Goal: Task Accomplishment & Management: Complete application form

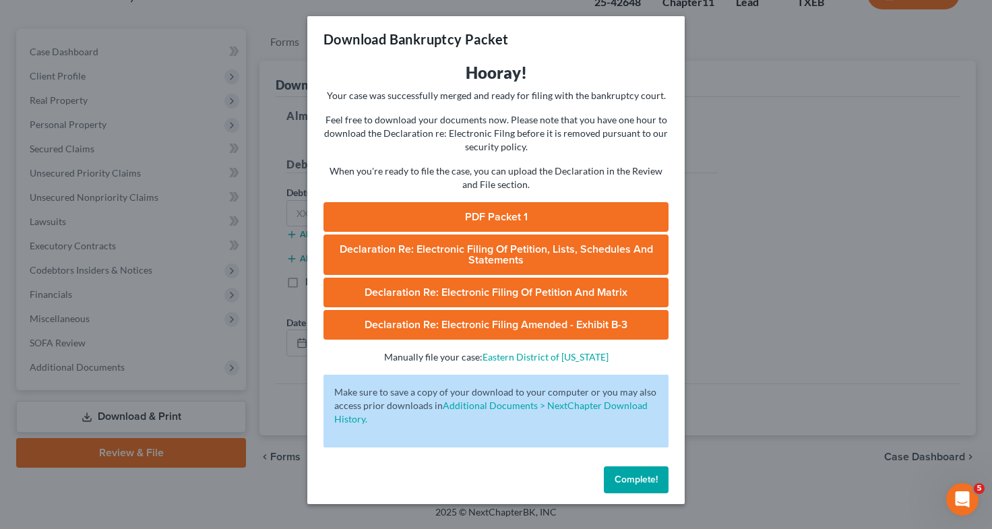
click at [769, 193] on div "Download Bankruptcy Packet Hooray! Your case was successfully merged and ready …" at bounding box center [496, 264] width 992 height 529
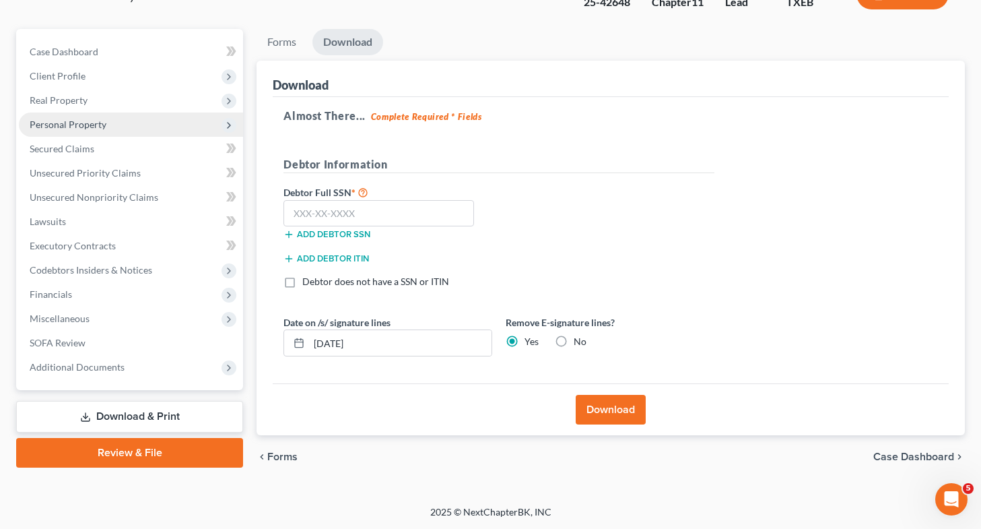
click at [85, 125] on span "Personal Property" at bounding box center [68, 124] width 77 height 11
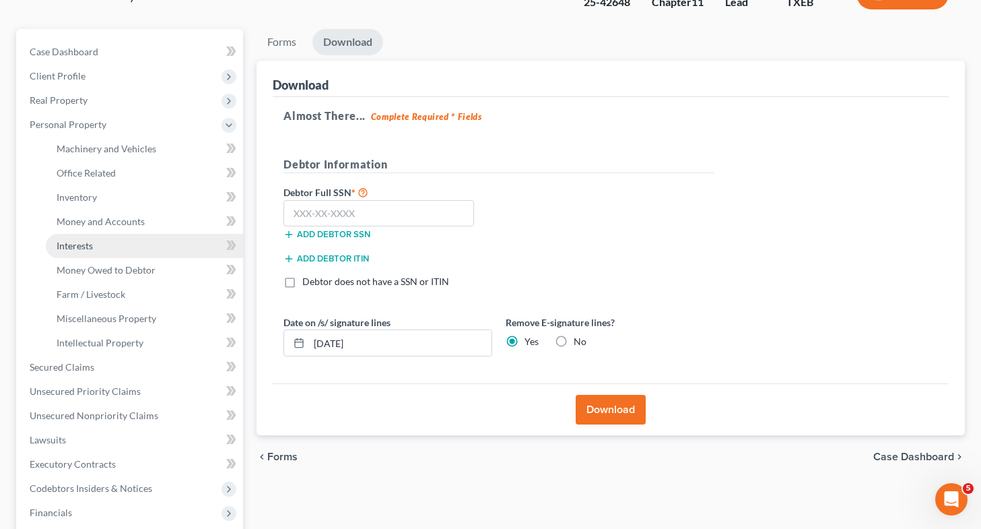
click at [100, 245] on link "Interests" at bounding box center [144, 246] width 197 height 24
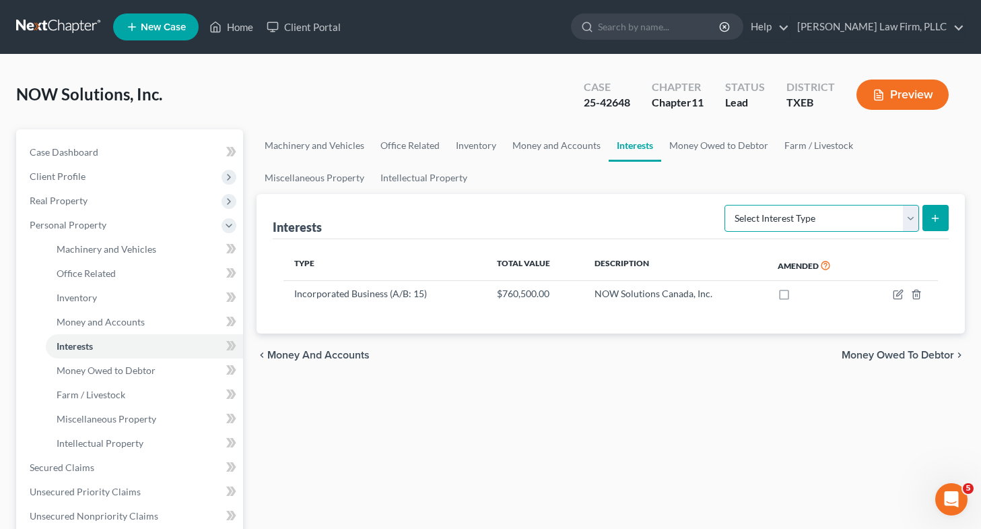
click at [754, 222] on select "Select Interest Type Bond (A/B: 16) Incorporated Business (A/B: 15) Insurance P…" at bounding box center [822, 218] width 195 height 27
click at [554, 221] on div "Interests Select Interest Type Bond (A/B: 16) Incorporated Business (A/B: 15) I…" at bounding box center [611, 216] width 676 height 45
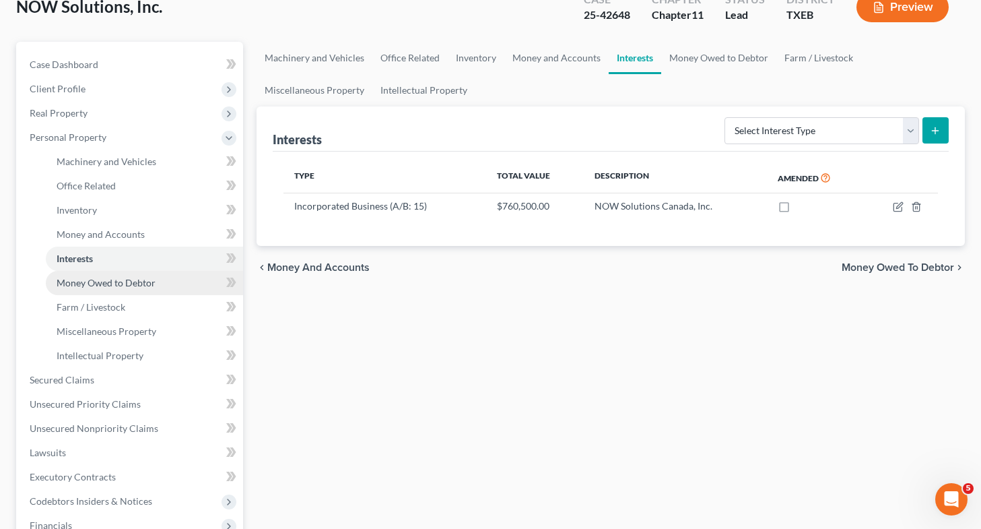
scroll to position [100, 0]
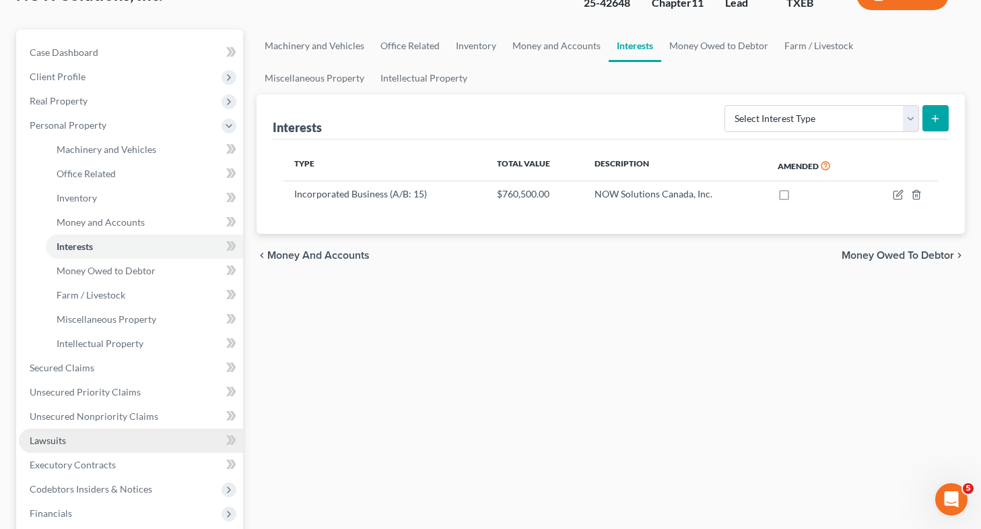
click at [142, 447] on link "Lawsuits" at bounding box center [131, 440] width 224 height 24
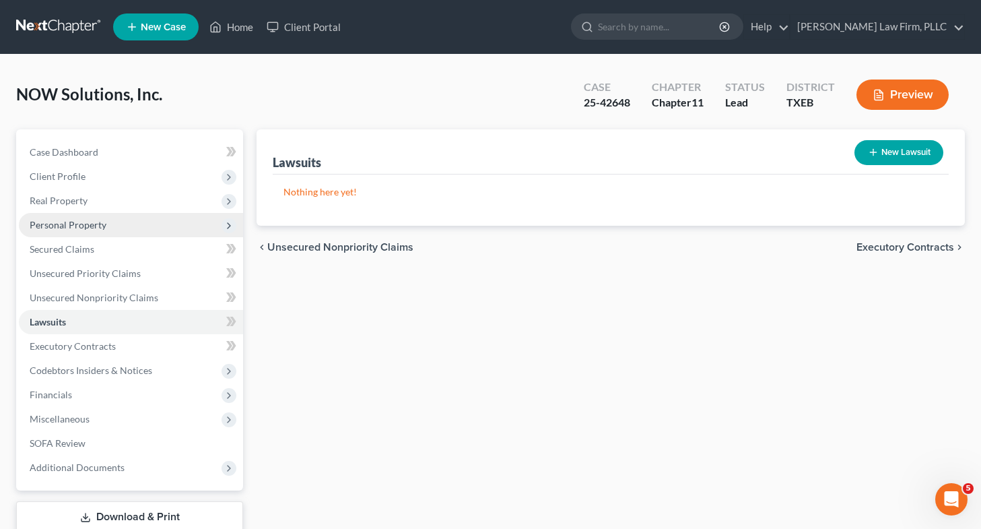
click at [112, 223] on span "Personal Property" at bounding box center [131, 225] width 224 height 24
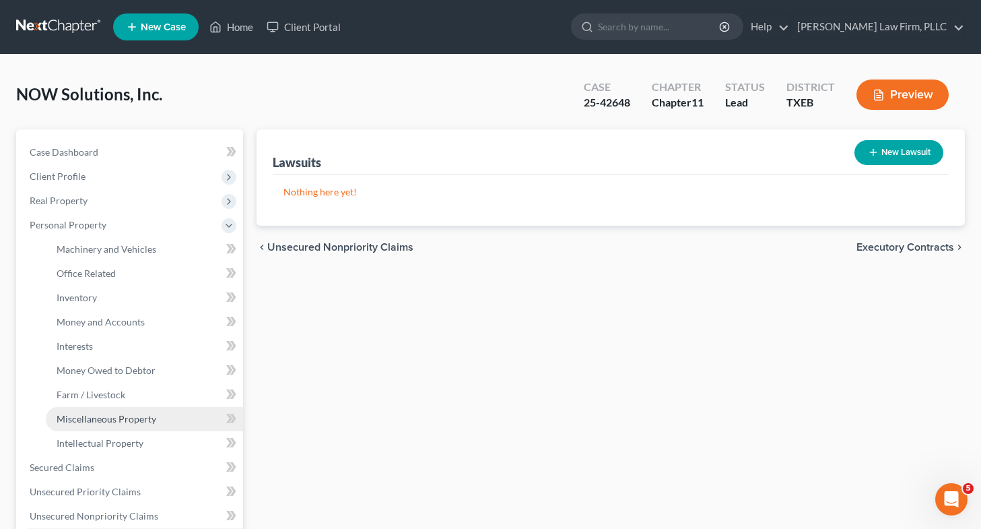
click at [117, 414] on span "Miscellaneous Property" at bounding box center [107, 418] width 100 height 11
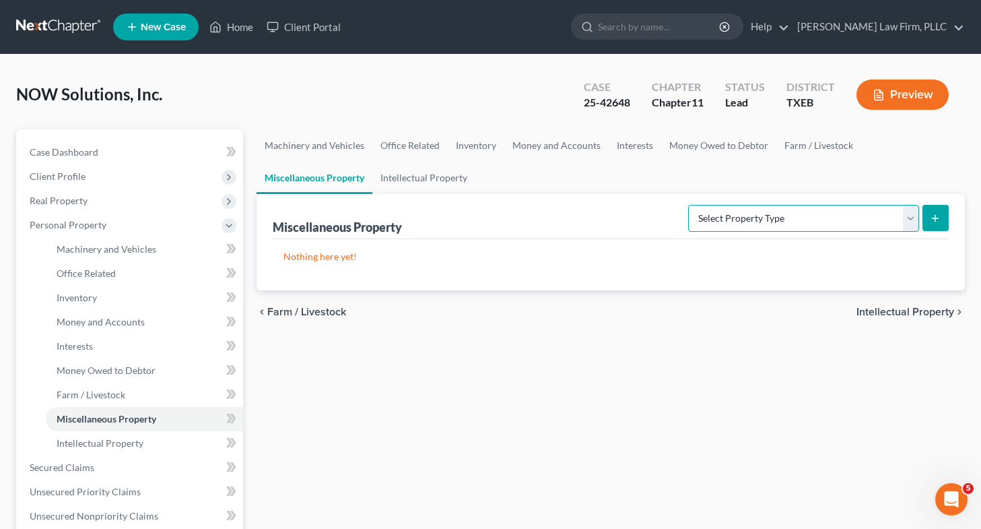
click at [831, 216] on select "Select Property Type Assigned for Creditor Benefit [DATE] (SOFA: 8) Assigned to…" at bounding box center [803, 218] width 231 height 27
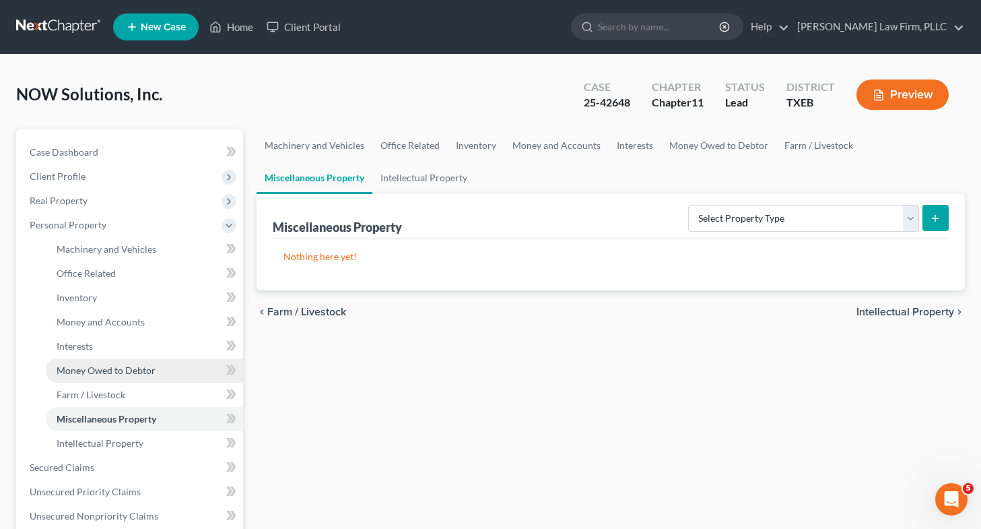
click at [118, 367] on span "Money Owed to Debtor" at bounding box center [106, 369] width 99 height 11
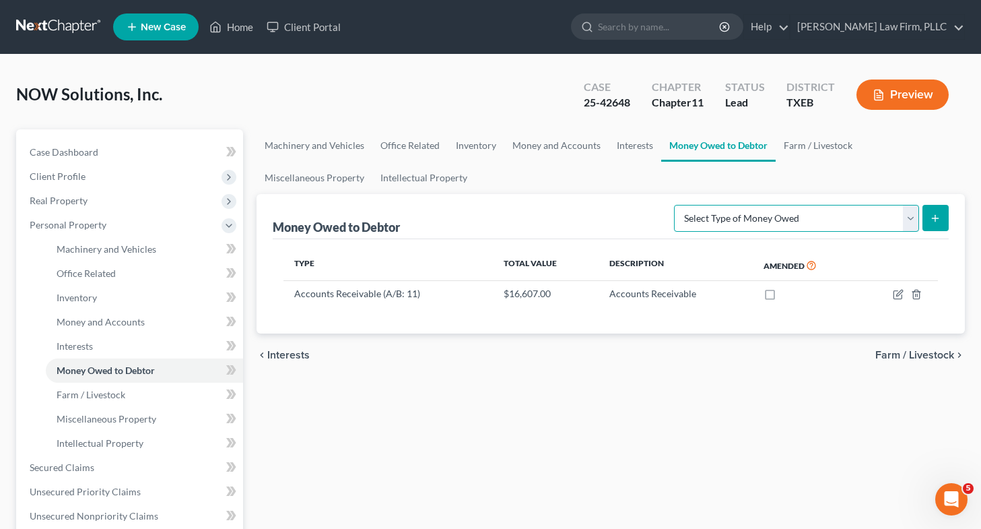
click at [829, 211] on select "Select Type of Money Owed Accounts Receivable (A/B: 11) Causes of Action Agains…" at bounding box center [796, 218] width 245 height 27
select select "causes_of_action_against_third_parties"
click at [677, 205] on select "Select Type of Money Owed Accounts Receivable (A/B: 11) Causes of Action Agains…" at bounding box center [796, 218] width 245 height 27
click at [931, 216] on icon "submit" at bounding box center [935, 218] width 11 height 11
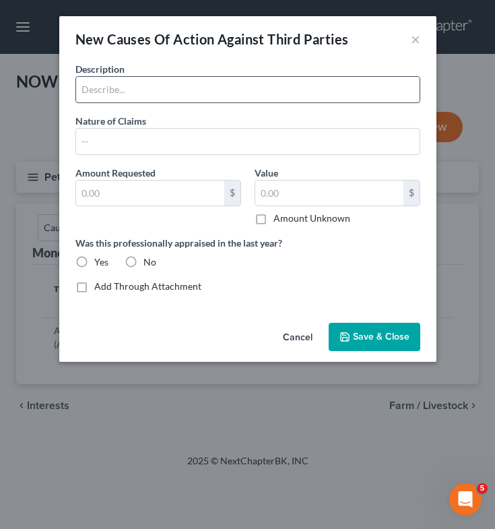
click at [292, 96] on input "text" at bounding box center [248, 90] width 344 height 26
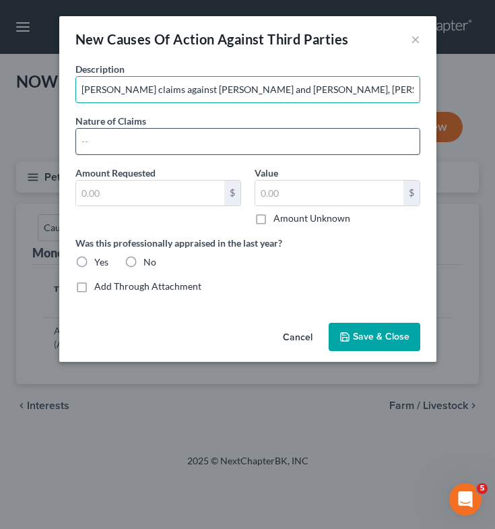
type input "[PERSON_NAME] claims against [PERSON_NAME] and [PERSON_NAME], [PERSON_NAME] & […"
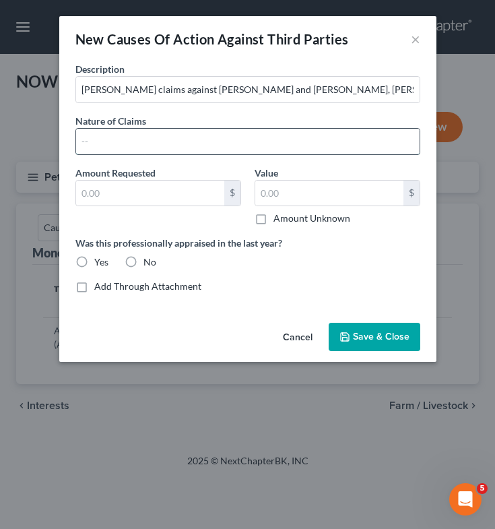
click at [271, 142] on input "text" at bounding box center [248, 142] width 344 height 26
type input "Fraudulent and racketeering activity"
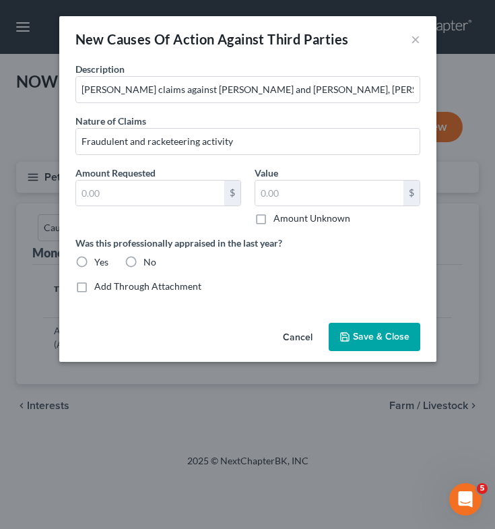
click at [143, 262] on label "No" at bounding box center [149, 261] width 13 height 13
click at [149, 262] on input "No" at bounding box center [153, 259] width 9 height 9
radio input "true"
click at [273, 219] on label "Amount Unknown" at bounding box center [311, 218] width 77 height 13
click at [279, 219] on input "Amount Unknown" at bounding box center [283, 216] width 9 height 9
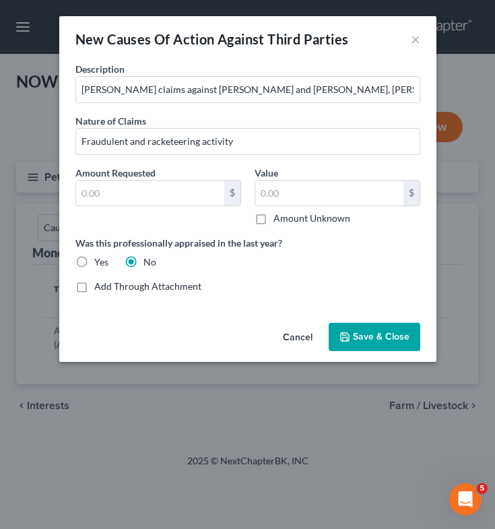
checkbox input "true"
type input "0.00"
click at [369, 338] on span "Save & Close" at bounding box center [381, 336] width 57 height 11
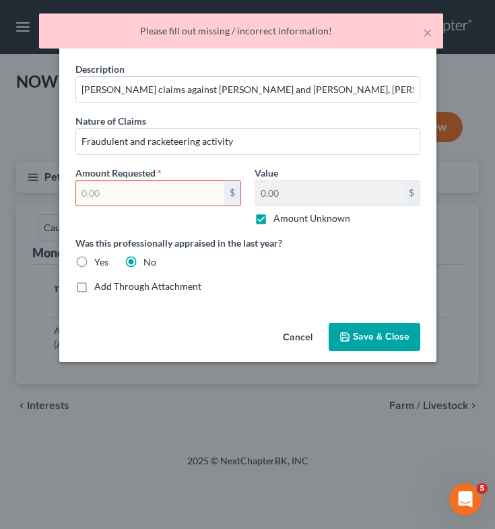
click at [110, 191] on input "text" at bounding box center [150, 194] width 148 height 26
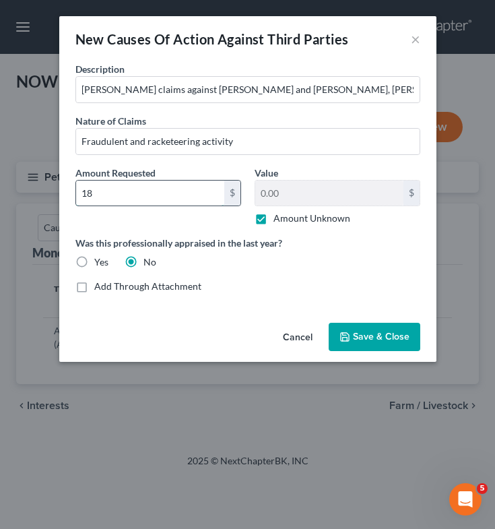
type input "1"
type input "200,000"
click at [361, 339] on span "Save & Close" at bounding box center [381, 336] width 57 height 11
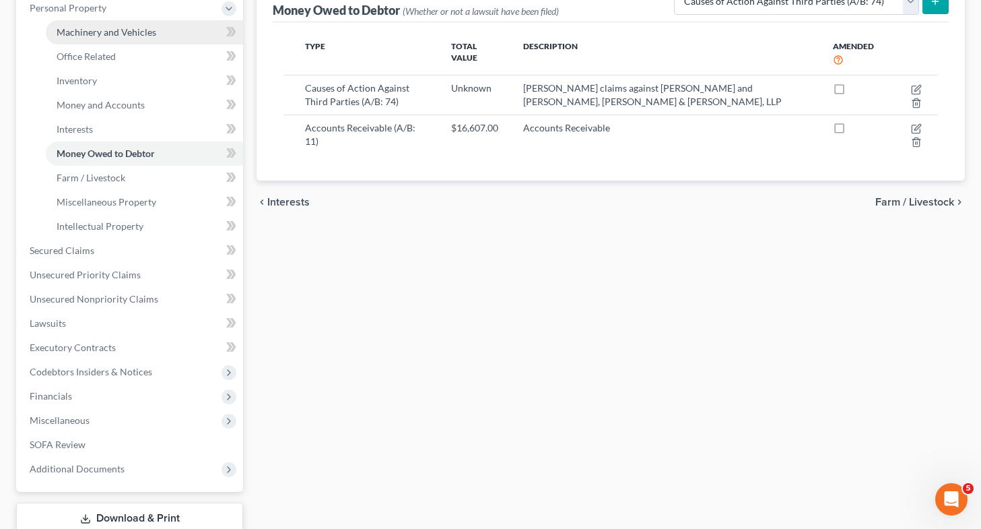
scroll to position [307, 0]
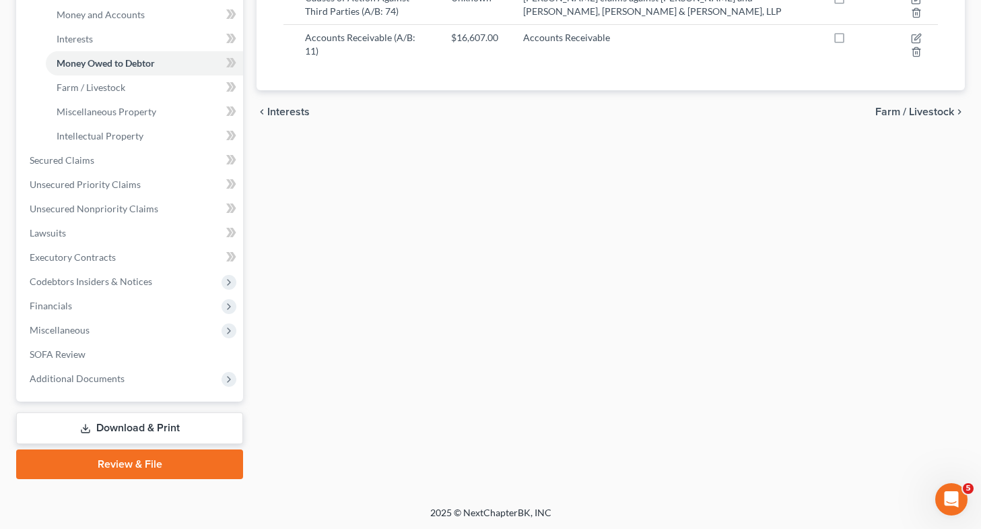
click at [127, 432] on link "Download & Print" at bounding box center [129, 428] width 227 height 32
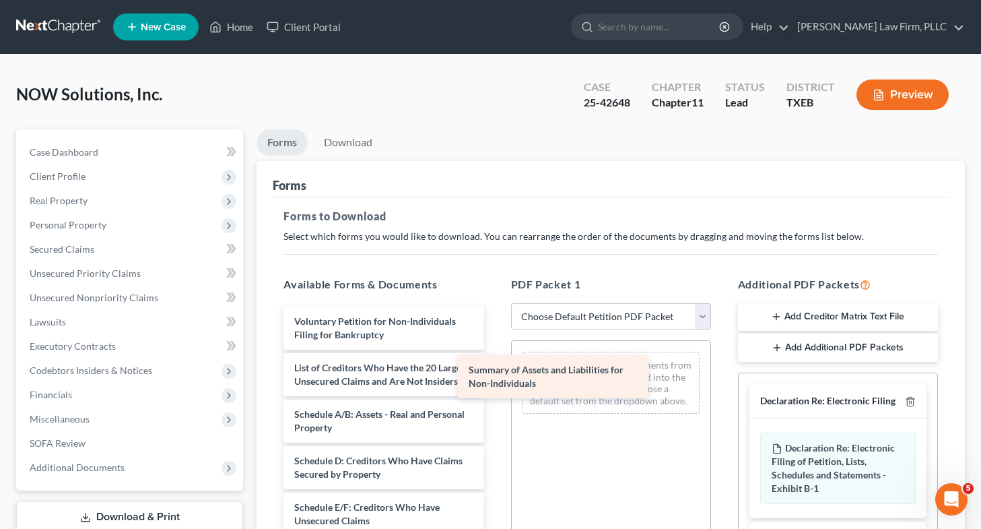
drag, startPoint x: 399, startPoint y: 368, endPoint x: 661, endPoint y: 403, distance: 264.9
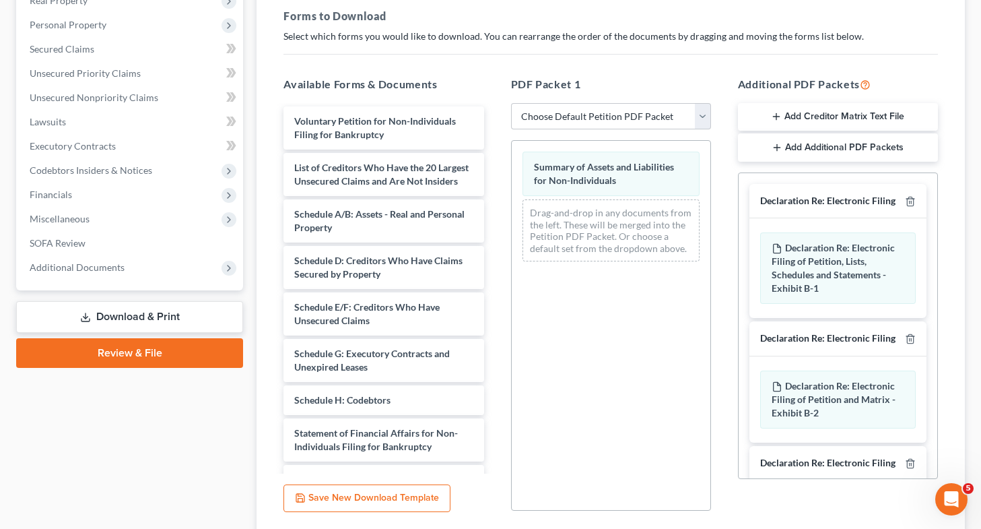
scroll to position [201, 0]
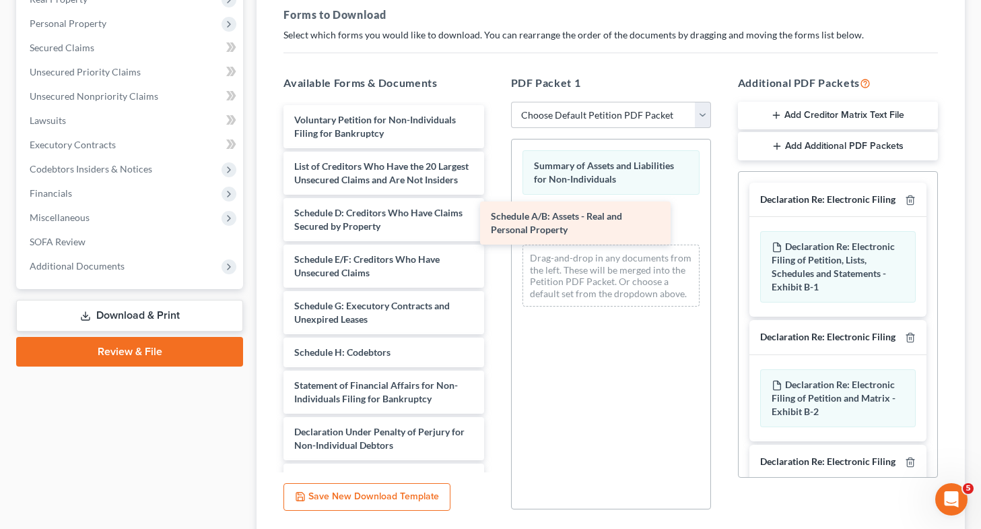
drag, startPoint x: 359, startPoint y: 233, endPoint x: 649, endPoint y: 273, distance: 293.0
click at [494, 273] on div "Schedule A/B: Assets - Real and Personal Property Voluntary Petition for Non-In…" at bounding box center [384, 348] width 222 height 487
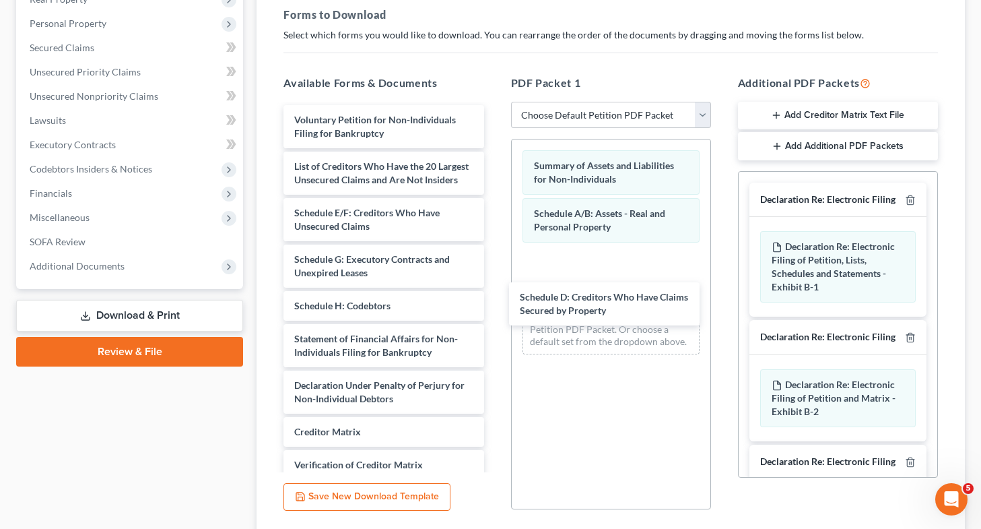
drag, startPoint x: 378, startPoint y: 225, endPoint x: 399, endPoint y: 225, distance: 20.9
click at [494, 296] on div "Schedule D: Creditors Who Have Claims Secured by Property Voluntary Petition fo…" at bounding box center [384, 325] width 222 height 441
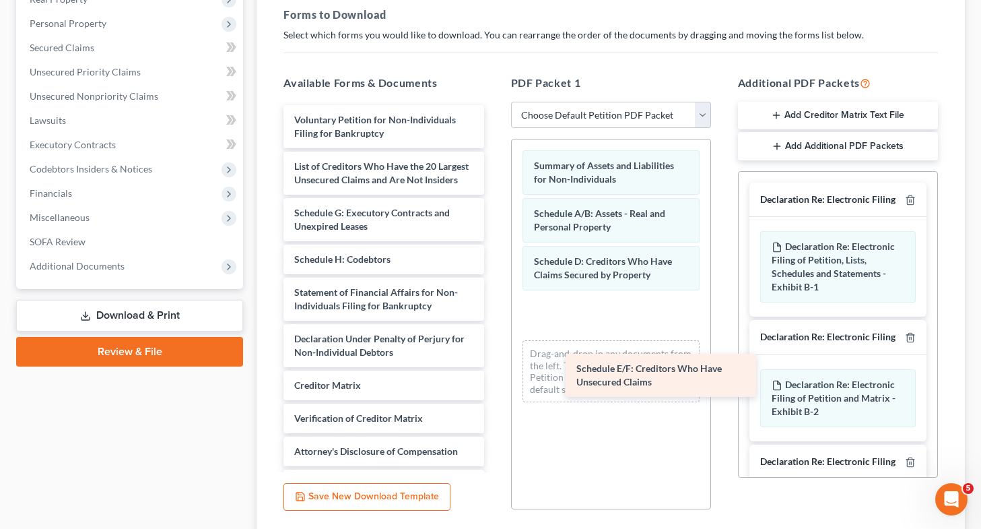
drag, startPoint x: 389, startPoint y: 222, endPoint x: 674, endPoint y: 368, distance: 319.9
click at [494, 368] on div "Schedule E/F: Creditors Who Have Unsecured Claims Voluntary Petition for Non-In…" at bounding box center [384, 302] width 222 height 394
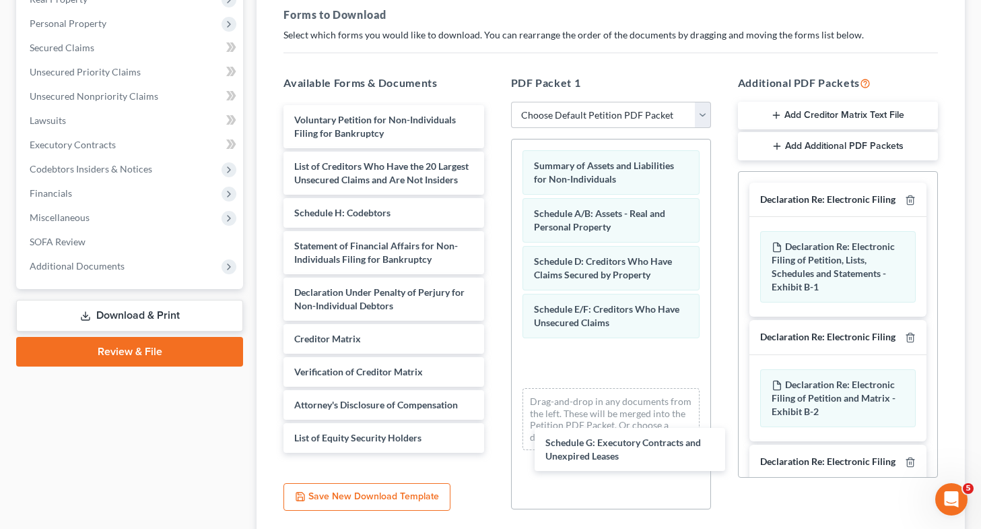
drag, startPoint x: 399, startPoint y: 224, endPoint x: 587, endPoint y: 404, distance: 260.6
click at [494, 441] on div "Schedule G: Executory Contracts and Unexpired Leases Voluntary Petition for Non…" at bounding box center [384, 279] width 222 height 348
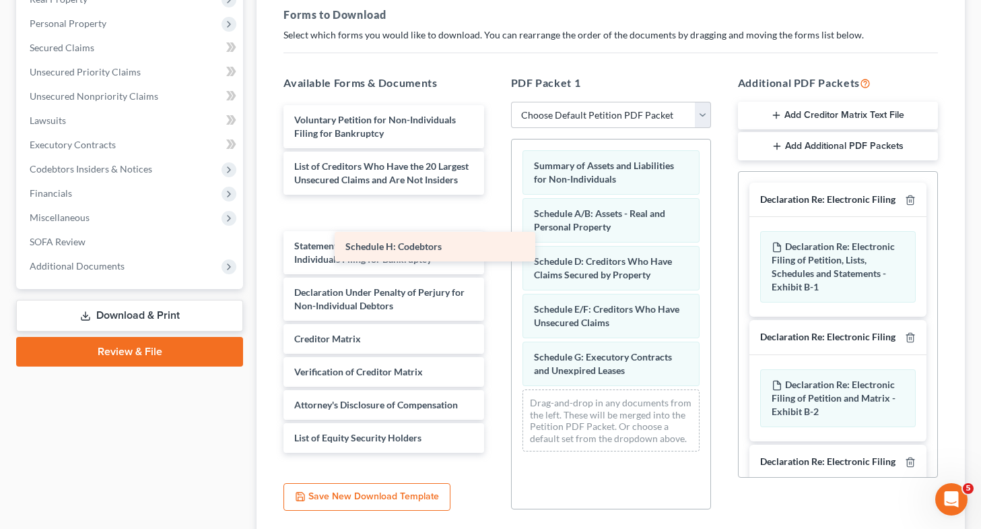
drag, startPoint x: 398, startPoint y: 205, endPoint x: 729, endPoint y: 490, distance: 436.5
click at [494, 453] on div "Schedule H: Codebtors Voluntary Petition for Non-Individuals Filing for Bankrup…" at bounding box center [384, 279] width 222 height 348
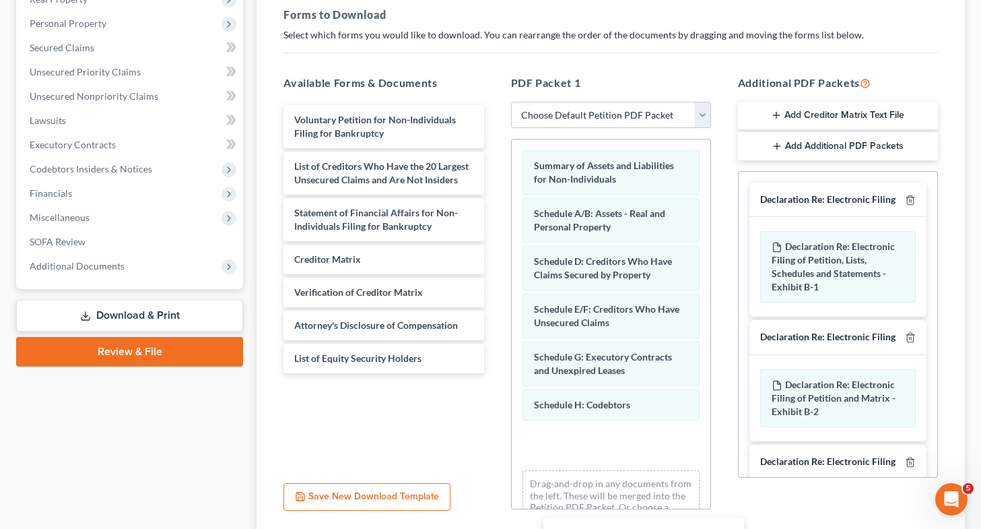
drag, startPoint x: 383, startPoint y: 271, endPoint x: 643, endPoint y: 545, distance: 377.3
click at [643, 528] on html "Home New Case Client Portal [PERSON_NAME] Law Firm, PLLC [EMAIL_ADDRESS][DOMAIN…" at bounding box center [490, 215] width 981 height 832
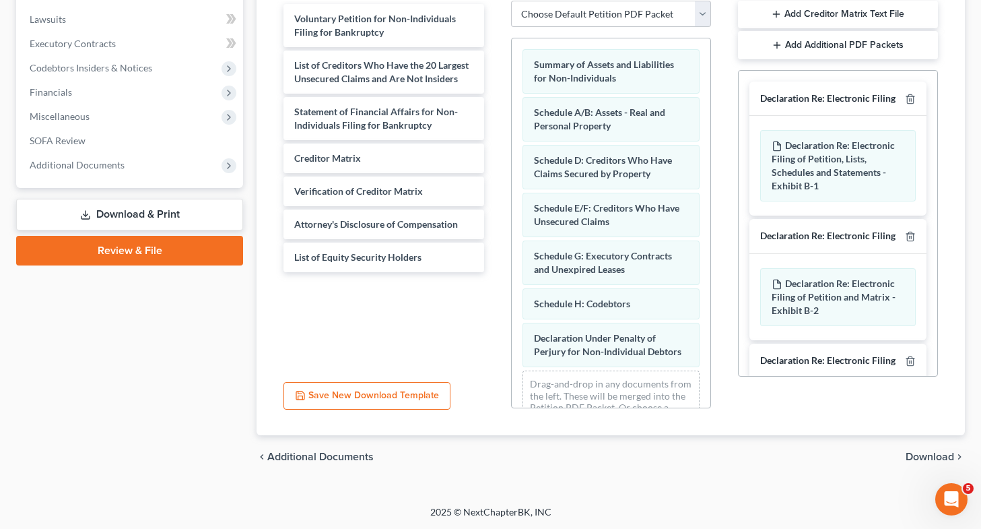
click at [940, 457] on span "Download" at bounding box center [930, 456] width 48 height 11
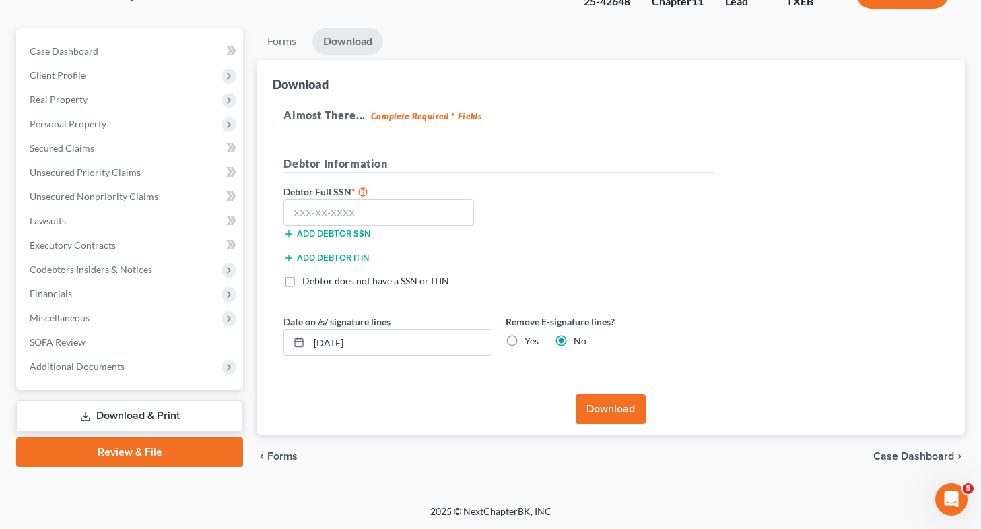
scroll to position [100, 0]
click at [525, 342] on label "Yes" at bounding box center [532, 341] width 14 height 13
click at [530, 342] on input "Yes" at bounding box center [534, 339] width 9 height 9
radio input "true"
radio input "false"
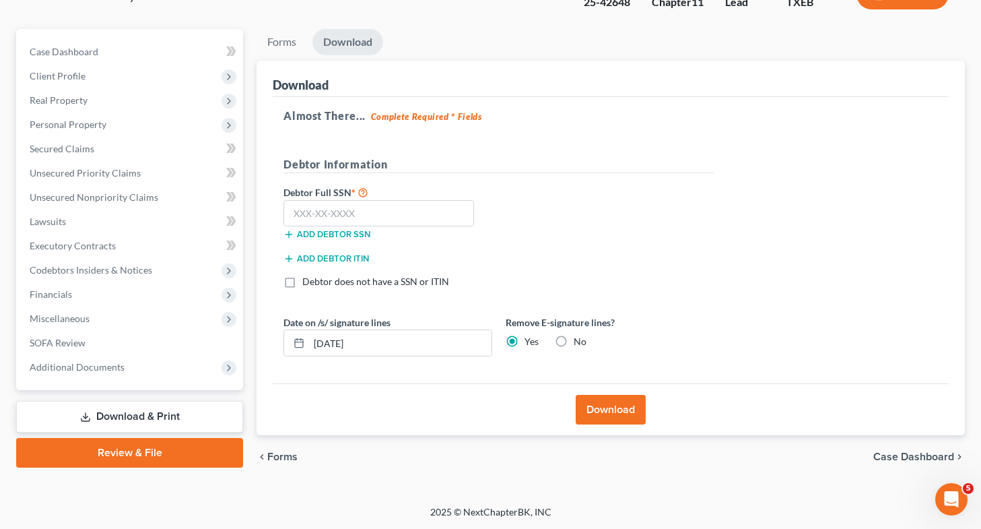
click at [595, 406] on button "Download" at bounding box center [611, 410] width 70 height 30
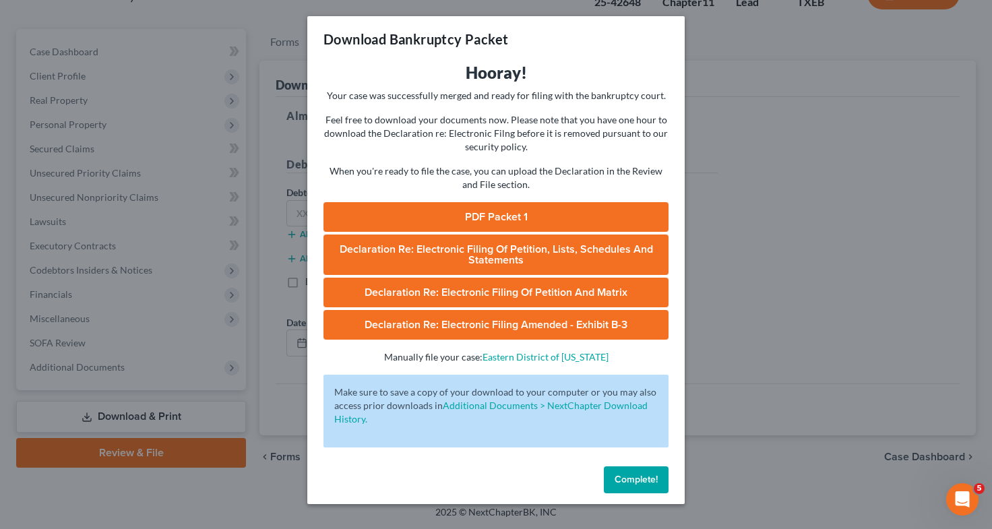
click at [556, 210] on link "PDF Packet 1" at bounding box center [495, 217] width 345 height 30
click at [157, 256] on div "Download Bankruptcy Packet Hooray! Your case was successfully merged and ready …" at bounding box center [496, 264] width 992 height 529
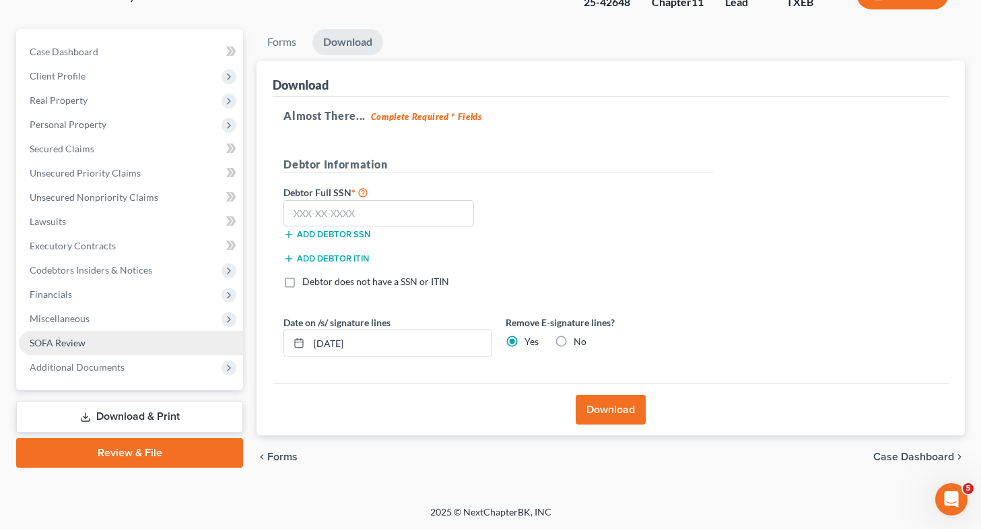
click at [79, 347] on span "SOFA Review" at bounding box center [58, 342] width 56 height 11
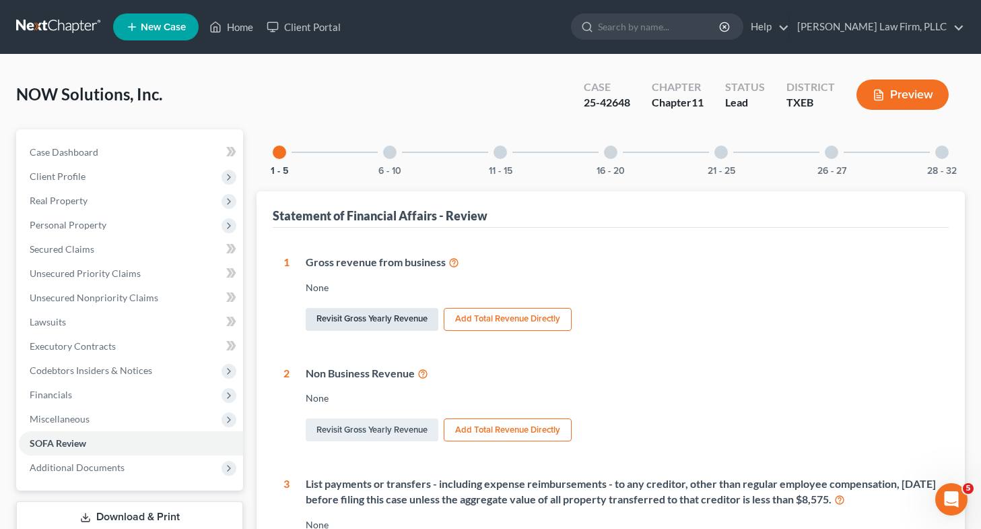
click at [346, 321] on link "Revisit Gross Yearly Revenue" at bounding box center [372, 319] width 133 height 23
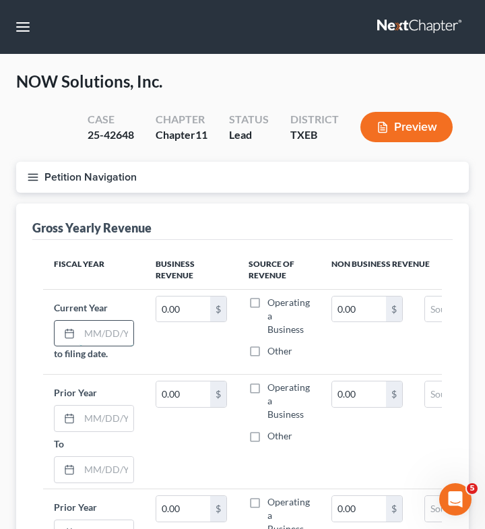
click at [115, 330] on input "text" at bounding box center [106, 334] width 54 height 26
type input "1"
type input "[DATE]"
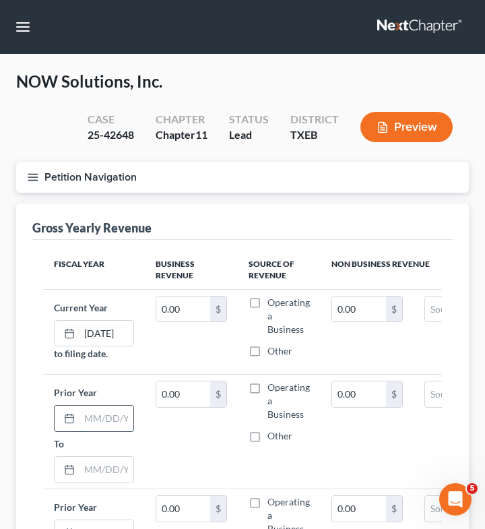
click at [107, 418] on input "text" at bounding box center [106, 418] width 54 height 26
click at [188, 312] on input "0.00" at bounding box center [183, 309] width 54 height 26
type input "952,411"
click at [93, 419] on input "text" at bounding box center [106, 418] width 54 height 26
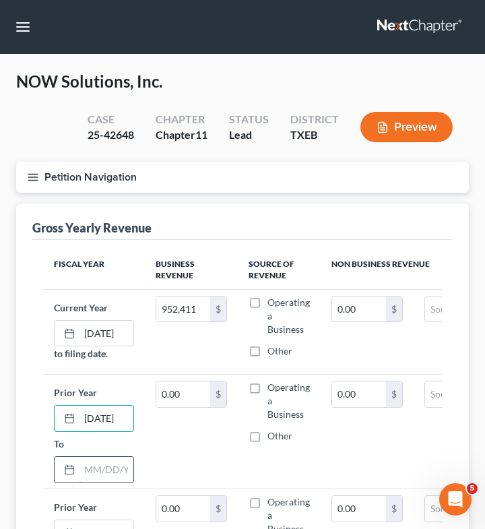
type input "[DATE]"
click at [96, 473] on input "text" at bounding box center [106, 470] width 54 height 26
type input "[DATE]"
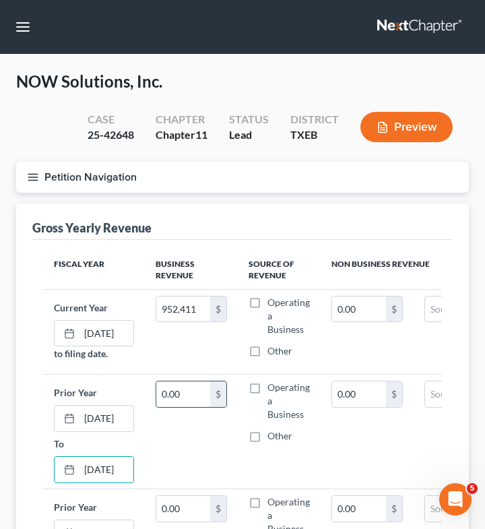
scroll to position [0, 0]
click at [193, 395] on input "0.00" at bounding box center [183, 394] width 54 height 26
type input "2,363,260"
click at [267, 297] on label "Operating a Business" at bounding box center [288, 316] width 42 height 40
click at [273, 297] on input "Operating a Business" at bounding box center [277, 300] width 9 height 9
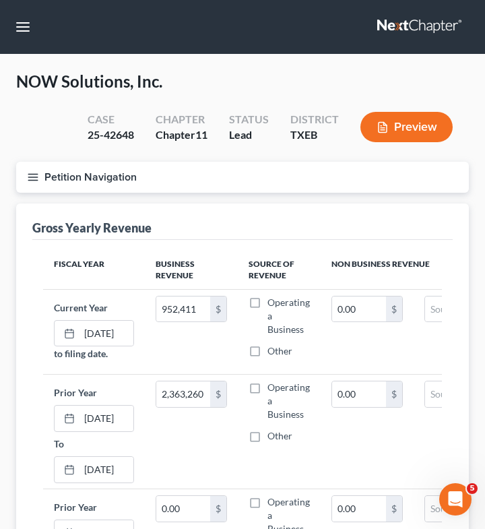
checkbox input "true"
click at [267, 384] on label "Operating a Business" at bounding box center [288, 401] width 42 height 40
click at [273, 384] on input "Operating a Business" at bounding box center [277, 385] width 9 height 9
checkbox input "true"
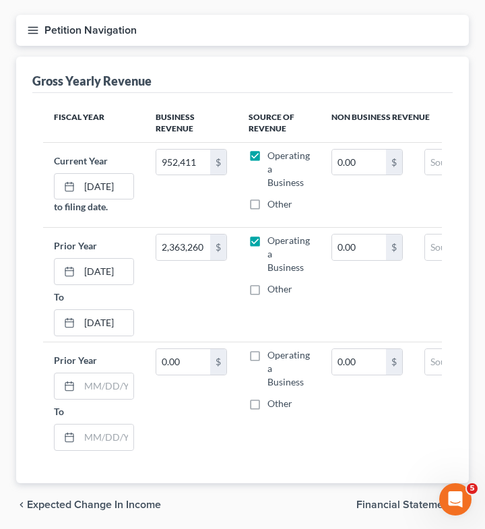
scroll to position [166, 0]
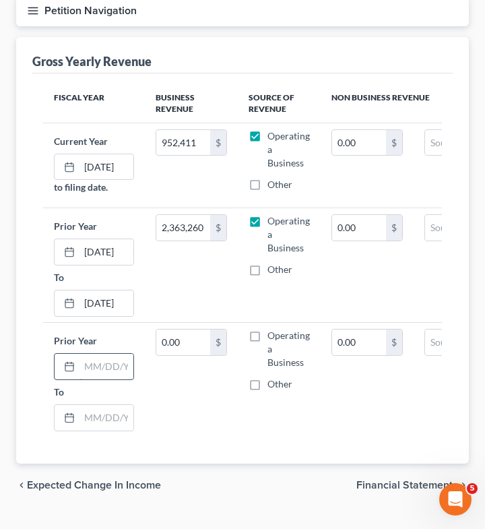
click at [102, 369] on input "text" at bounding box center [106, 367] width 54 height 26
type input "[DATE]"
click at [98, 413] on input "text" at bounding box center [106, 418] width 54 height 26
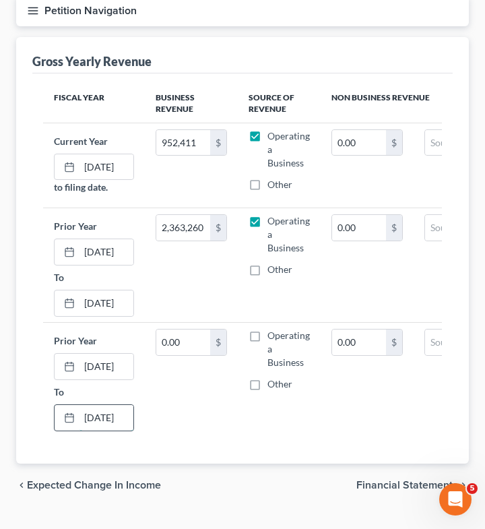
scroll to position [0, 7]
type input "[DATE]"
click at [201, 352] on input "0.00" at bounding box center [183, 342] width 54 height 26
type input "2,514,848"
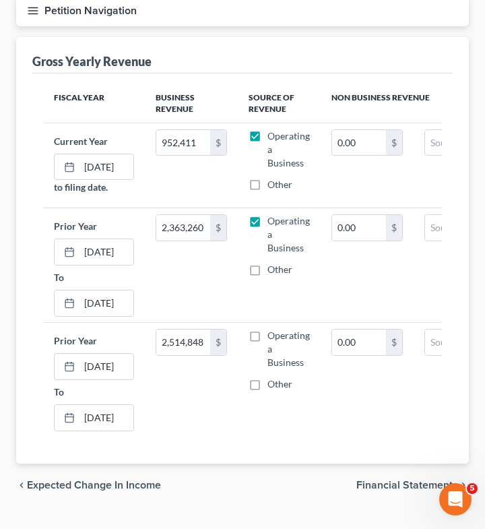
click at [267, 335] on label "Operating a Business" at bounding box center [288, 349] width 42 height 40
click at [273, 335] on input "Operating a Business" at bounding box center [277, 333] width 9 height 9
checkbox input "true"
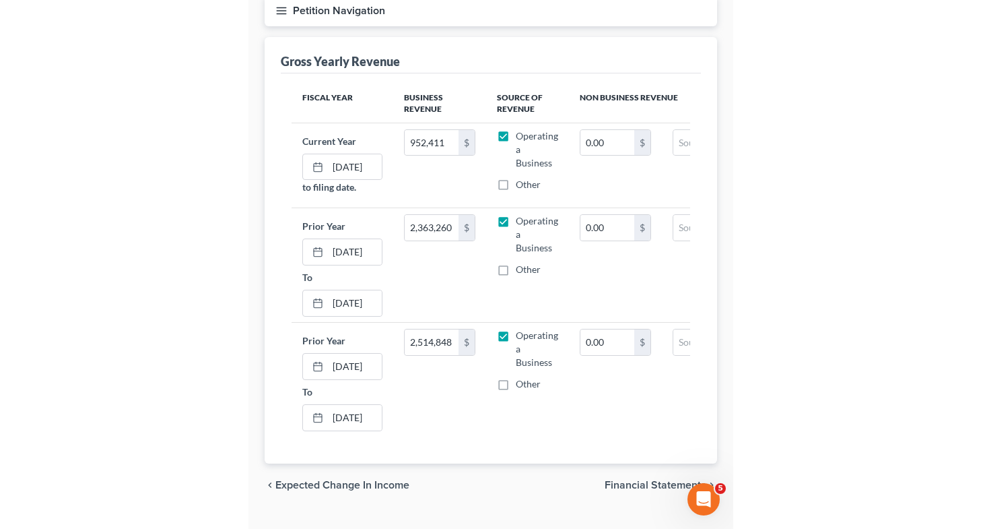
scroll to position [137, 0]
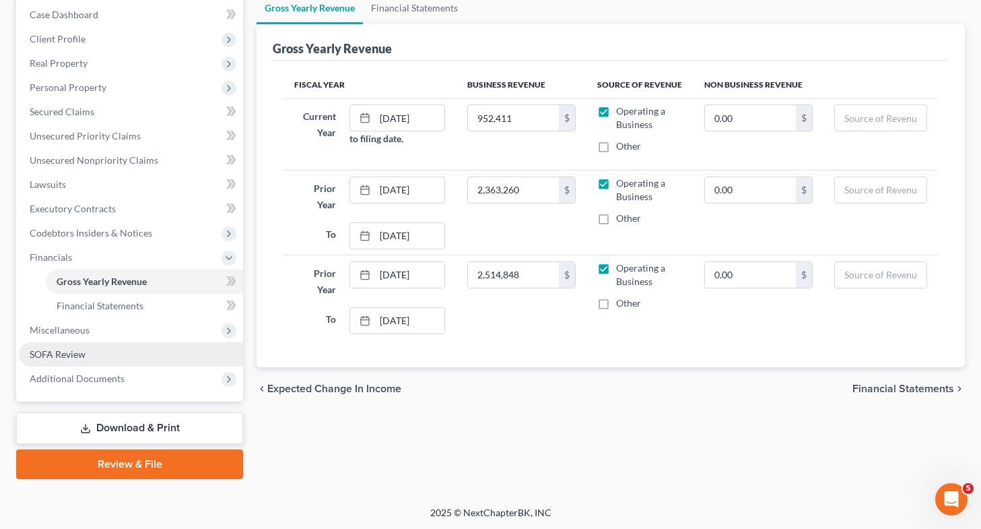
click at [102, 354] on link "SOFA Review" at bounding box center [131, 354] width 224 height 24
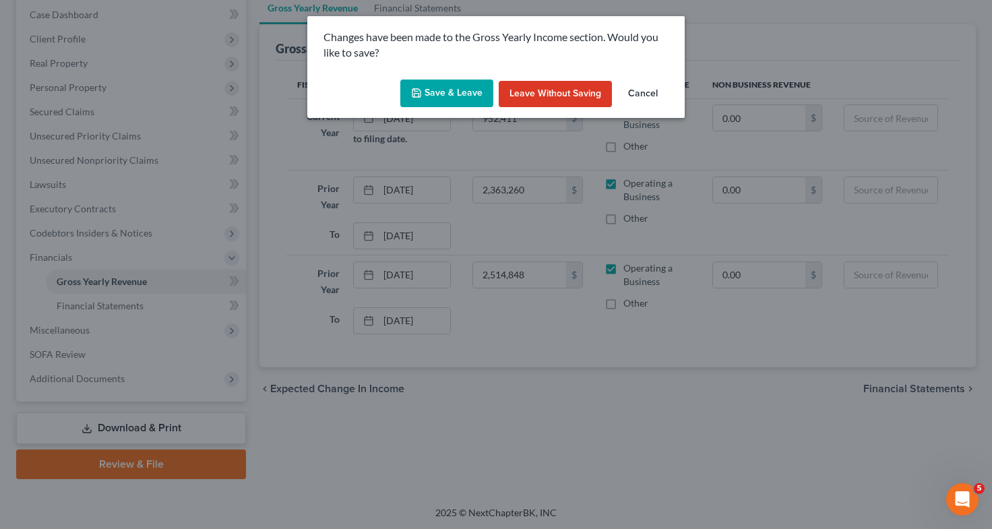
click at [436, 91] on button "Save & Leave" at bounding box center [446, 93] width 93 height 28
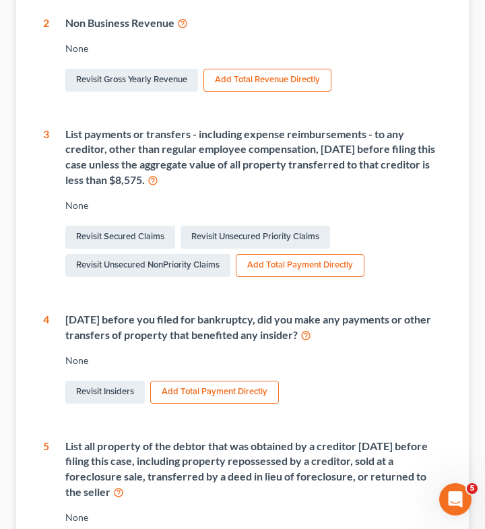
scroll to position [558, 0]
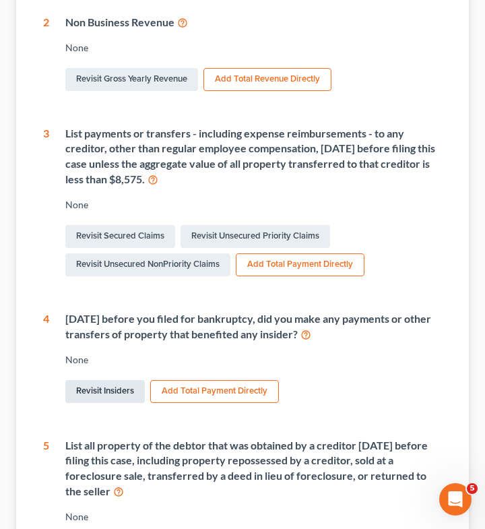
click at [93, 387] on link "Revisit Insiders" at bounding box center [104, 391] width 79 height 23
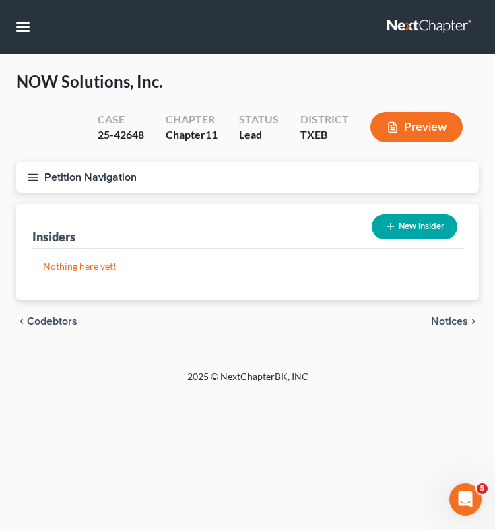
click at [382, 228] on button "New Insider" at bounding box center [415, 226] width 86 height 25
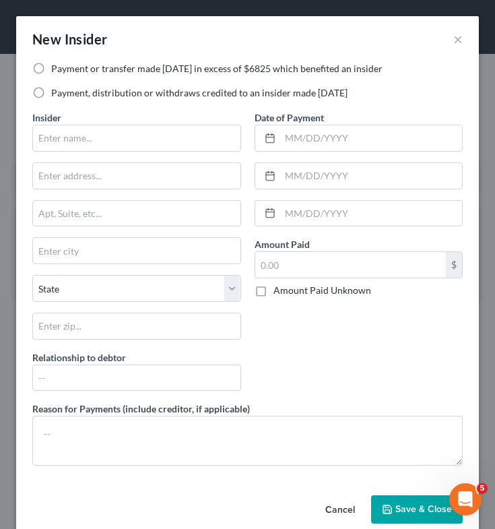
click at [51, 69] on label "Payment or transfer made [DATE] in excess of $6825 which benefited an insider" at bounding box center [216, 68] width 331 height 13
click at [57, 69] on input "Payment or transfer made [DATE] in excess of $6825 which benefited an insider" at bounding box center [61, 66] width 9 height 9
radio input "true"
click at [65, 136] on input "text" at bounding box center [136, 138] width 207 height 26
click at [125, 139] on input "NOW s" at bounding box center [136, 138] width 207 height 26
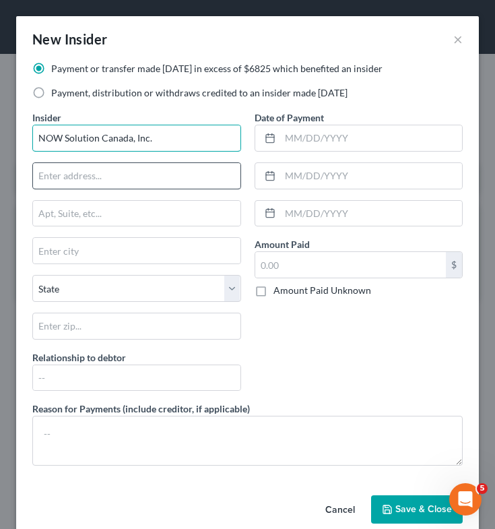
type input "NOW Solution Canada, Inc."
click at [129, 178] on input "text" at bounding box center [136, 176] width 207 height 26
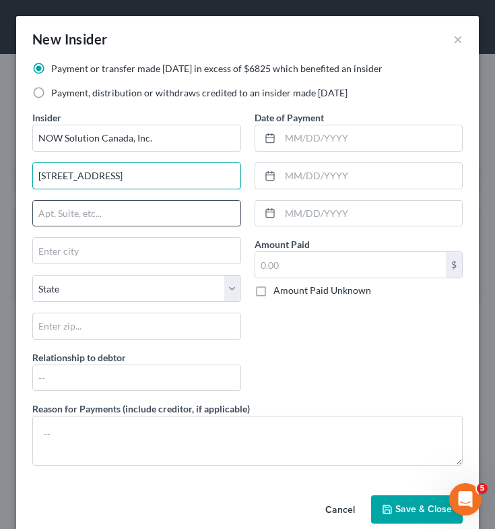
type input "[STREET_ADDRESS]"
click at [129, 207] on input "text" at bounding box center [136, 214] width 207 height 26
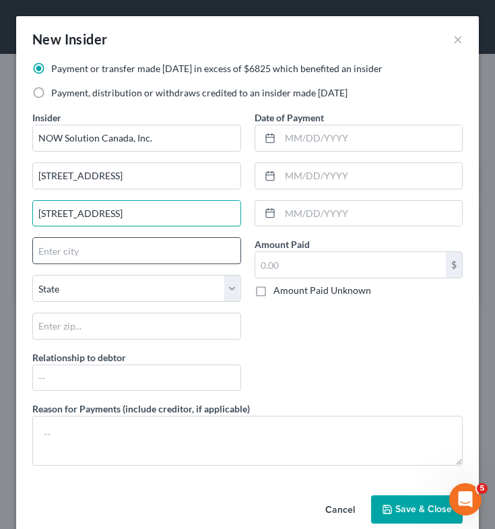
type input "[STREET_ADDRESS]"
click at [129, 245] on input "text" at bounding box center [136, 251] width 207 height 26
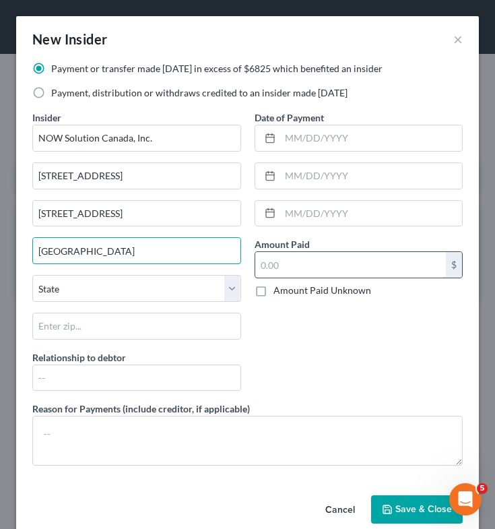
type input "[GEOGRAPHIC_DATA]"
click at [302, 255] on input "text" at bounding box center [350, 265] width 191 height 26
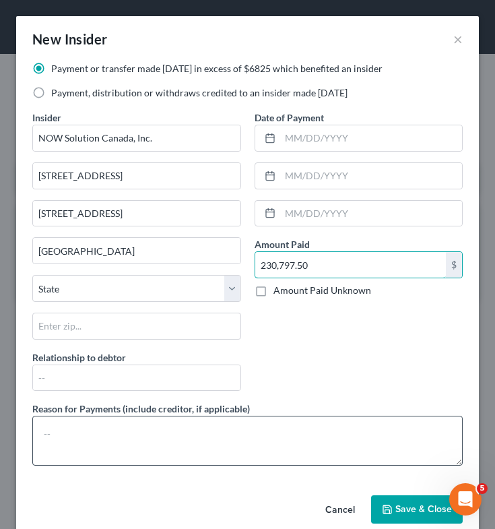
type input "230,797.50"
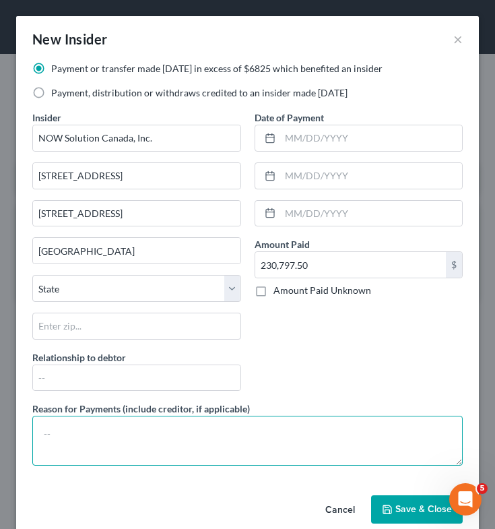
click at [158, 438] on textarea at bounding box center [247, 441] width 430 height 50
type textarea "Ordinary"
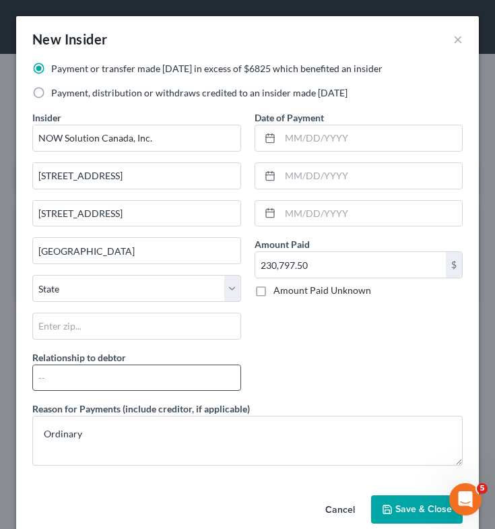
click at [151, 372] on input "text" at bounding box center [136, 378] width 207 height 26
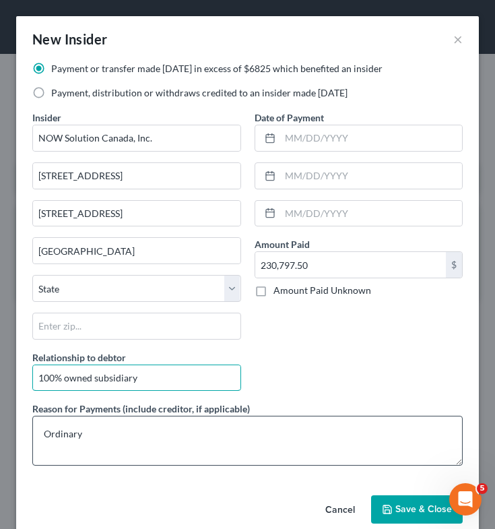
type input "100% owned subsidiary"
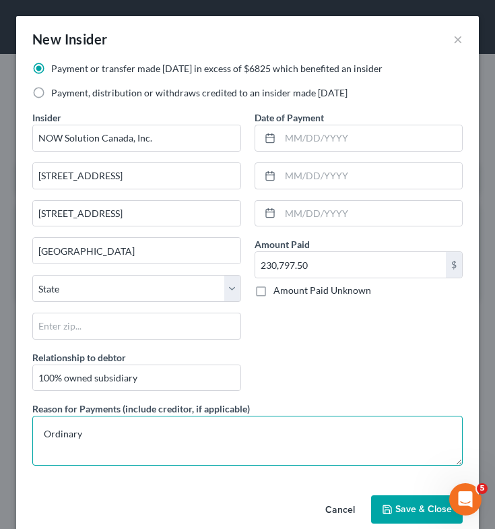
click at [152, 419] on textarea "Ordinary" at bounding box center [247, 441] width 430 height 50
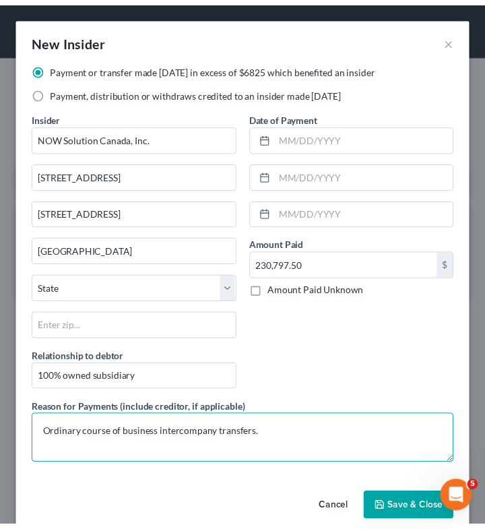
scroll to position [22, 0]
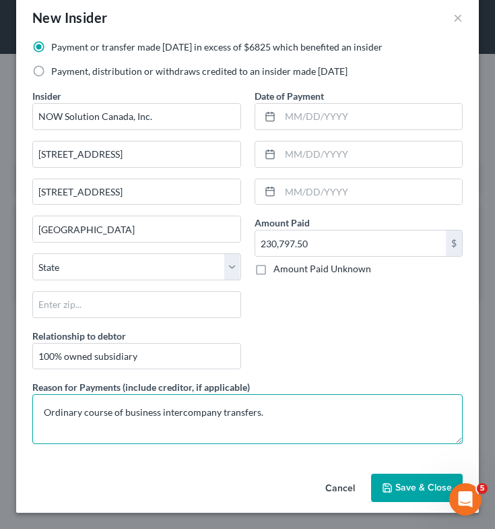
type textarea "Ordinary course of business intercompany transfers."
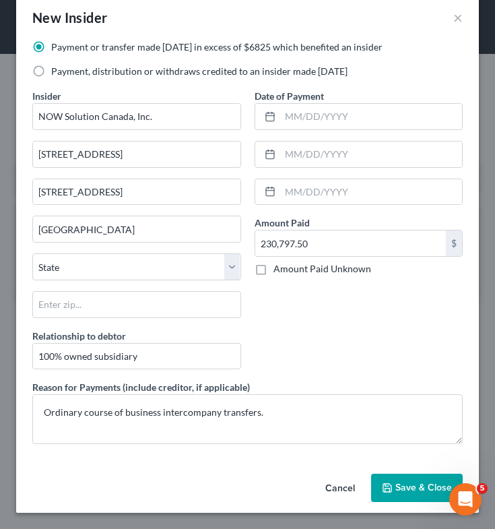
click at [397, 490] on span "Save & Close" at bounding box center [423, 487] width 57 height 11
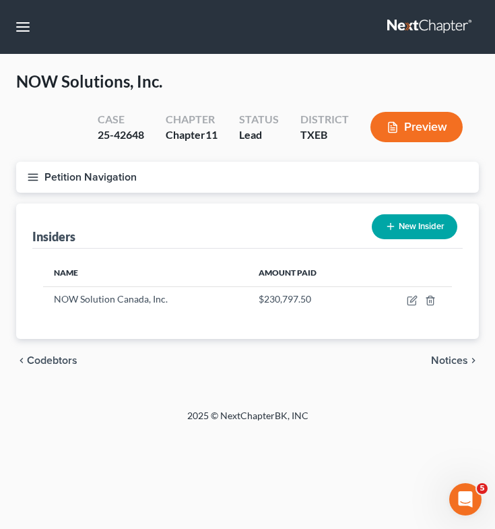
click at [395, 229] on icon "button" at bounding box center [390, 226] width 11 height 11
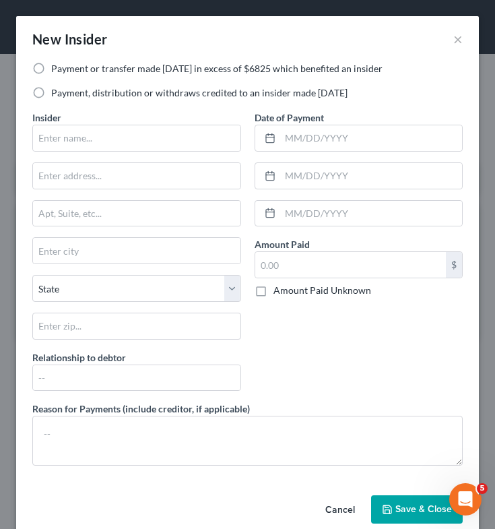
click at [51, 66] on label "Payment or transfer made [DATE] in excess of $6825 which benefited an insider" at bounding box center [216, 68] width 331 height 13
click at [57, 66] on input "Payment or transfer made [DATE] in excess of $6825 which benefited an insider" at bounding box center [61, 66] width 9 height 9
radio input "true"
click at [86, 143] on input "text" at bounding box center [136, 138] width 207 height 26
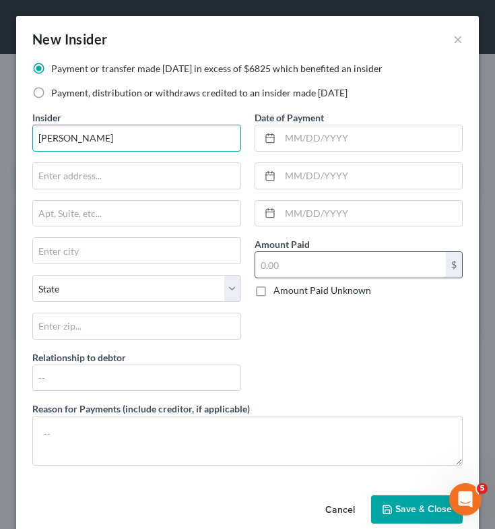
type input "[PERSON_NAME]"
click at [300, 259] on input "text" at bounding box center [350, 265] width 191 height 26
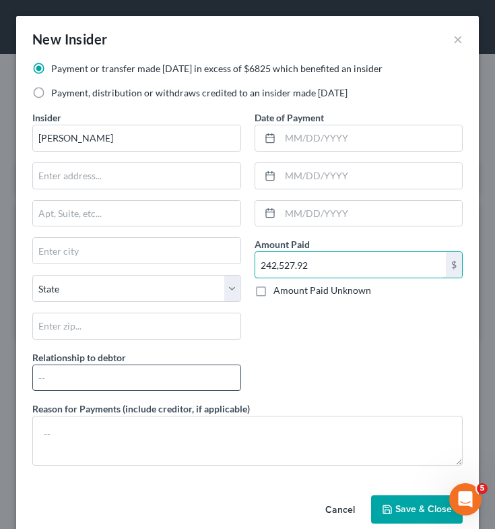
type input "242,527.92"
click at [150, 381] on input "text" at bounding box center [136, 378] width 207 height 26
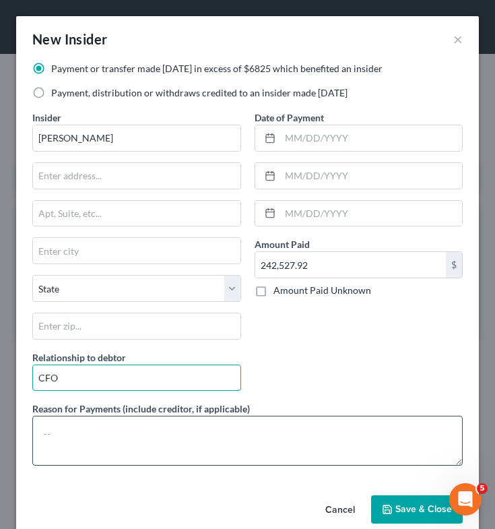
type input "CFO"
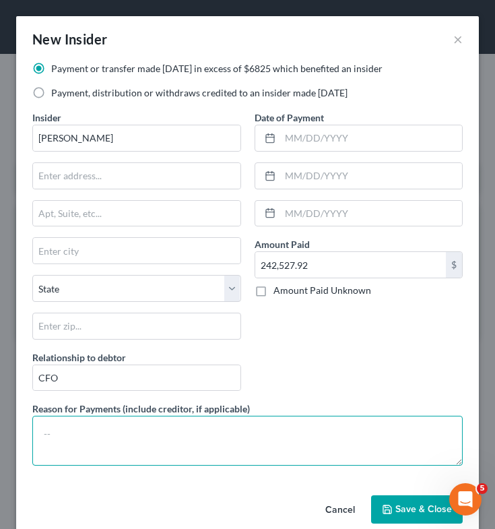
click at [152, 441] on textarea at bounding box center [247, 441] width 430 height 50
type textarea "Salary"
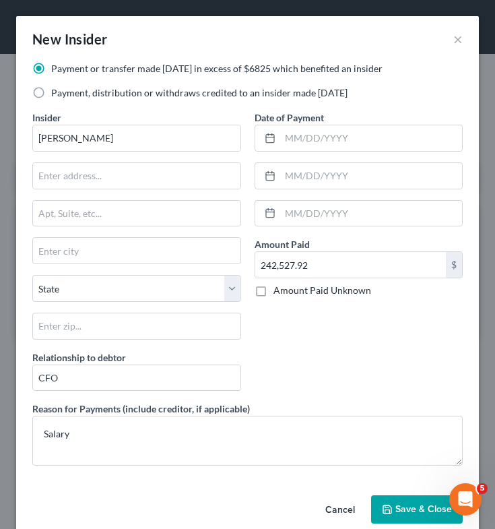
click at [404, 517] on button "Save & Close" at bounding box center [417, 509] width 92 height 28
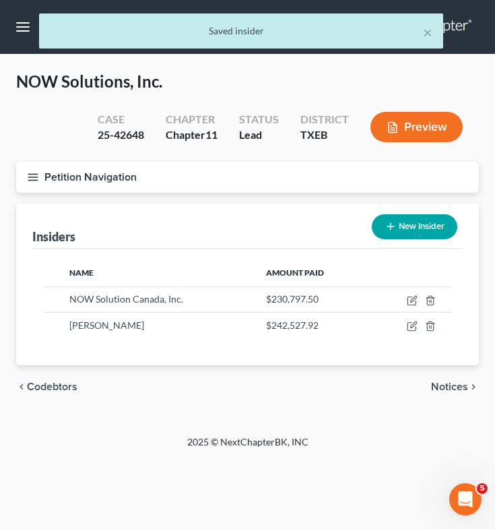
click at [416, 222] on button "New Insider" at bounding box center [415, 226] width 86 height 25
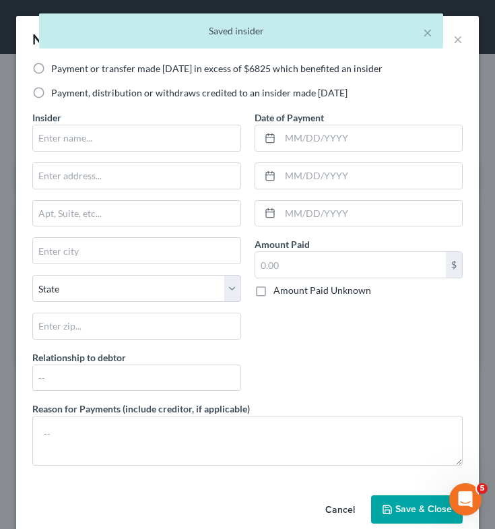
click at [51, 93] on label "Payment, distribution or withdraws credited to an insider made [DATE]" at bounding box center [199, 92] width 296 height 13
click at [57, 93] on input "Payment, distribution or withdraws credited to an insider made [DATE]" at bounding box center [61, 90] width 9 height 9
radio input "true"
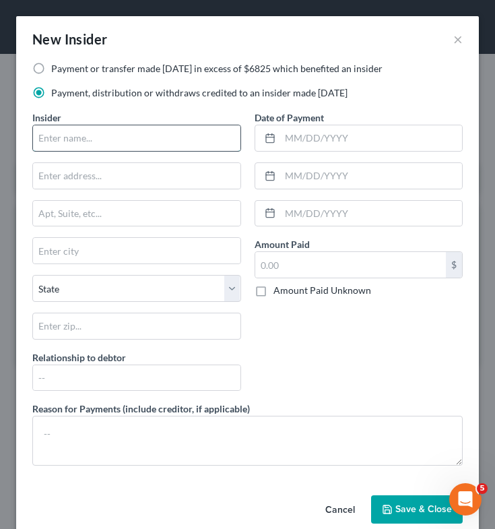
click at [67, 136] on input "text" at bounding box center [136, 138] width 207 height 26
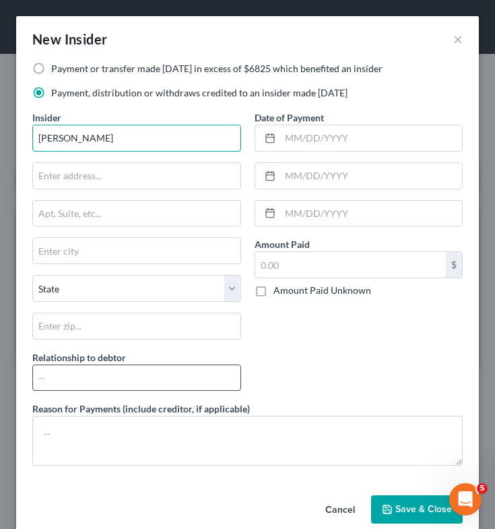
type input "[PERSON_NAME]"
click at [82, 382] on input "text" at bounding box center [136, 378] width 207 height 26
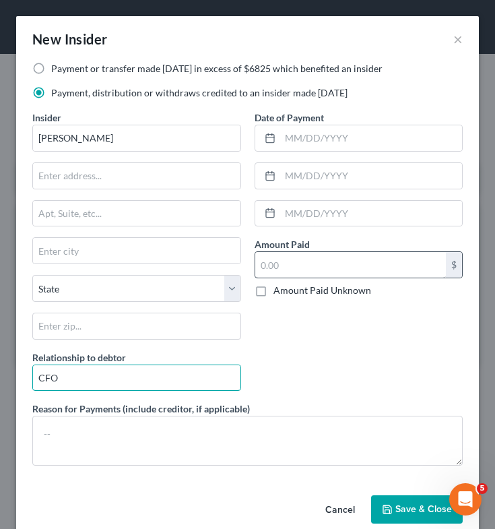
type input "CFO"
click at [307, 258] on input "text" at bounding box center [350, 265] width 191 height 26
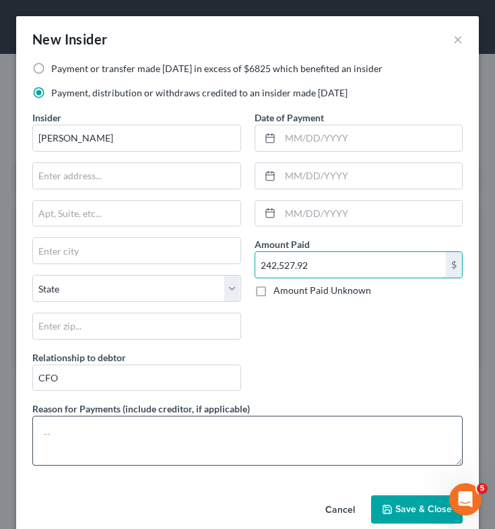
type input "242,527.92"
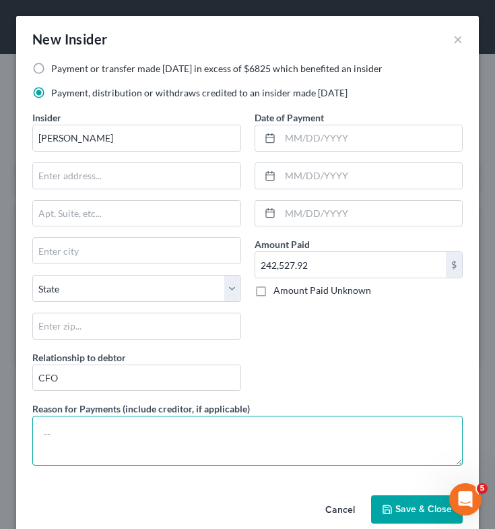
click at [234, 441] on textarea at bounding box center [247, 441] width 430 height 50
type textarea "Salary"
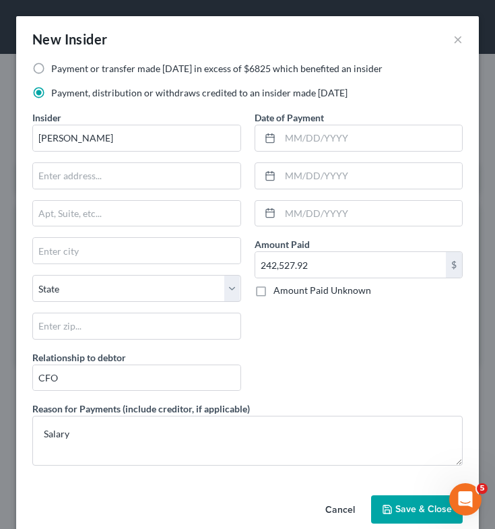
click at [405, 506] on span "Save & Close" at bounding box center [423, 508] width 57 height 11
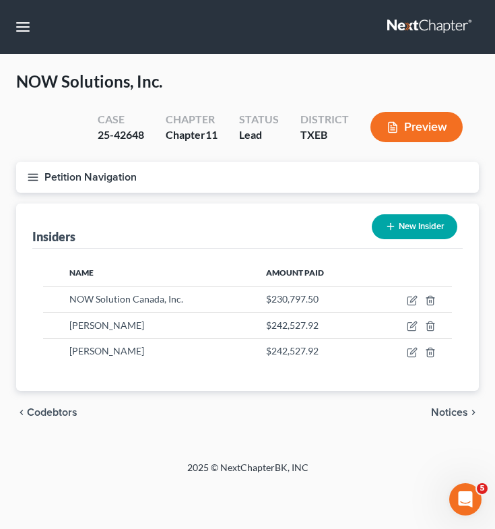
click at [393, 230] on icon "button" at bounding box center [390, 226] width 11 height 11
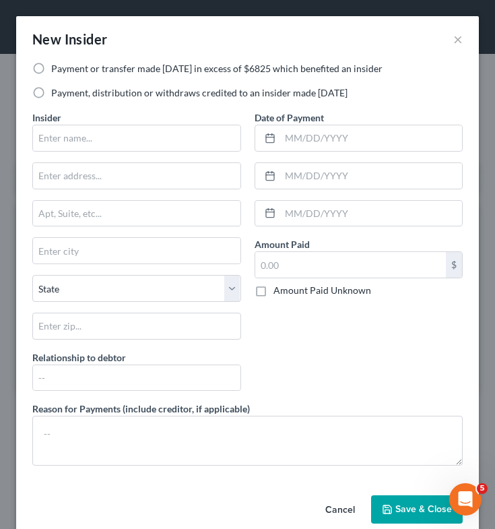
click at [51, 66] on label "Payment or transfer made [DATE] in excess of $6825 which benefited an insider" at bounding box center [216, 68] width 331 height 13
click at [57, 66] on input "Payment or transfer made [DATE] in excess of $6825 which benefited an insider" at bounding box center [61, 66] width 9 height 9
radio input "true"
click at [280, 263] on input "text" at bounding box center [350, 265] width 191 height 26
paste input "$241,150.08"
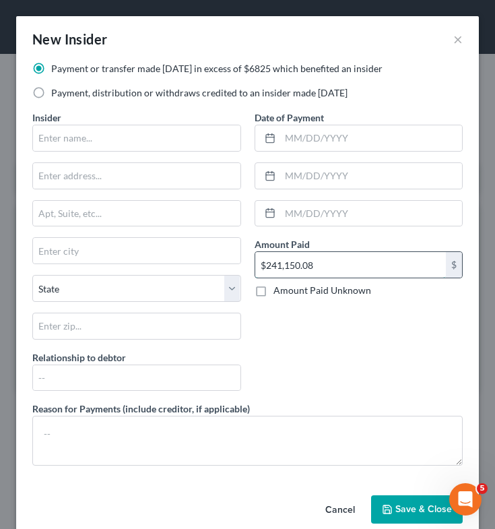
click at [261, 267] on input "$241,150.08" at bounding box center [350, 265] width 191 height 26
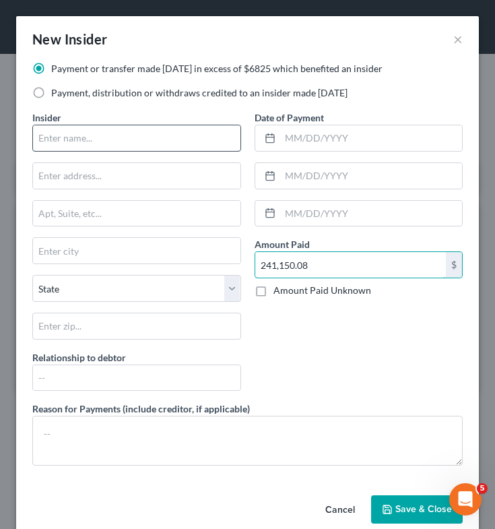
type input "241,150.08"
click at [128, 138] on input "text" at bounding box center [136, 138] width 207 height 26
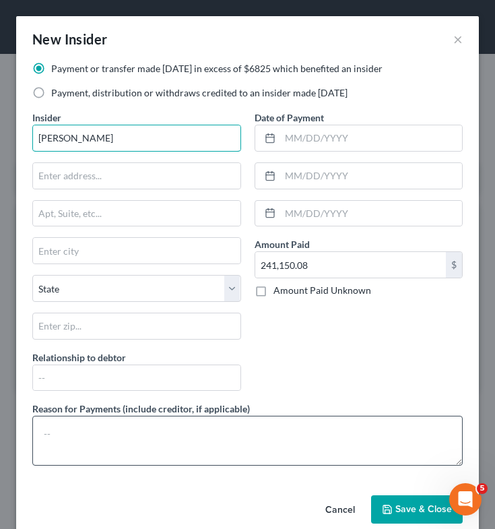
type input "[PERSON_NAME]"
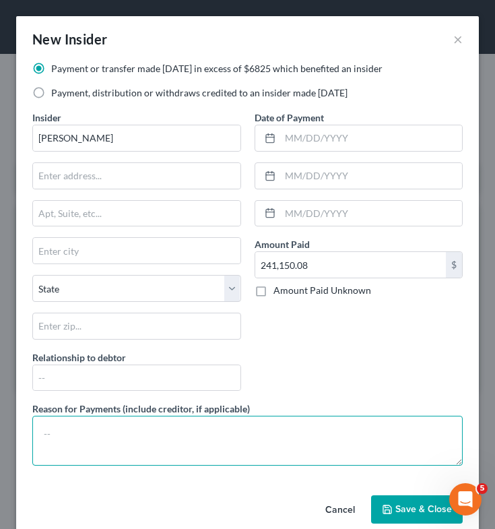
click at [94, 454] on textarea at bounding box center [247, 441] width 430 height 50
type textarea "Salary"
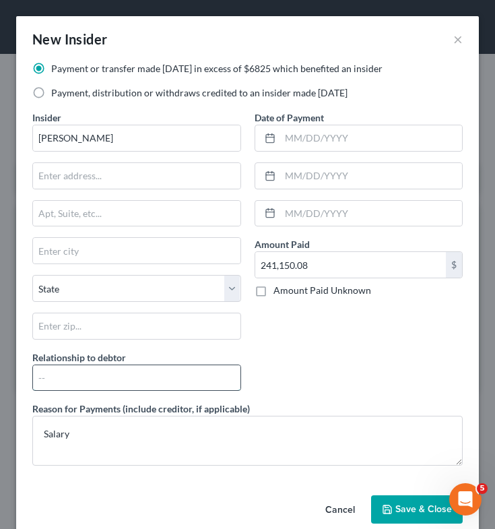
click at [141, 378] on input "text" at bounding box center [136, 378] width 207 height 26
type input "COO"
click at [404, 504] on span "Save & Close" at bounding box center [423, 508] width 57 height 11
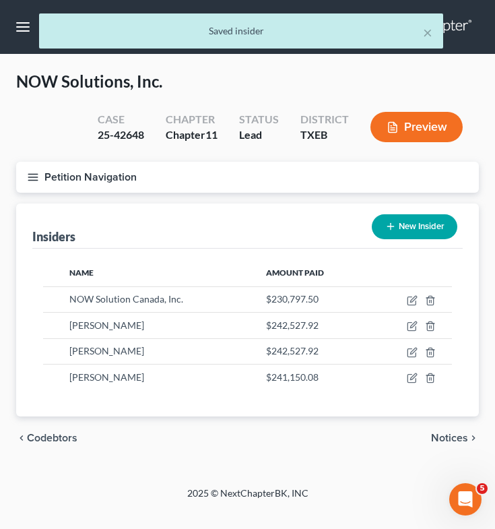
click at [421, 222] on button "New Insider" at bounding box center [415, 226] width 86 height 25
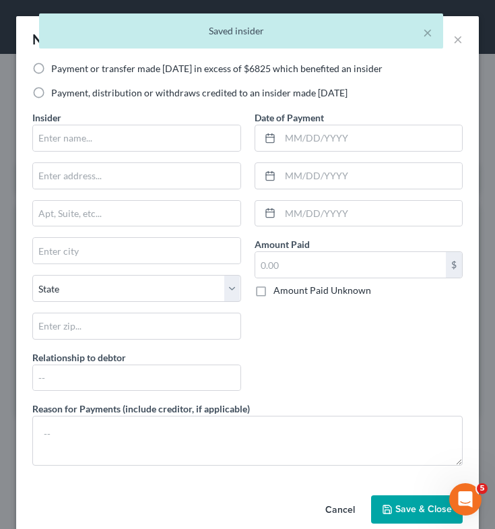
click at [51, 94] on label "Payment, distribution or withdraws credited to an insider made [DATE]" at bounding box center [199, 92] width 296 height 13
click at [57, 94] on input "Payment, distribution or withdraws credited to an insider made [DATE]" at bounding box center [61, 90] width 9 height 9
radio input "true"
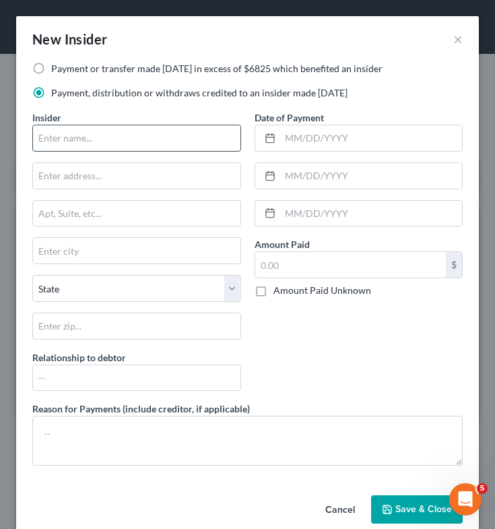
click at [73, 145] on input "text" at bounding box center [136, 138] width 207 height 26
type input "[PERSON_NAME]"
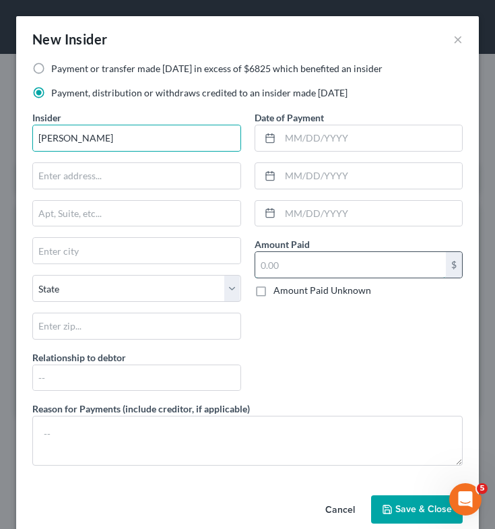
click at [283, 263] on input "text" at bounding box center [350, 265] width 191 height 26
paste input "$241,150.08"
click at [261, 267] on input "$241,150.08" at bounding box center [350, 265] width 191 height 26
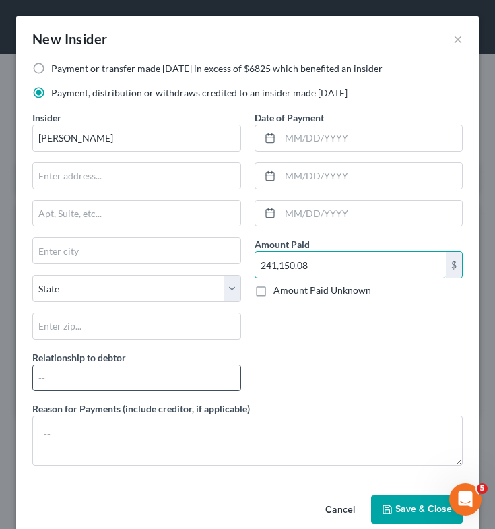
type input "241,150.08"
click at [124, 382] on input "text" at bounding box center [136, 378] width 207 height 26
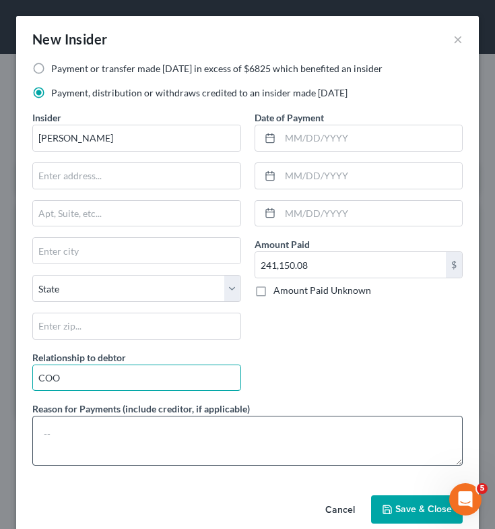
type input "COO"
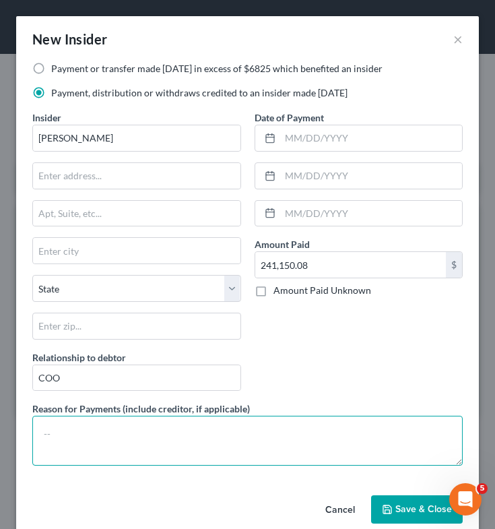
click at [119, 445] on textarea at bounding box center [247, 441] width 430 height 50
type textarea "Salary"
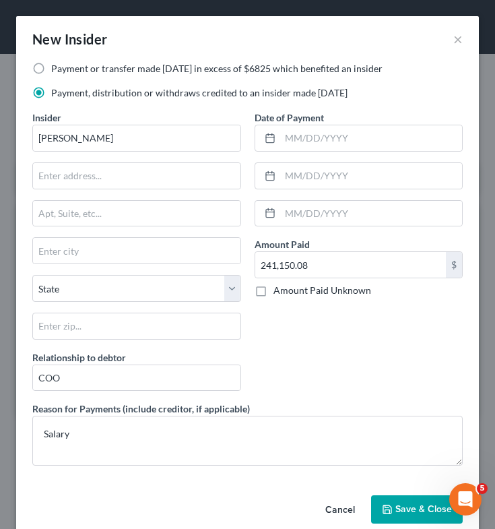
click at [406, 512] on span "Save & Close" at bounding box center [423, 508] width 57 height 11
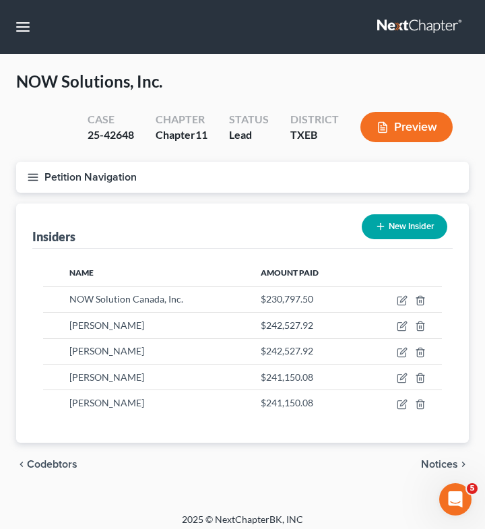
click at [32, 178] on icon "button" at bounding box center [33, 177] width 12 height 12
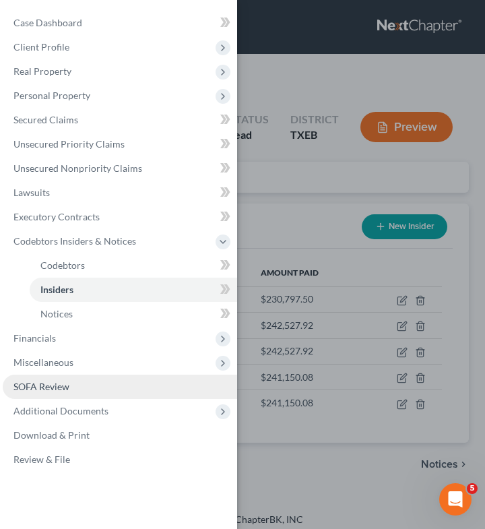
click at [40, 389] on span "SOFA Review" at bounding box center [41, 386] width 56 height 11
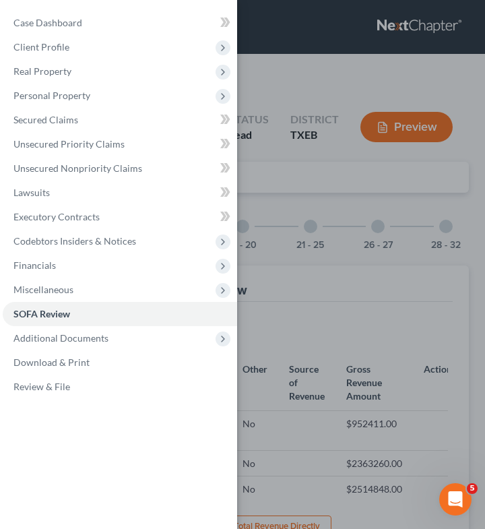
click at [311, 180] on div "Case Dashboard Payments Invoices Payments Payments Credit Report Client Profile" at bounding box center [242, 264] width 485 height 529
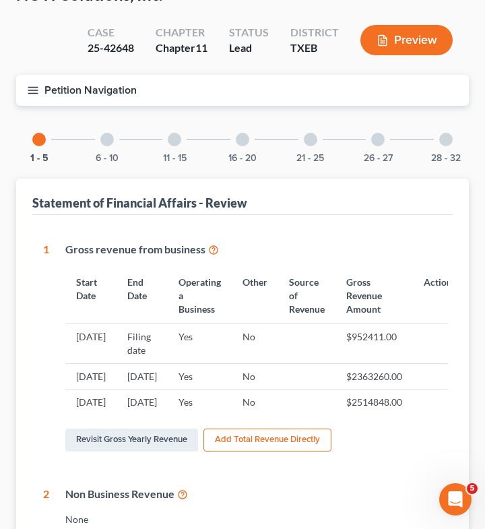
scroll to position [79, 0]
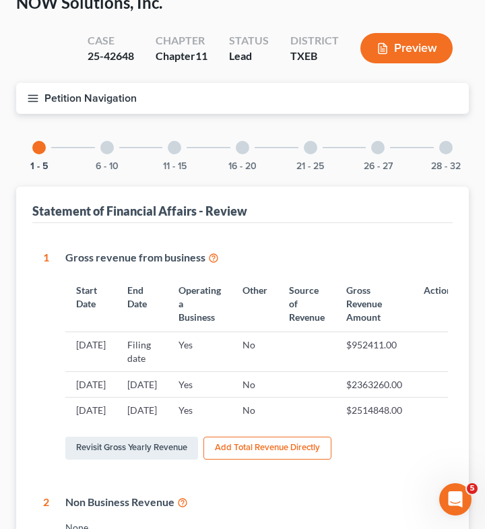
click at [381, 143] on div at bounding box center [377, 147] width 13 height 13
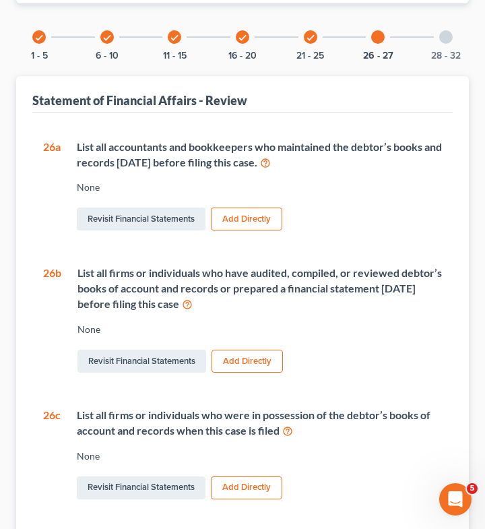
scroll to position [0, 0]
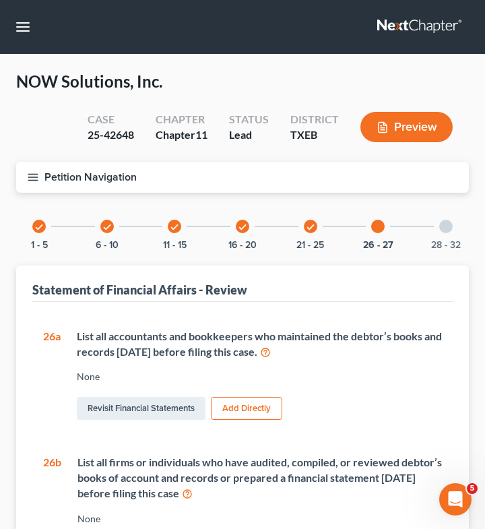
click at [445, 223] on div at bounding box center [445, 226] width 13 height 13
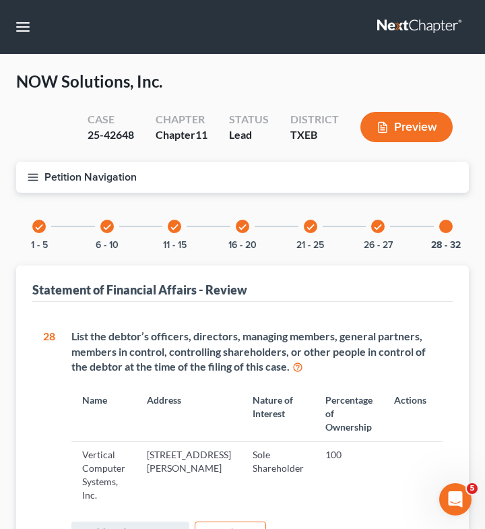
click at [35, 227] on icon "check" at bounding box center [38, 226] width 9 height 9
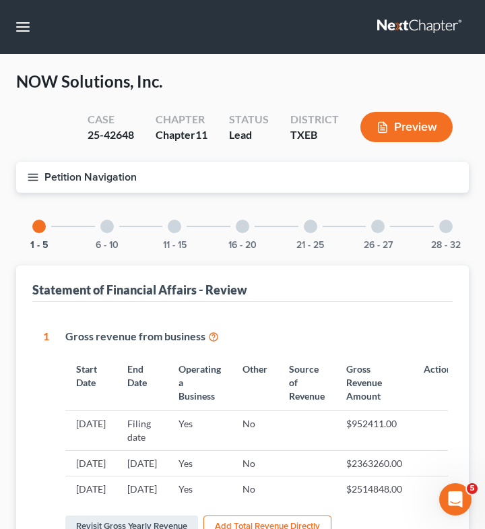
click at [37, 172] on icon "button" at bounding box center [33, 177] width 12 height 12
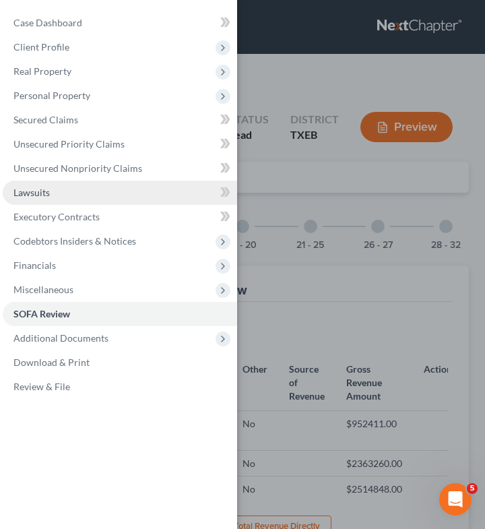
click at [83, 190] on link "Lawsuits" at bounding box center [120, 193] width 234 height 24
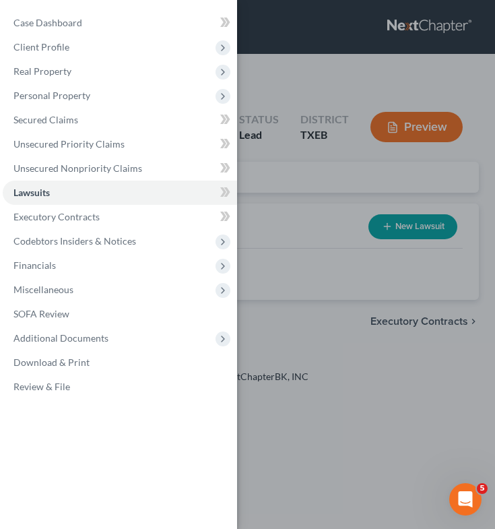
click at [296, 214] on div "Case Dashboard Payments Invoices Payments Payments Credit Report Client Profile" at bounding box center [247, 264] width 495 height 529
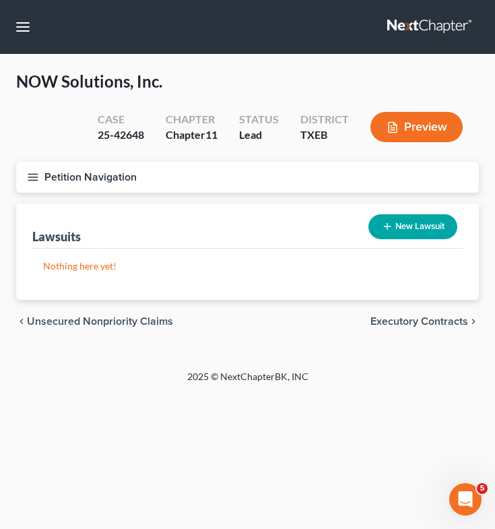
click at [410, 225] on button "New Lawsuit" at bounding box center [412, 226] width 89 height 25
select select "0"
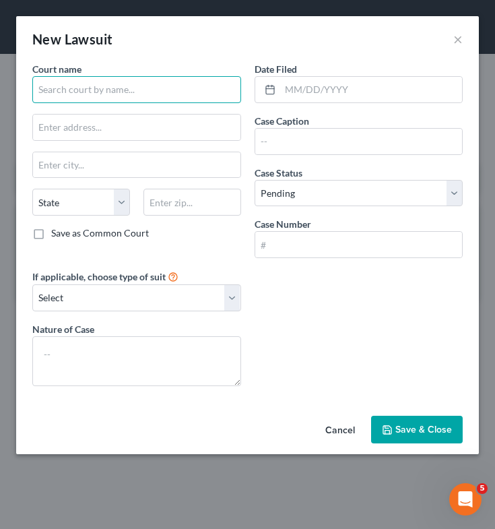
click at [209, 93] on input "text" at bounding box center [136, 89] width 209 height 27
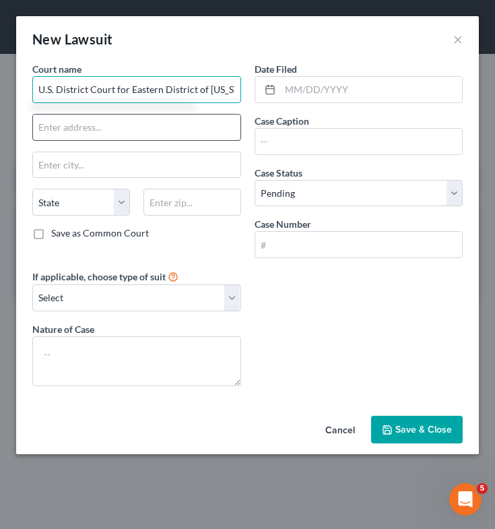
type input "U.S. District Court for Eastern District of [US_STATE]"
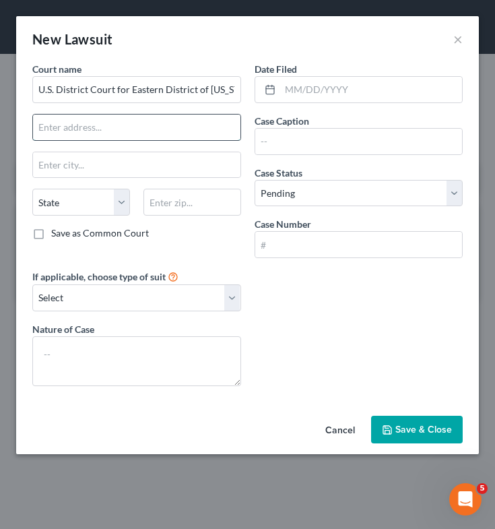
click at [76, 127] on input "text" at bounding box center [136, 128] width 207 height 26
type input "1"
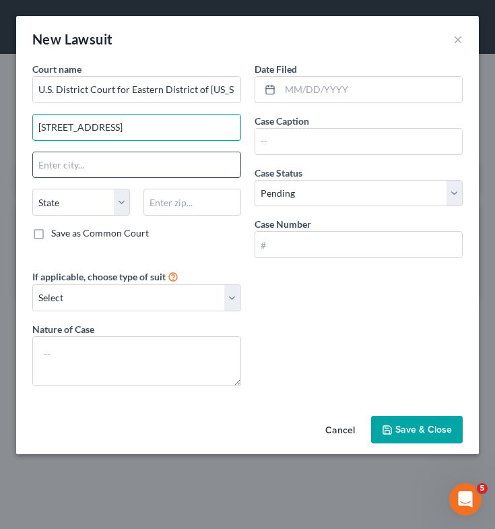
type input "[STREET_ADDRESS]"
click at [67, 168] on input "text" at bounding box center [136, 165] width 207 height 26
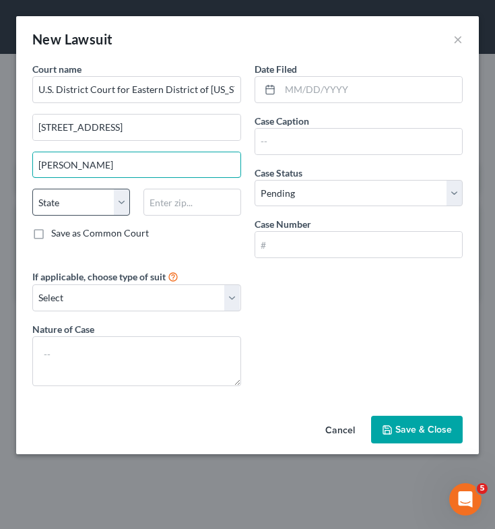
type input "[PERSON_NAME]"
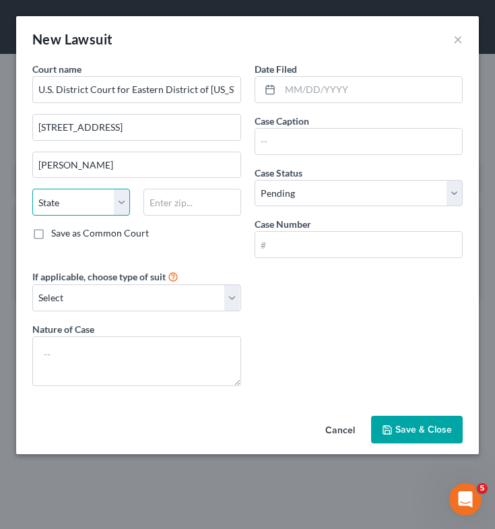
click at [73, 202] on select "State [US_STATE] AK AR AZ CA CO CT DE DC [GEOGRAPHIC_DATA] [GEOGRAPHIC_DATA] GU…" at bounding box center [81, 202] width 98 height 27
select select "45"
click at [32, 189] on select "State [US_STATE] AK AR AZ CA CO CT DE DC [GEOGRAPHIC_DATA] [GEOGRAPHIC_DATA] GU…" at bounding box center [81, 202] width 98 height 27
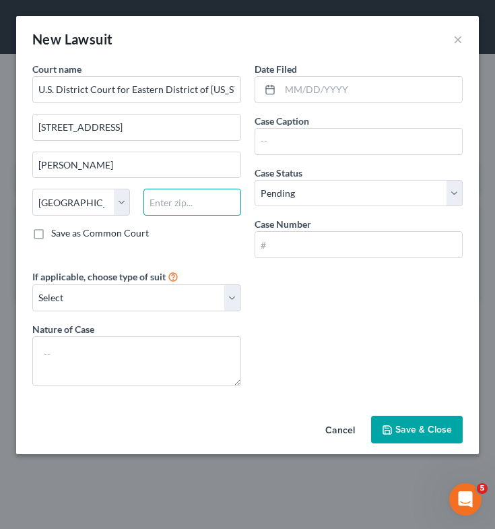
click at [212, 206] on input "text" at bounding box center [192, 202] width 98 height 27
type input "75090"
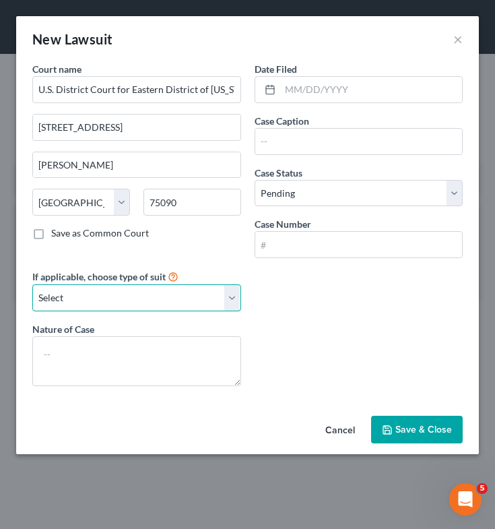
click at [164, 294] on select "Select Repossession Foreclosure Returns Other" at bounding box center [136, 297] width 209 height 27
select select "3"
click at [32, 284] on select "Select Repossession Foreclosure Returns Other" at bounding box center [136, 297] width 209 height 27
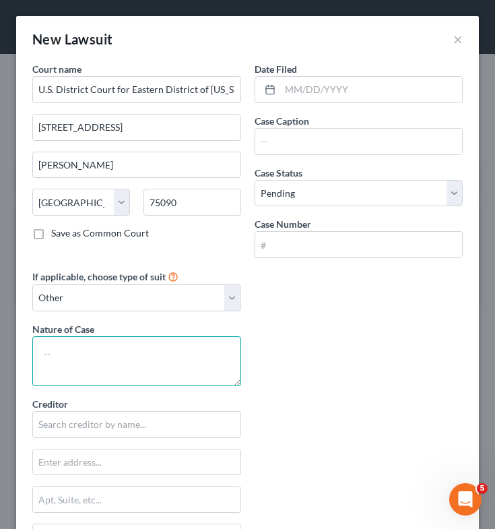
click at [138, 360] on textarea at bounding box center [136, 361] width 209 height 50
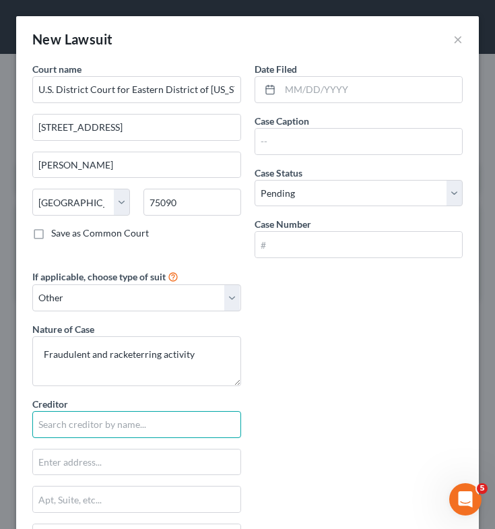
click at [143, 422] on input "text" at bounding box center [136, 424] width 209 height 27
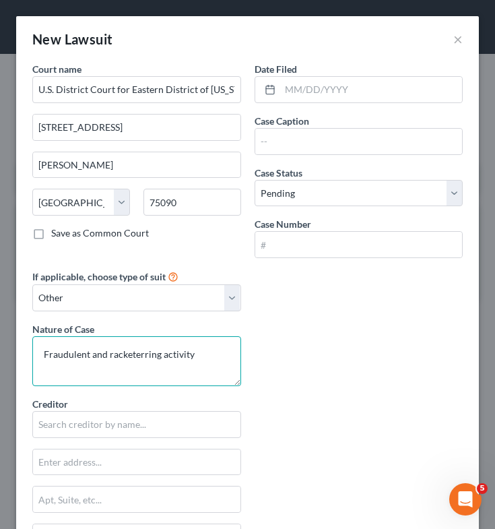
click at [144, 356] on textarea "Fraudulent and racketerring activity" at bounding box center [136, 361] width 209 height 50
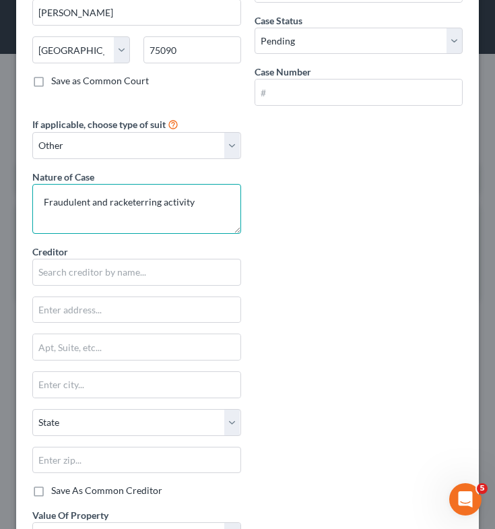
scroll to position [153, 0]
click at [140, 201] on textarea "Fraudulent and racketerring activity" at bounding box center [136, 208] width 209 height 50
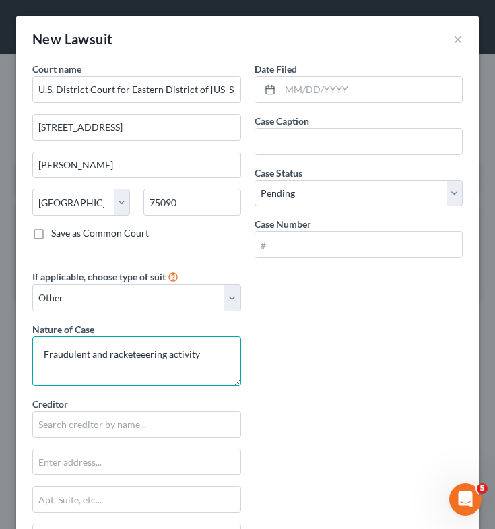
scroll to position [0, 0]
type textarea "Fraudulent and racketeeering activity"
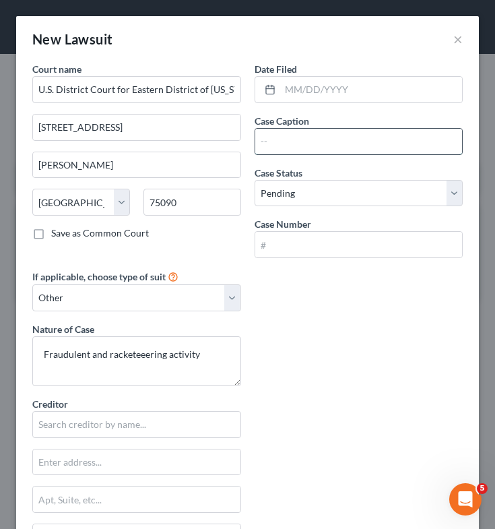
click at [312, 135] on input "text" at bounding box center [358, 142] width 207 height 26
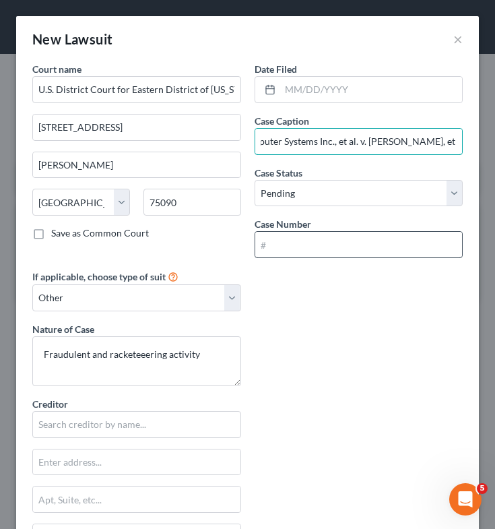
type input "Vertical Computer Systems Inc., et al. v. [PERSON_NAME], et al."
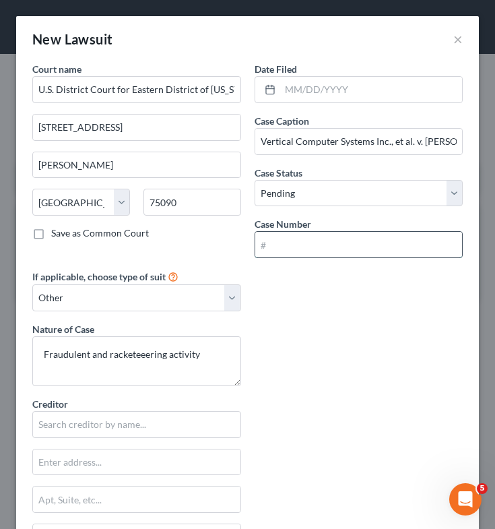
click at [321, 242] on input "text" at bounding box center [358, 245] width 207 height 26
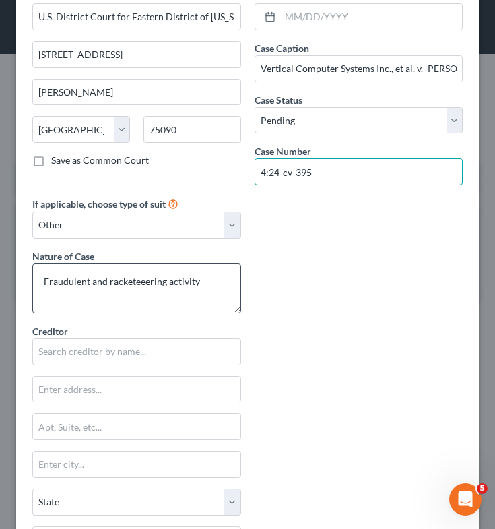
type input "4:24-cv-395"
type textarea "Fraudulent and racketeering activity"
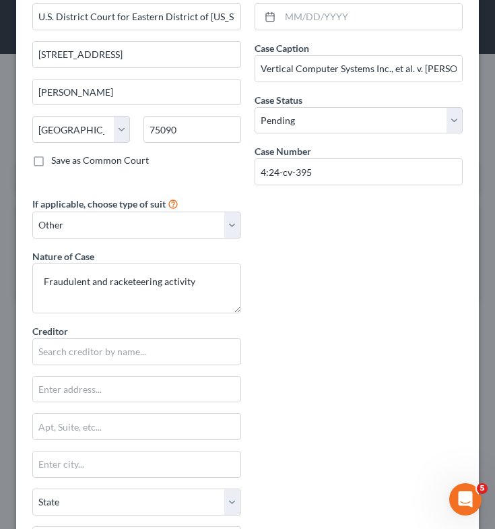
click at [304, 350] on div "Court name * U.S. District Court for Eastern District of [US_STATE] [STREET_ADD…" at bounding box center [248, 323] width 444 height 669
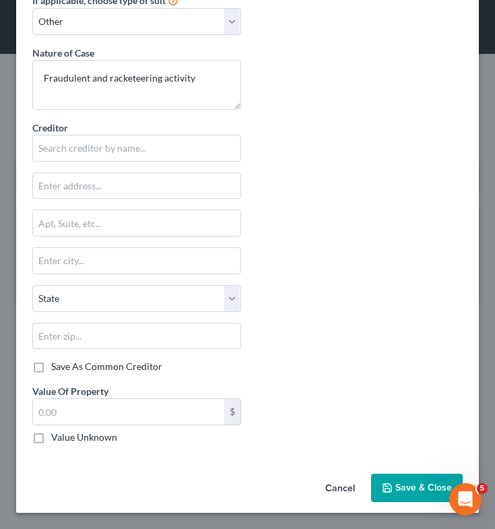
click at [51, 438] on label "Value Unknown" at bounding box center [84, 436] width 66 height 13
click at [57, 438] on input "Value Unknown" at bounding box center [61, 434] width 9 height 9
checkbox input "true"
type input "0.00"
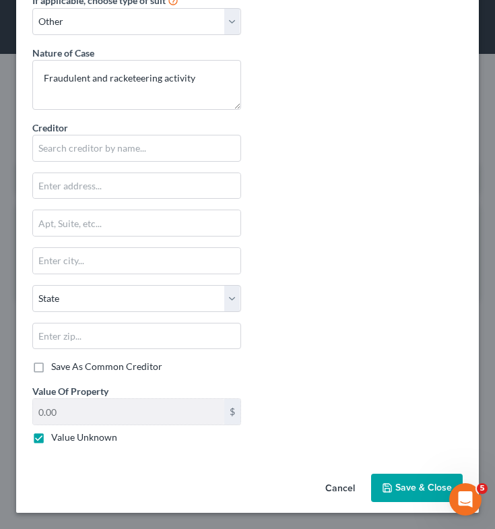
click at [403, 487] on span "Save & Close" at bounding box center [423, 487] width 57 height 11
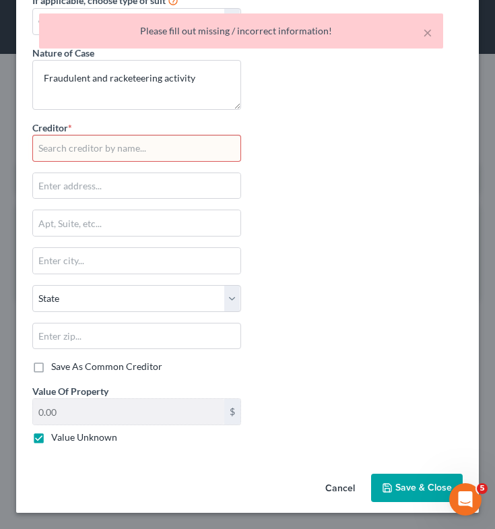
click at [173, 148] on input "text" at bounding box center [136, 148] width 209 height 27
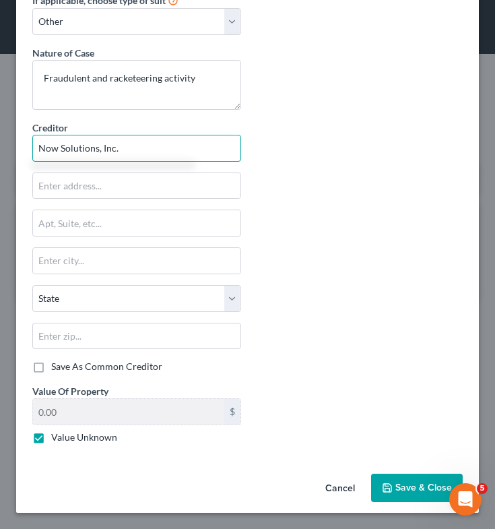
type input "Now Solutions, Inc."
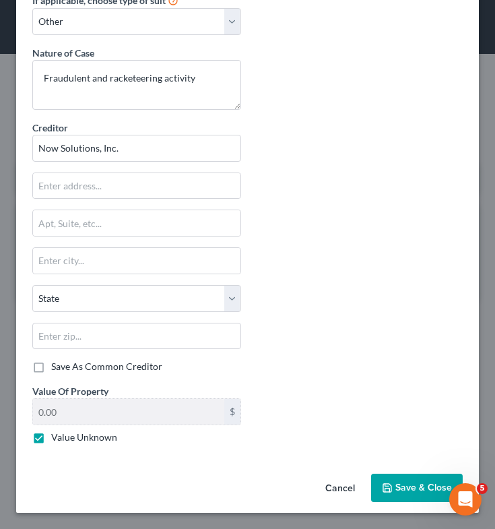
click at [412, 492] on span "Save & Close" at bounding box center [423, 487] width 57 height 11
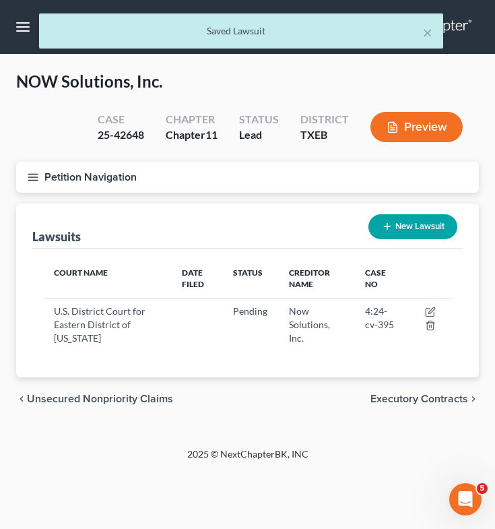
click at [421, 222] on button "New Lawsuit" at bounding box center [412, 226] width 89 height 25
select select "0"
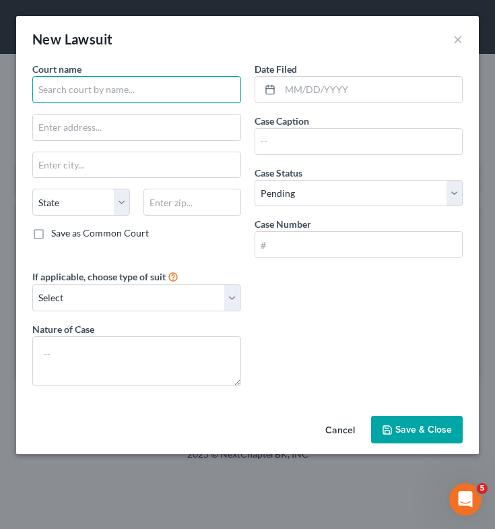
click at [103, 91] on input "text" at bounding box center [136, 89] width 209 height 27
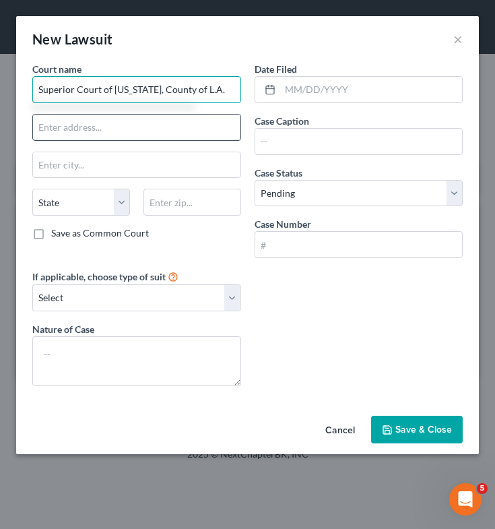
type input "Superior Court of [US_STATE], County of L.A."
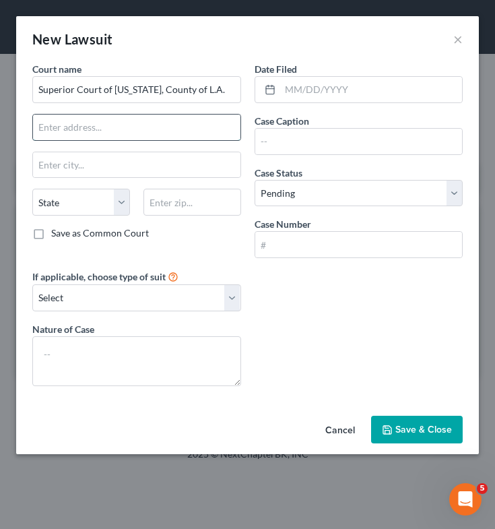
click at [135, 135] on input "text" at bounding box center [136, 128] width 207 height 26
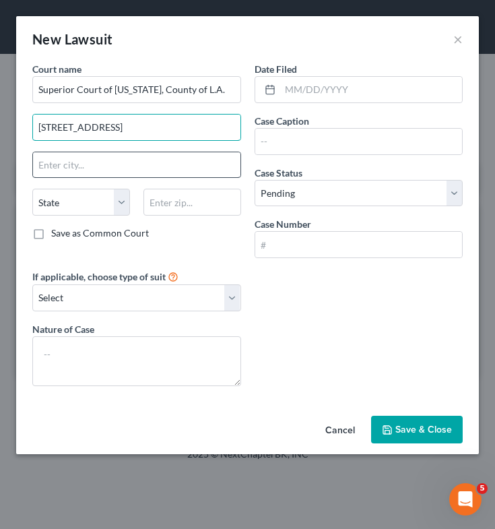
type input "[STREET_ADDRESS]"
click at [129, 173] on input "text" at bounding box center [136, 165] width 207 height 26
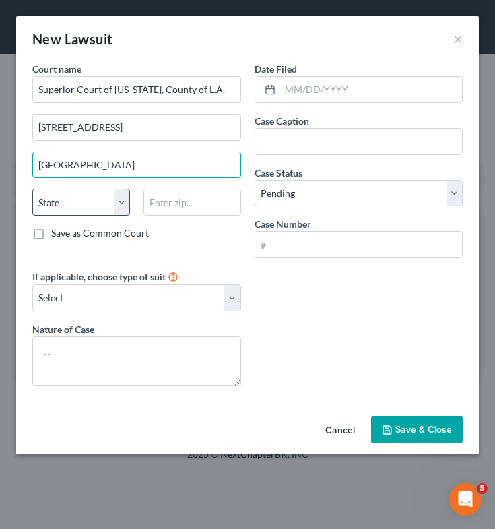
type input "[GEOGRAPHIC_DATA]"
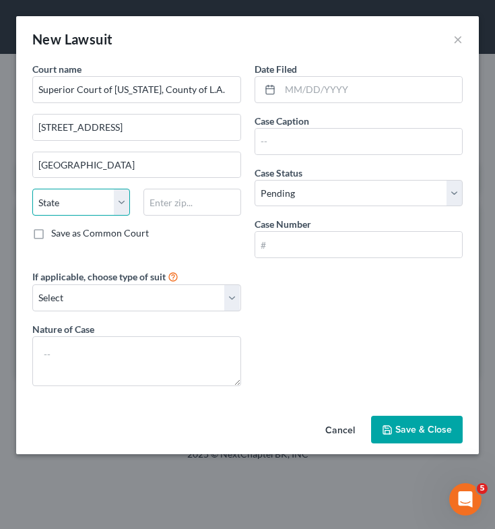
click at [104, 198] on select "State [US_STATE] AK AR AZ CA CO CT DE DC [GEOGRAPHIC_DATA] [GEOGRAPHIC_DATA] GU…" at bounding box center [81, 202] width 98 height 27
select select "4"
click at [32, 189] on select "State [US_STATE] AK AR AZ CA CO CT DE DC [GEOGRAPHIC_DATA] [GEOGRAPHIC_DATA] GU…" at bounding box center [81, 202] width 98 height 27
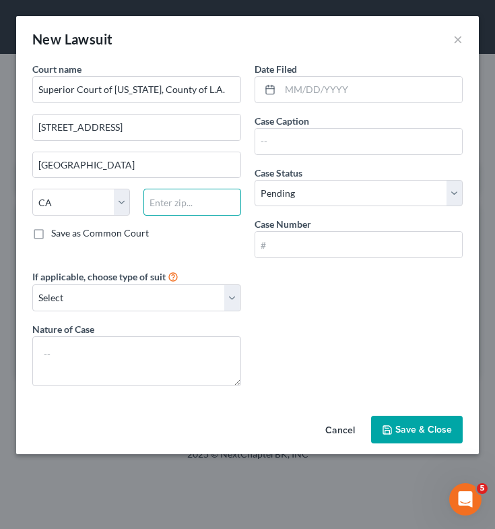
click at [193, 203] on input "text" at bounding box center [192, 202] width 98 height 27
type input "90012"
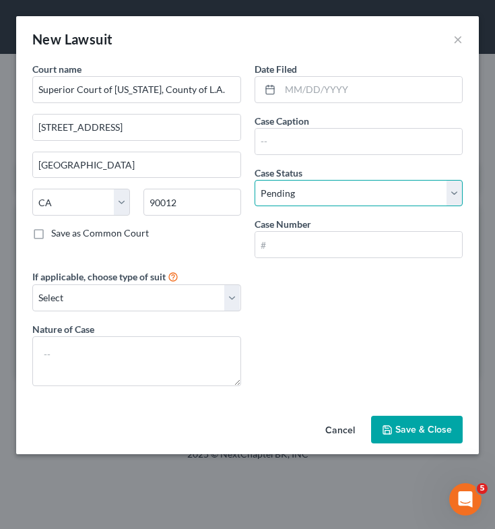
click at [351, 180] on select "Select Pending On Appeal Concluded" at bounding box center [359, 193] width 209 height 27
select select "1"
click at [255, 180] on select "Select Pending On Appeal Concluded" at bounding box center [359, 193] width 209 height 27
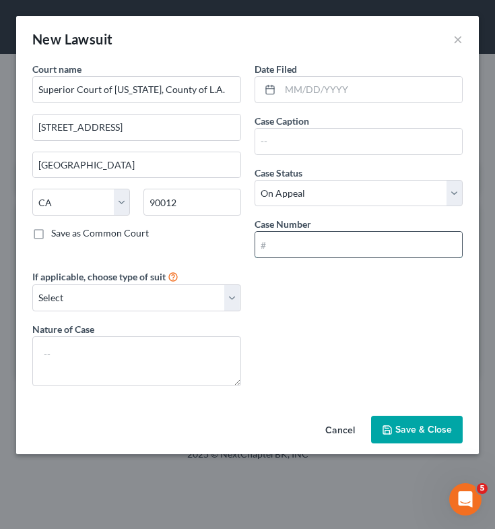
click at [345, 250] on input "text" at bounding box center [358, 245] width 207 height 26
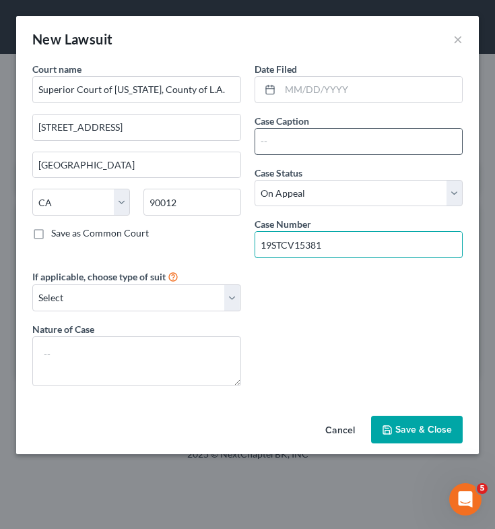
type input "19STCV15381"
click at [418, 148] on input "text" at bounding box center [358, 142] width 207 height 26
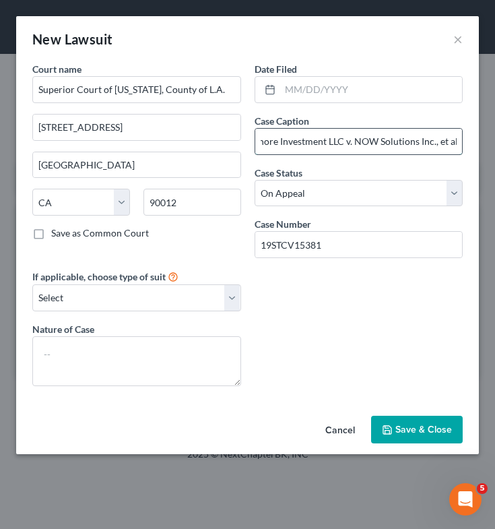
scroll to position [0, 27]
type input "Lakeshore Investment LLC v. NOW Solutions Inc., et al."
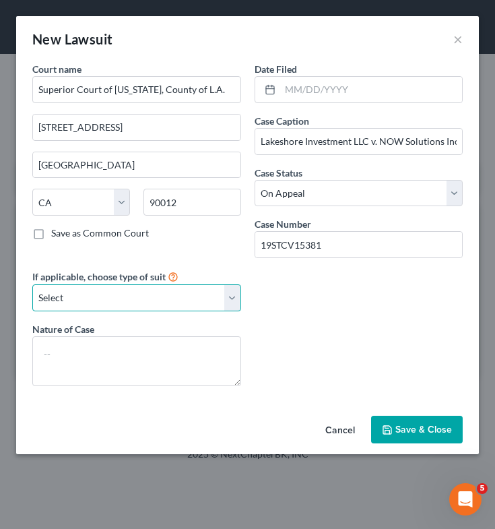
click at [183, 293] on select "Select Repossession Foreclosure Returns Other" at bounding box center [136, 297] width 209 height 27
select select "3"
click at [32, 284] on select "Select Repossession Foreclosure Returns Other" at bounding box center [136, 297] width 209 height 27
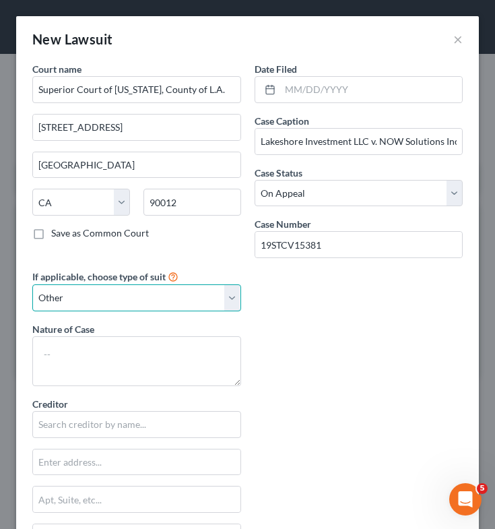
click at [166, 297] on select "Select Repossession Foreclosure Returns Other" at bounding box center [136, 297] width 209 height 27
click at [32, 284] on select "Select Repossession Foreclosure Returns Other" at bounding box center [136, 297] width 209 height 27
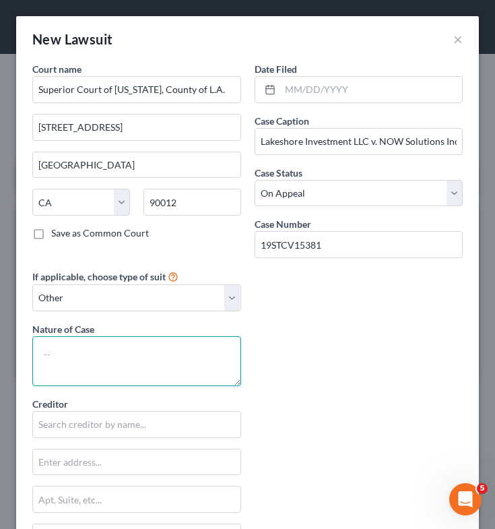
click at [158, 363] on textarea at bounding box center [136, 361] width 209 height 50
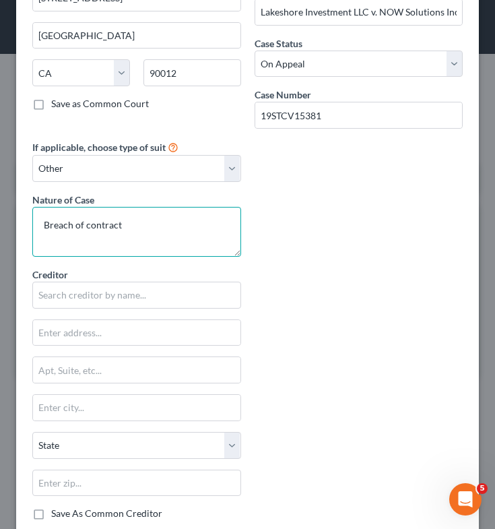
scroll to position [130, 0]
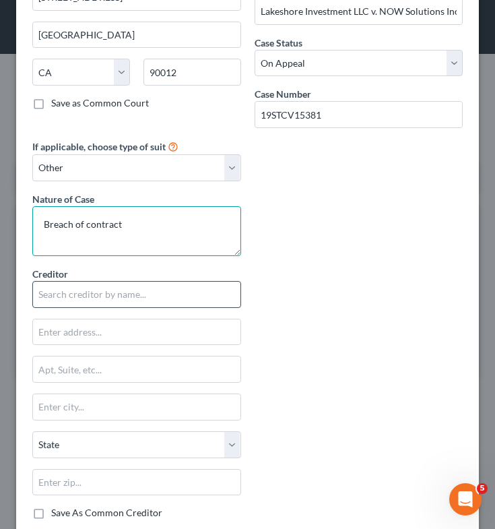
type textarea "Breach of contract"
click at [82, 291] on input "text" at bounding box center [136, 294] width 209 height 27
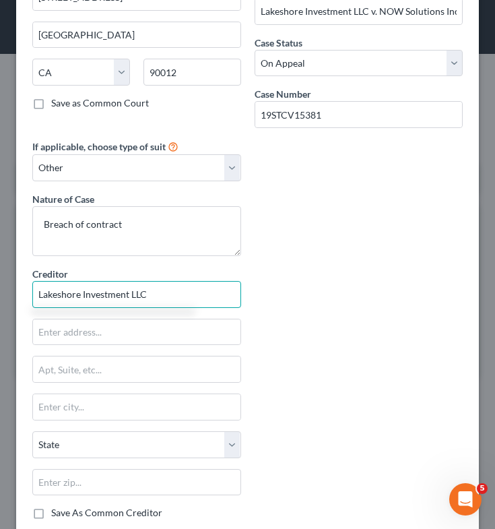
scroll to position [276, 0]
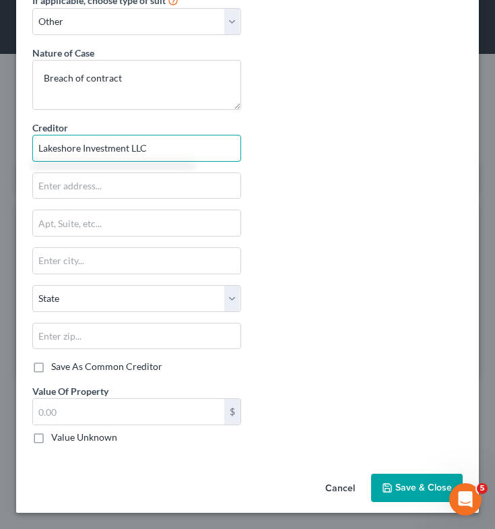
type input "Lakeshore Investment LLC"
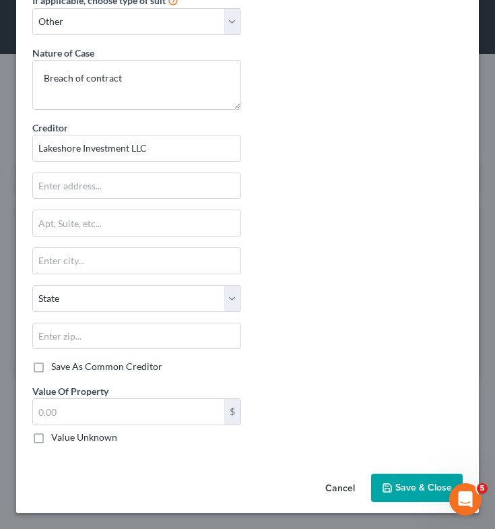
click at [51, 439] on label "Value Unknown" at bounding box center [84, 436] width 66 height 13
click at [57, 439] on input "Value Unknown" at bounding box center [61, 434] width 9 height 9
checkbox input "true"
type input "0.00"
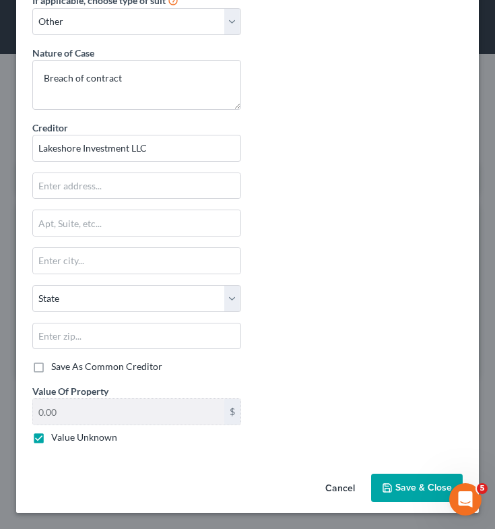
click at [411, 486] on span "Save & Close" at bounding box center [423, 487] width 57 height 11
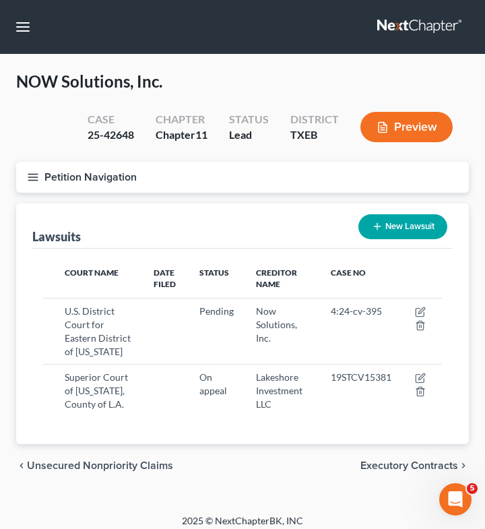
click at [34, 176] on icon "button" at bounding box center [33, 177] width 12 height 12
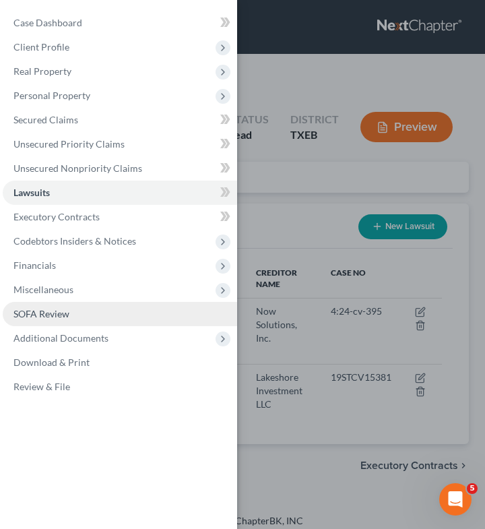
click at [86, 313] on link "SOFA Review" at bounding box center [120, 314] width 234 height 24
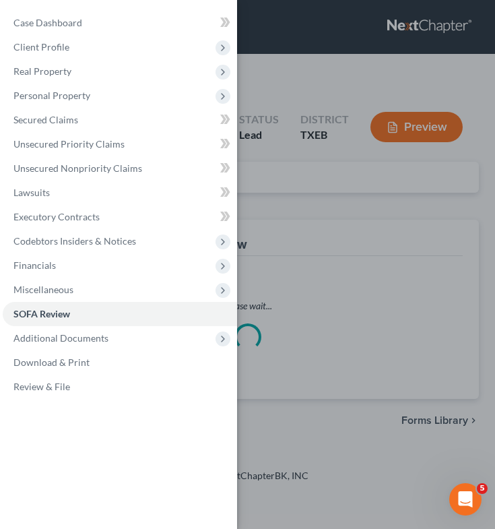
click at [279, 187] on div "Case Dashboard Payments Invoices Payments Payments Credit Report Client Profile" at bounding box center [247, 264] width 495 height 529
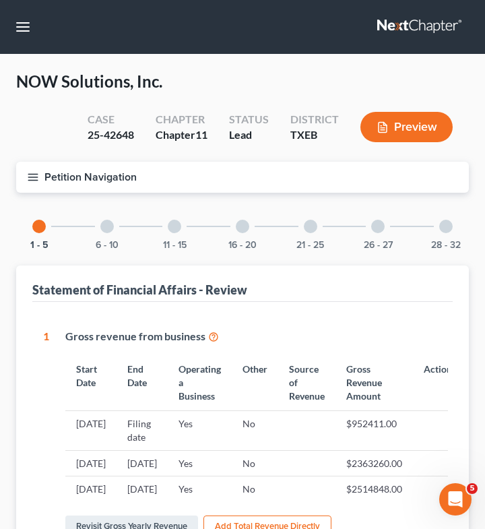
click at [179, 226] on div at bounding box center [174, 226] width 13 height 13
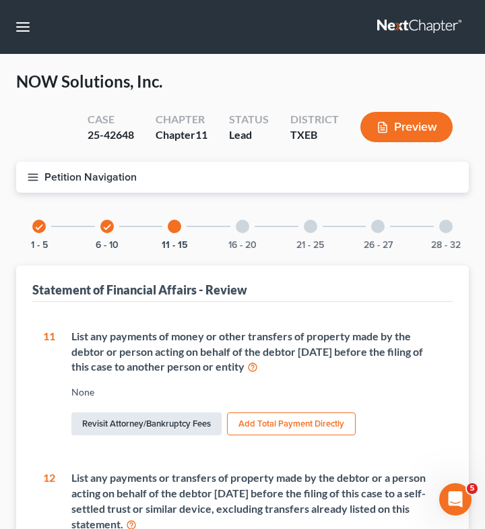
click at [161, 426] on link "Revisit Attorney/Bankruptcy Fees" at bounding box center [146, 423] width 150 height 23
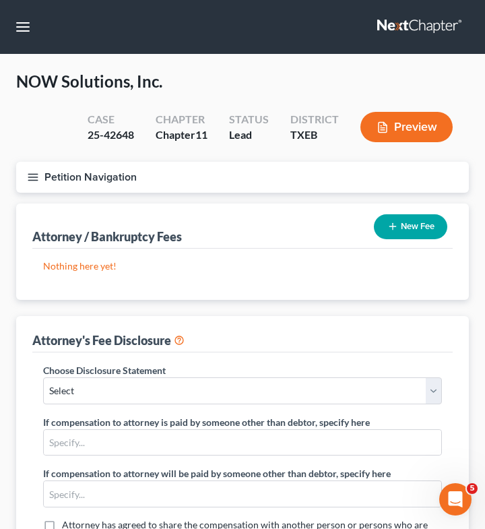
click at [409, 222] on button "New Fee" at bounding box center [410, 226] width 73 height 25
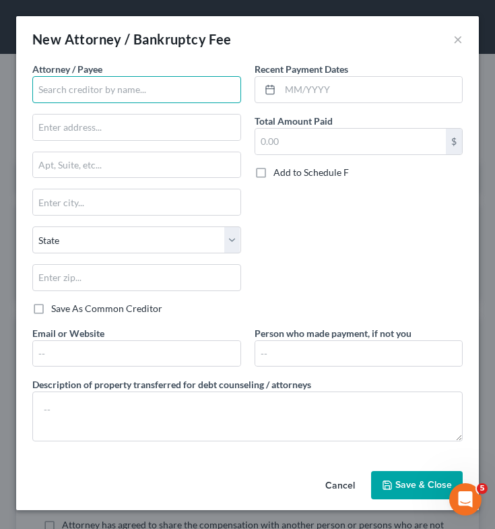
click at [201, 100] on input "text" at bounding box center [136, 89] width 209 height 27
type input "[PERSON_NAME] Law Firm, PLLC"
type input "[STREET_ADDRESS]"
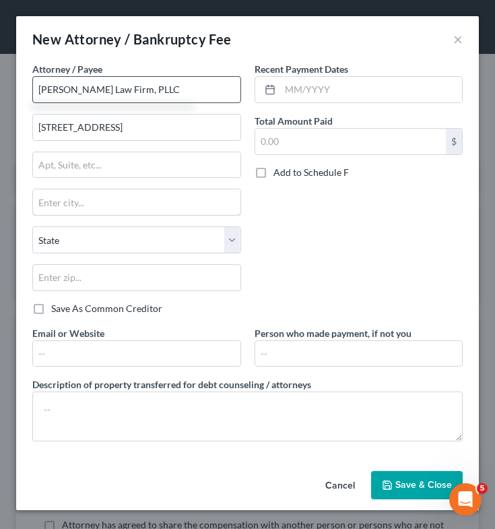
type input "Frisco"
select select "45"
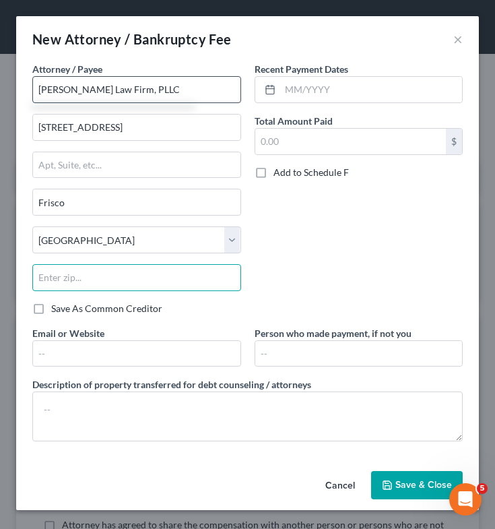
type input "75034"
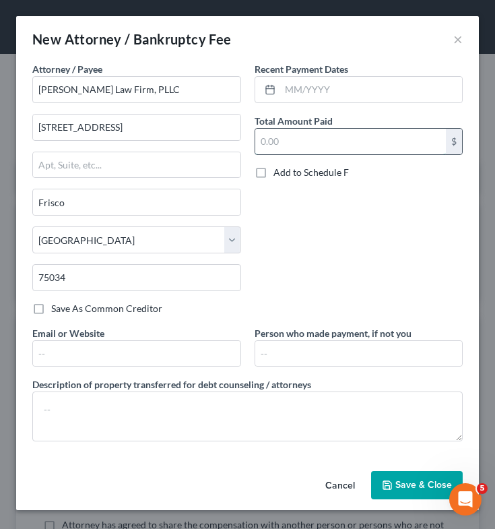
click at [308, 150] on input "text" at bounding box center [350, 142] width 191 height 26
type input "25,000"
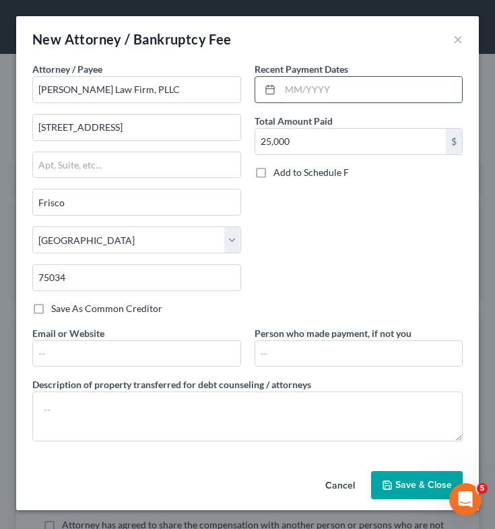
click at [360, 99] on input "text" at bounding box center [371, 90] width 183 height 26
click at [403, 100] on input "text" at bounding box center [371, 90] width 183 height 26
type input "[DATE]"
click at [332, 216] on div "Recent Payment Dates [DATE] Total Amount Paid 25,000 $ Add to Schedule F" at bounding box center [359, 194] width 222 height 264
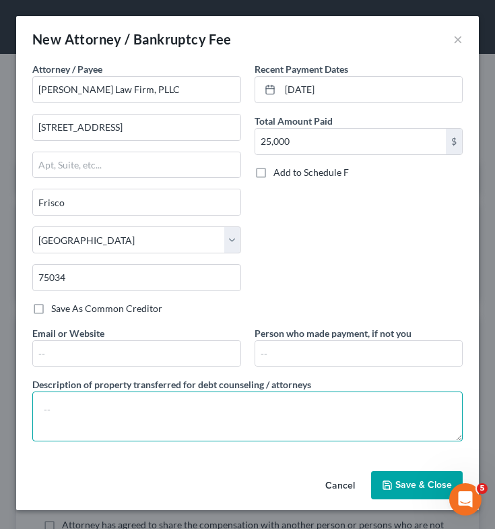
click at [265, 412] on textarea at bounding box center [247, 416] width 430 height 50
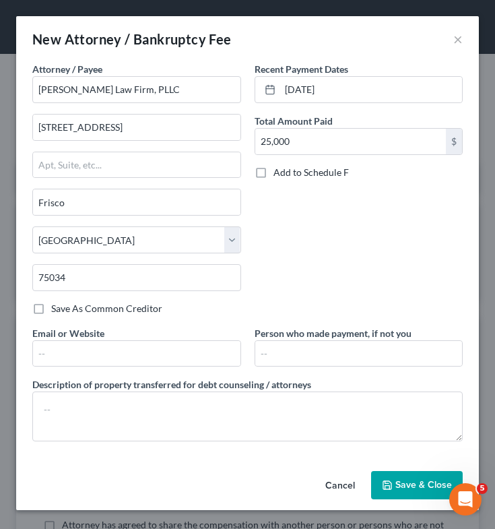
click at [422, 490] on span "Save & Close" at bounding box center [423, 484] width 57 height 11
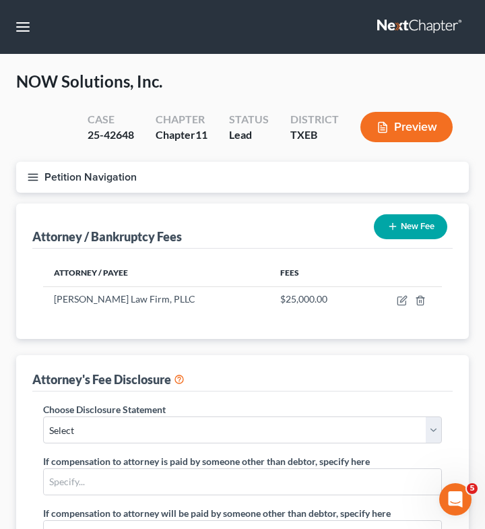
click at [418, 219] on button "New Fee" at bounding box center [410, 226] width 73 height 25
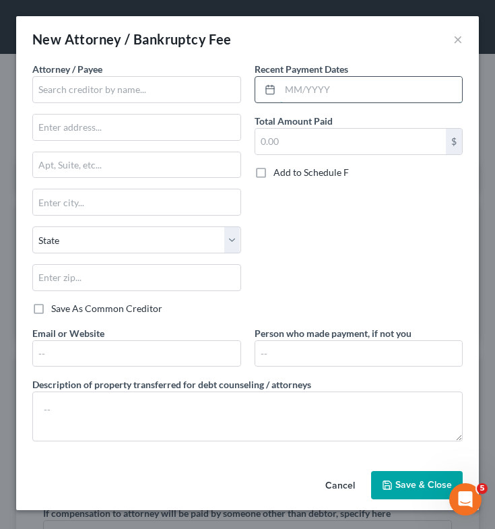
click at [333, 90] on input "text" at bounding box center [371, 90] width 183 height 26
type input "[DATE]"
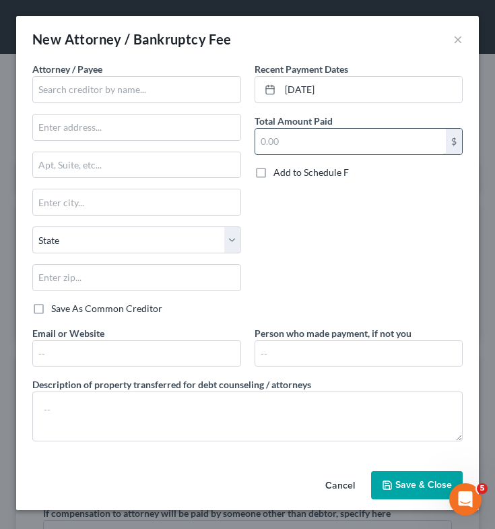
click at [319, 149] on input "text" at bounding box center [350, 142] width 191 height 26
type input "17,000"
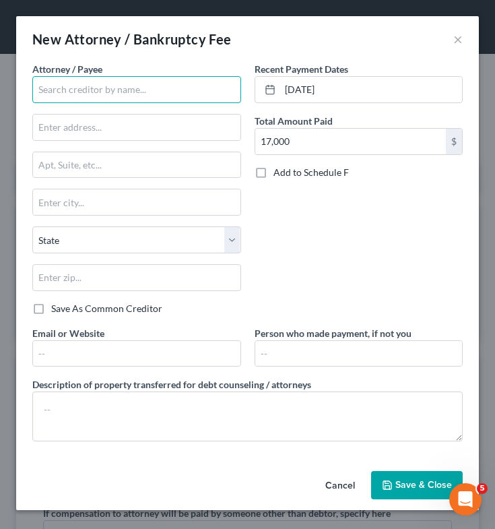
click at [137, 93] on input "text" at bounding box center [136, 89] width 209 height 27
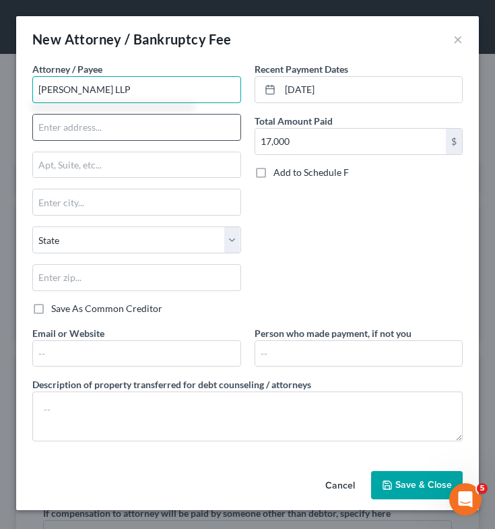
type input "[PERSON_NAME] LLP"
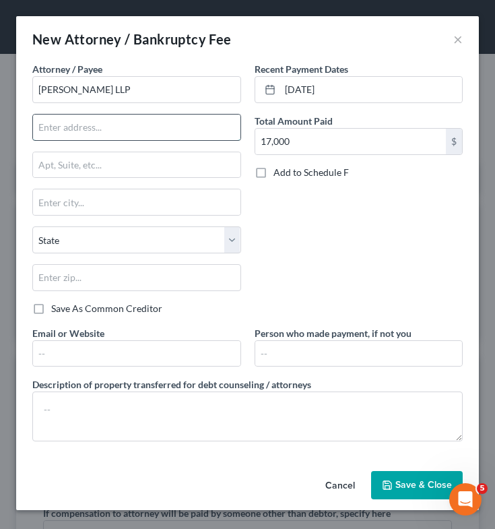
click at [130, 123] on input "text" at bounding box center [136, 128] width 207 height 26
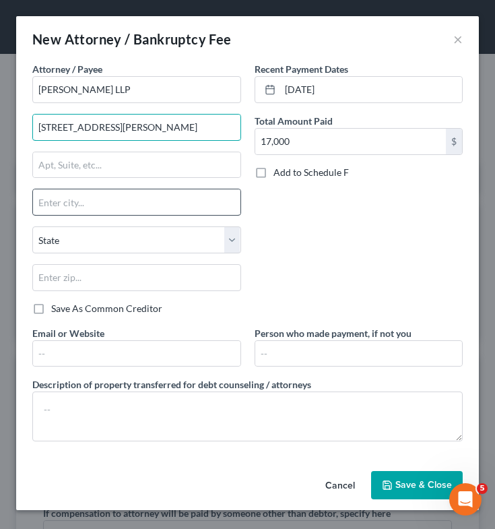
type input "[STREET_ADDRESS][PERSON_NAME]"
click at [64, 207] on input "text" at bounding box center [136, 202] width 207 height 26
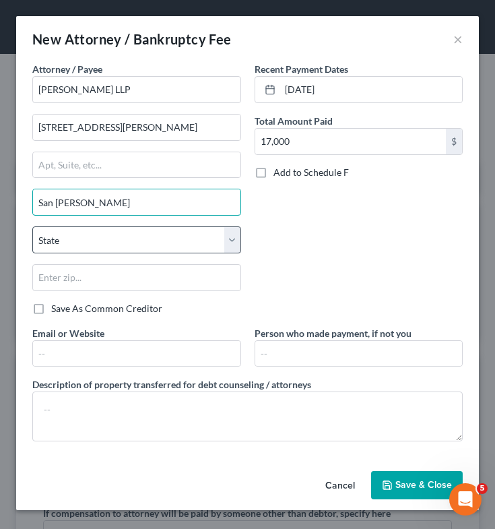
type input "San [PERSON_NAME]"
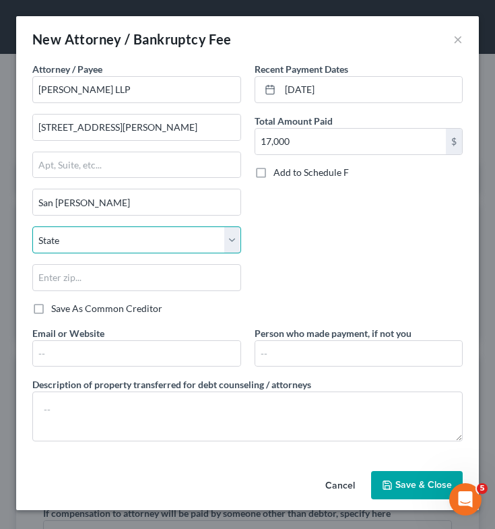
click at [66, 241] on select "State [US_STATE] AK AR AZ CA CO CT DE DC [GEOGRAPHIC_DATA] [GEOGRAPHIC_DATA] GU…" at bounding box center [136, 239] width 209 height 27
select select "4"
click at [32, 226] on select "State [US_STATE] AK AR AZ CA CO CT DE DC [GEOGRAPHIC_DATA] [GEOGRAPHIC_DATA] GU…" at bounding box center [136, 239] width 209 height 27
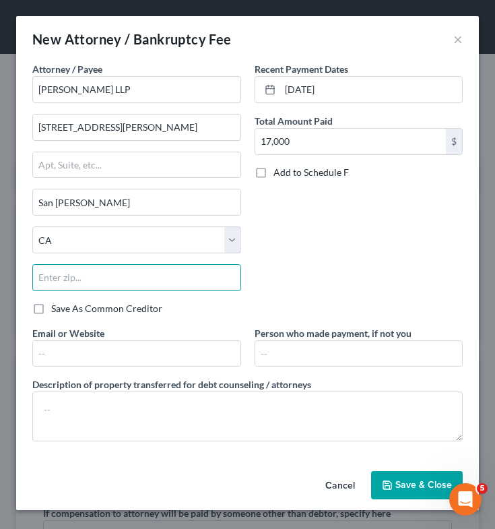
click at [85, 277] on input "text" at bounding box center [136, 277] width 209 height 27
type input "94583"
click at [405, 482] on span "Save & Close" at bounding box center [423, 484] width 57 height 11
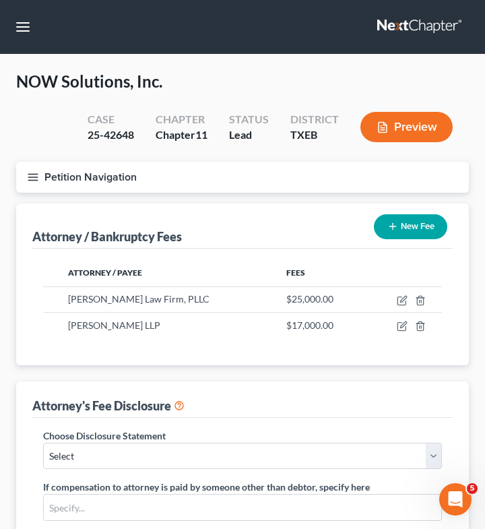
click at [31, 177] on icon "button" at bounding box center [33, 177] width 12 height 12
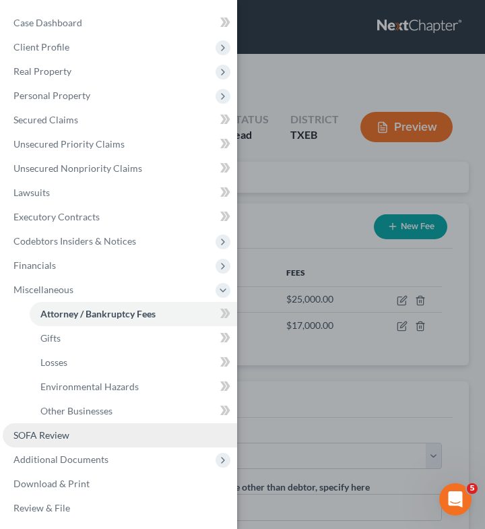
click at [71, 437] on link "SOFA Review" at bounding box center [120, 435] width 234 height 24
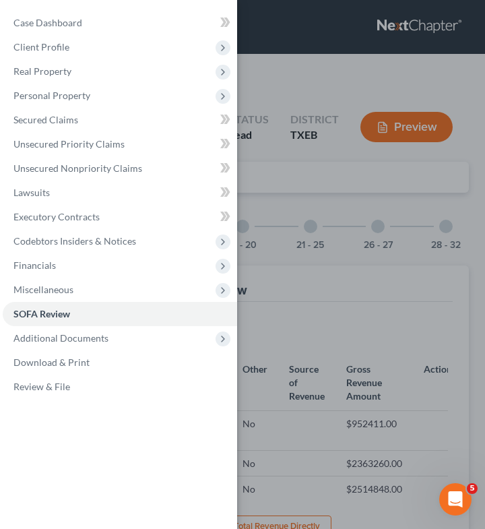
click at [336, 323] on div "Case Dashboard Payments Invoices Payments Payments Credit Report Client Profile" at bounding box center [242, 264] width 485 height 529
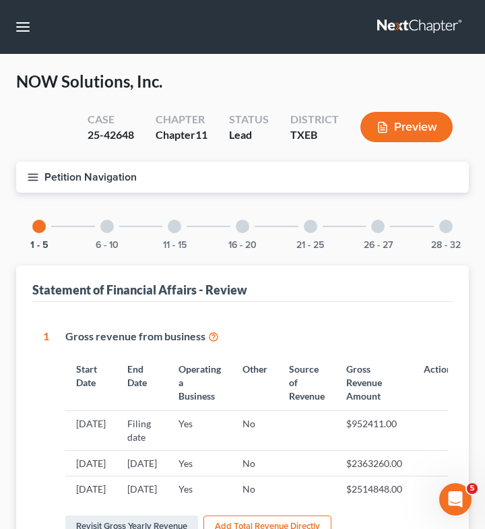
click at [247, 222] on div at bounding box center [242, 226] width 13 height 13
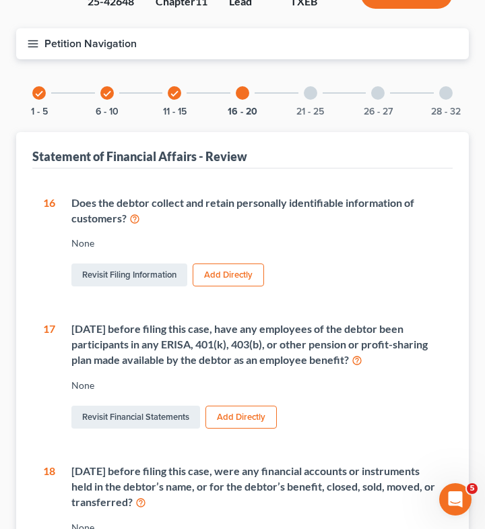
scroll to position [134, 0]
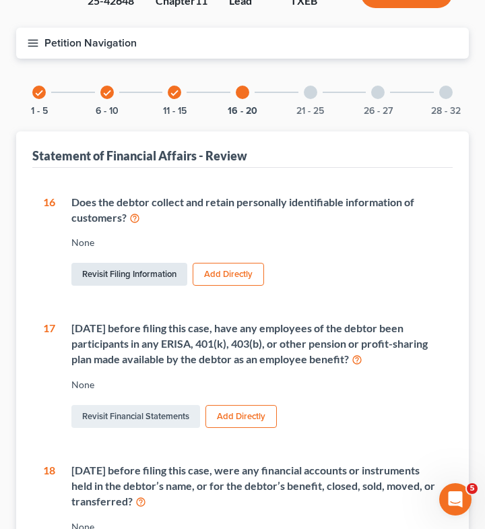
click at [139, 269] on link "Revisit Filing Information" at bounding box center [129, 274] width 116 height 23
select select "3"
select select "1"
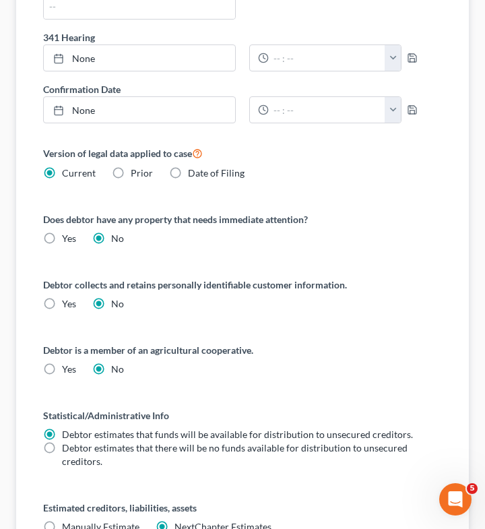
scroll to position [614, 0]
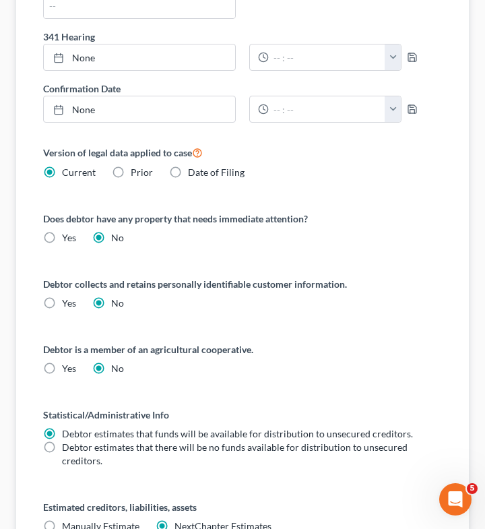
click at [62, 304] on label "Yes" at bounding box center [69, 302] width 14 height 13
click at [67, 304] on input "Yes" at bounding box center [71, 300] width 9 height 9
radio input "true"
radio input "false"
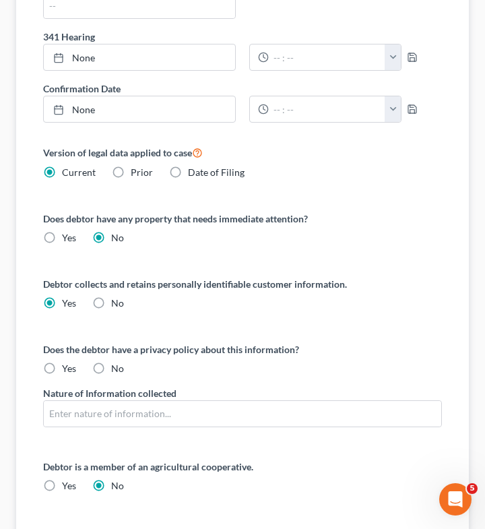
click at [62, 366] on label "Yes" at bounding box center [69, 368] width 14 height 13
click at [67, 366] on input "Yes" at bounding box center [71, 366] width 9 height 9
radio input "true"
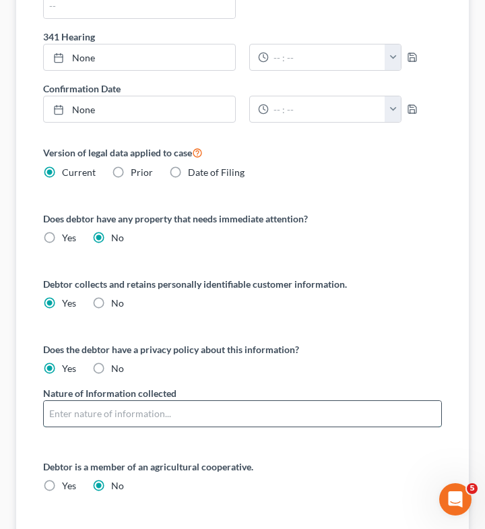
click at [67, 419] on input "text" at bounding box center [242, 414] width 397 height 26
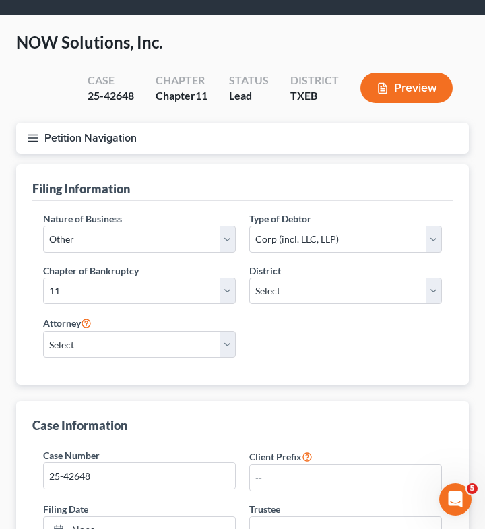
scroll to position [37, 0]
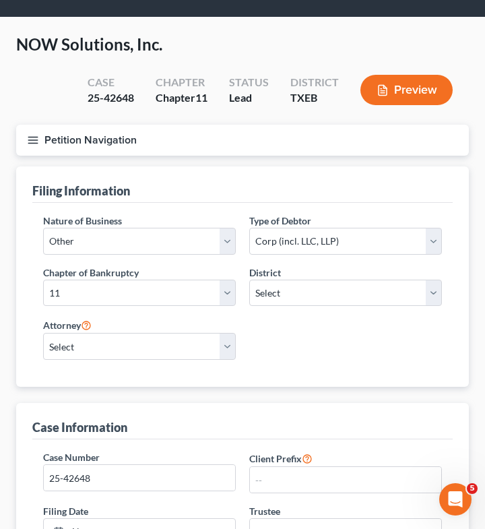
type input "Basic identifiers to government-issued identifiers and payroll and financial da…"
click at [38, 139] on icon "button" at bounding box center [33, 140] width 12 height 12
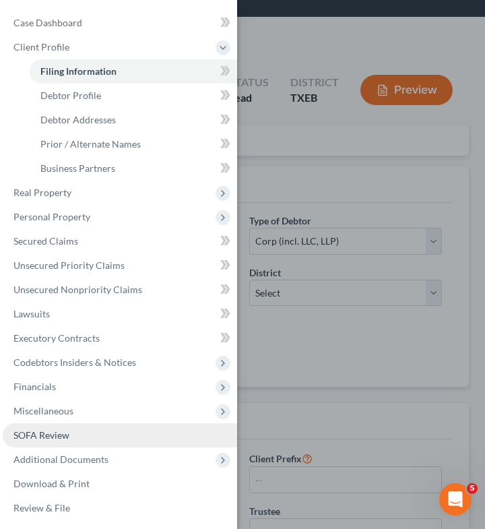
click at [74, 439] on link "SOFA Review" at bounding box center [120, 435] width 234 height 24
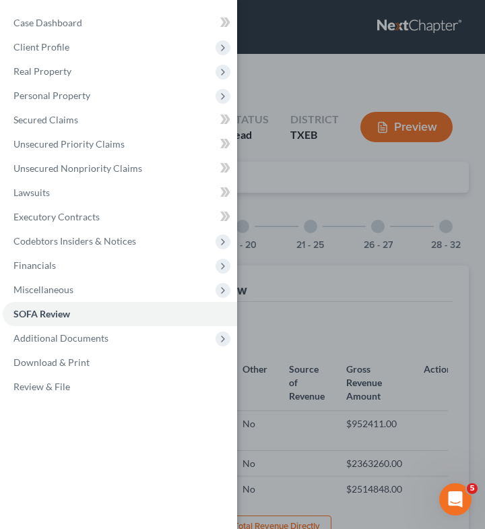
click at [380, 265] on div "Case Dashboard Payments Invoices Payments Payments Credit Report Client Profile" at bounding box center [242, 264] width 485 height 529
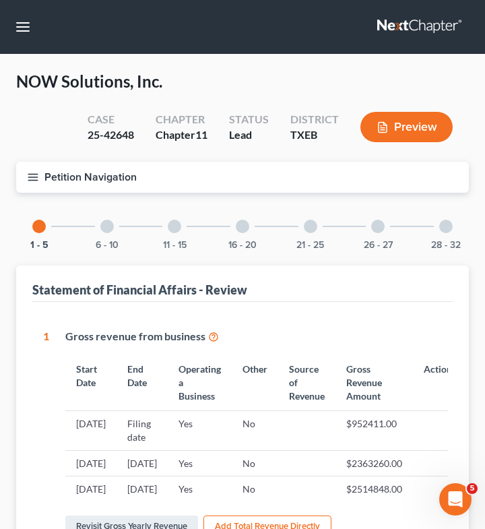
click at [238, 221] on div at bounding box center [242, 226] width 13 height 13
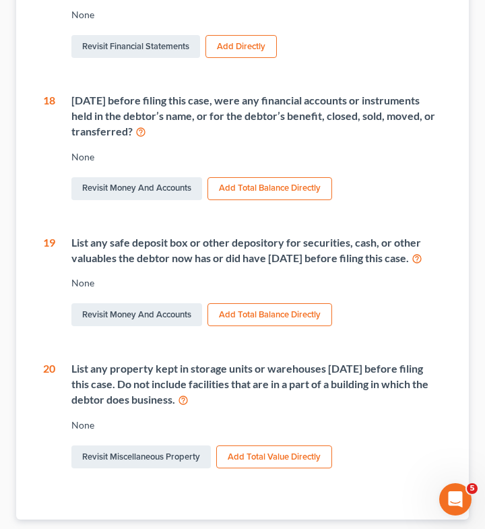
scroll to position [573, 0]
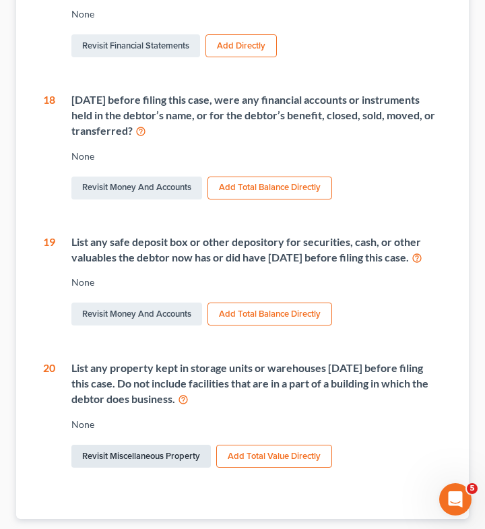
click at [153, 467] on link "Revisit Miscellaneous Property" at bounding box center [140, 456] width 139 height 23
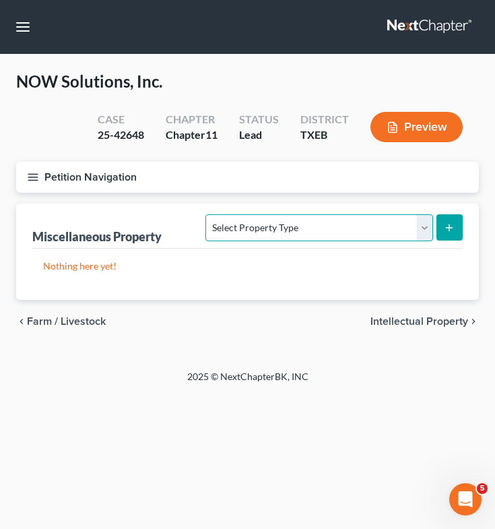
click at [273, 228] on select "Select Property Type Assigned for Creditor Benefit [DATE] (SOFA: 8) Assigned to…" at bounding box center [318, 227] width 227 height 27
select select "stored_within_1_year"
click at [205, 214] on select "Select Property Type Assigned for Creditor Benefit [DATE] (SOFA: 8) Assigned to…" at bounding box center [318, 227] width 227 height 27
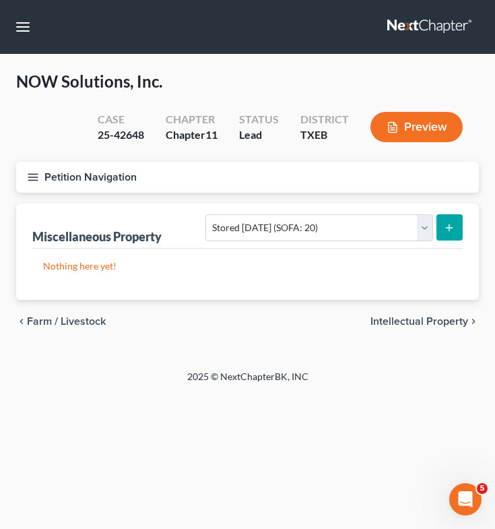
click at [436, 220] on button "submit" at bounding box center [449, 227] width 26 height 26
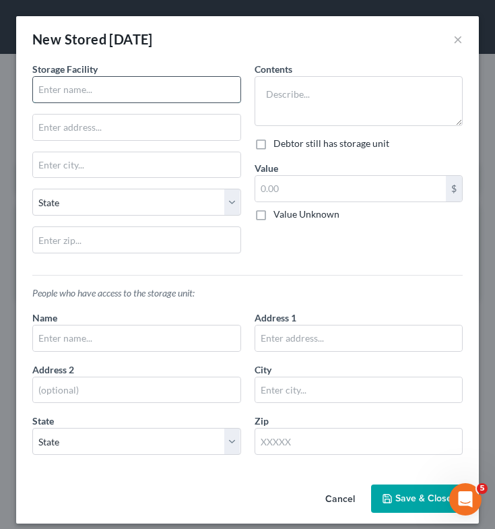
click at [193, 95] on input "text" at bounding box center [136, 90] width 207 height 26
type input "Public Storage"
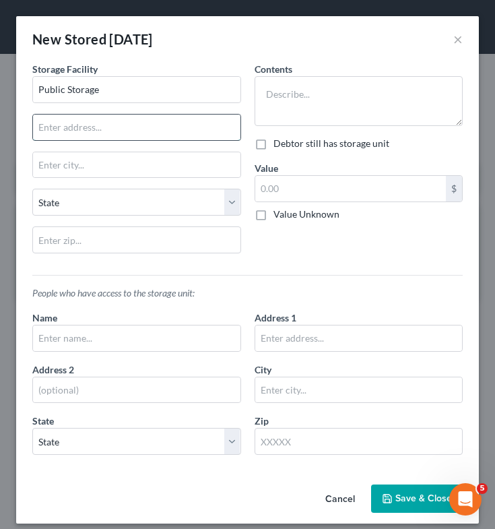
click at [175, 125] on input "text" at bounding box center [136, 128] width 207 height 26
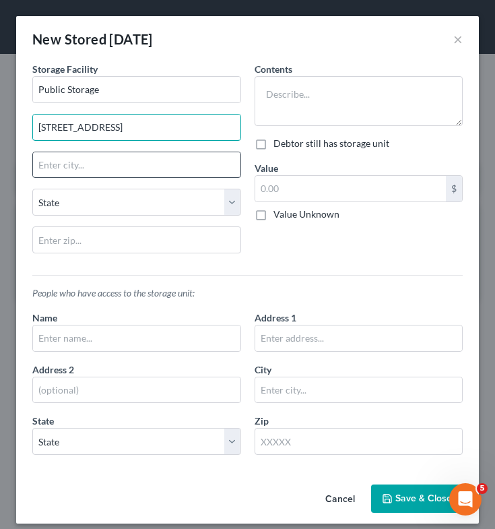
type input "[STREET_ADDRESS]"
click at [156, 168] on input "text" at bounding box center [136, 165] width 207 height 26
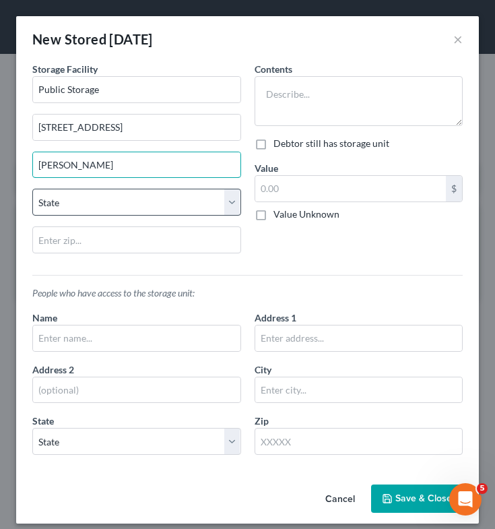
type input "[PERSON_NAME]"
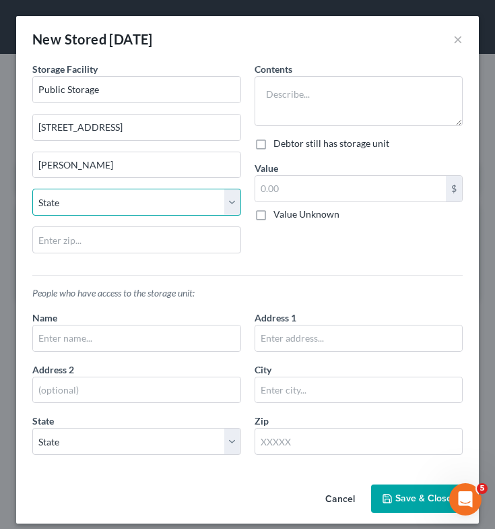
click at [162, 206] on select "State [US_STATE] AK AR AZ CA CO CT DE DC [GEOGRAPHIC_DATA] [GEOGRAPHIC_DATA] GU…" at bounding box center [136, 202] width 209 height 27
select select "45"
click at [32, 189] on select "State [US_STATE] AK AR AZ CA CO CT DE DC [GEOGRAPHIC_DATA] [GEOGRAPHIC_DATA] GU…" at bounding box center [136, 202] width 209 height 27
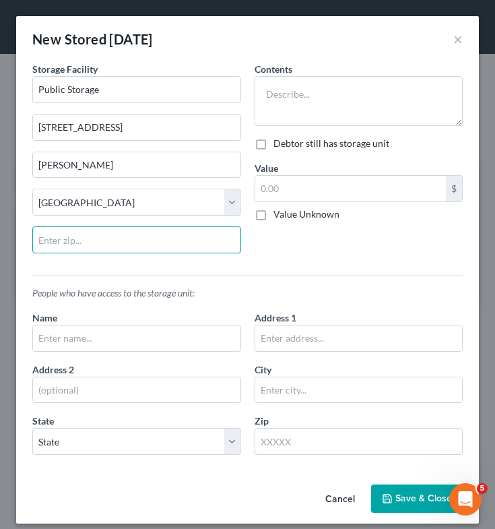
click at [153, 242] on input "text" at bounding box center [136, 239] width 209 height 27
type input "75001"
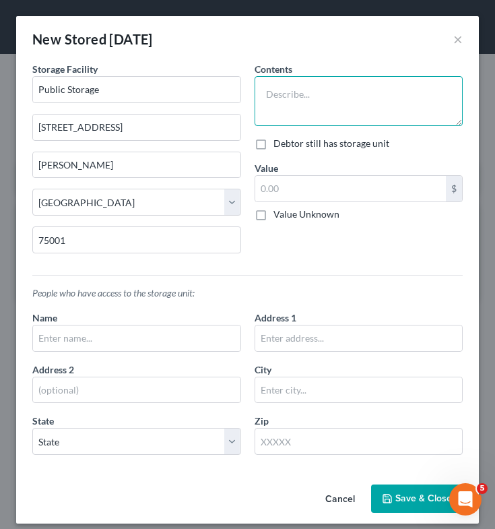
click at [352, 90] on textarea at bounding box center [359, 101] width 209 height 50
type textarea "Files and records from previous years"
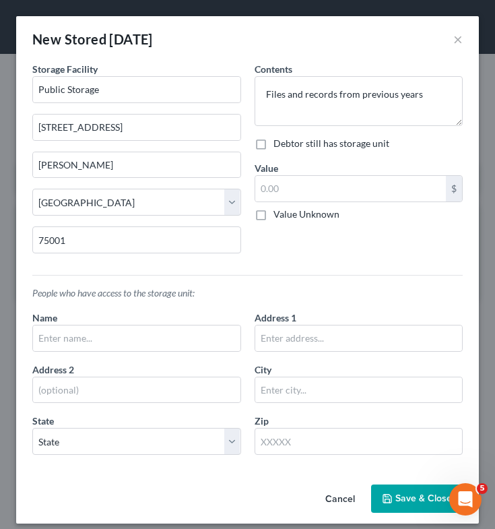
click at [273, 221] on label "Value Unknown" at bounding box center [306, 213] width 66 height 13
click at [279, 216] on input "Value Unknown" at bounding box center [283, 211] width 9 height 9
checkbox input "true"
type input "0.00"
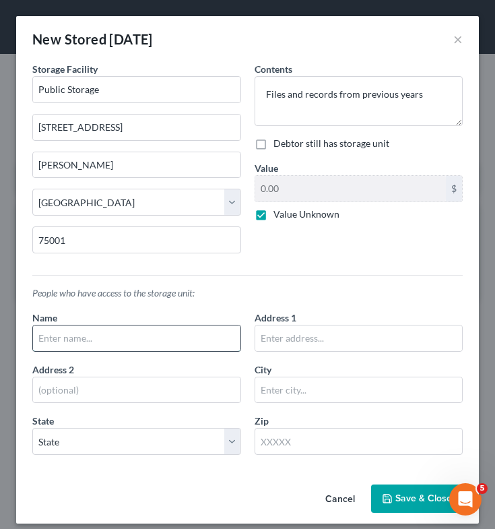
click at [169, 348] on input "text" at bounding box center [136, 338] width 207 height 26
type input "[PERSON_NAME]"
click at [412, 505] on button "Save & Close" at bounding box center [417, 498] width 92 height 28
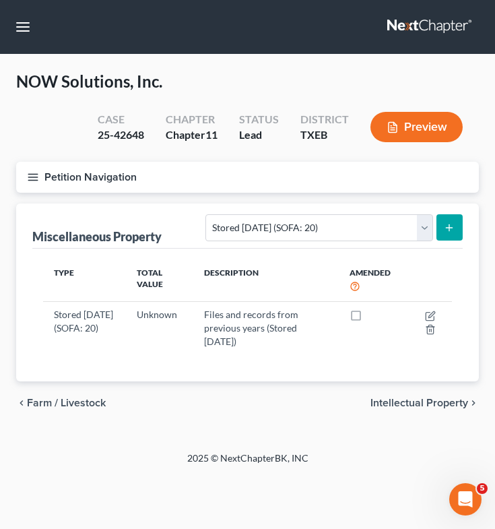
click at [34, 174] on line "button" at bounding box center [32, 174] width 9 height 0
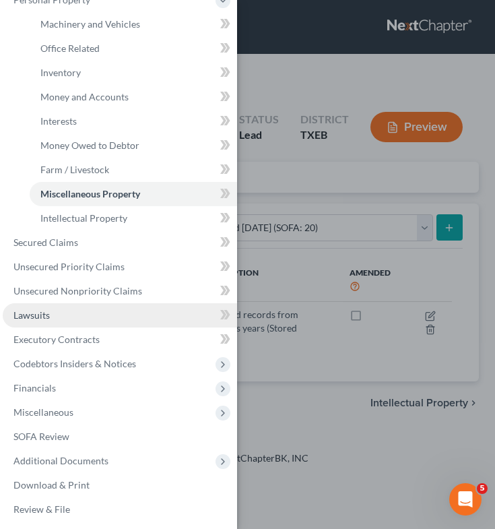
scroll to position [96, 0]
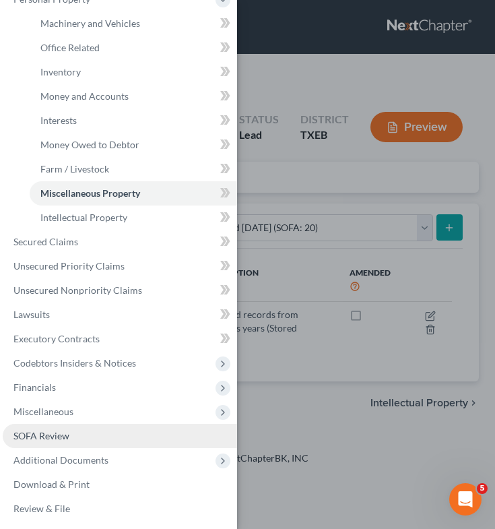
click at [64, 438] on span "SOFA Review" at bounding box center [41, 435] width 56 height 11
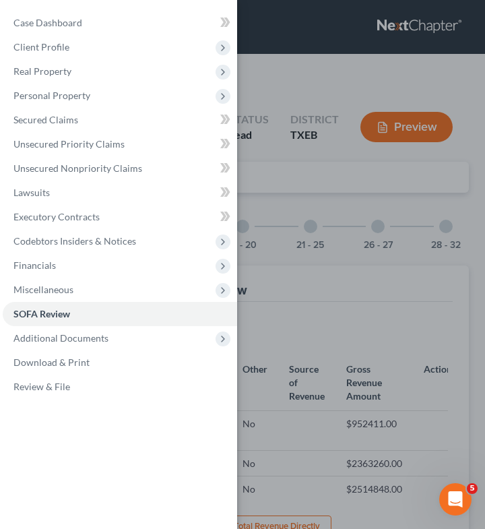
click at [343, 224] on div "Case Dashboard Payments Invoices Payments Payments Credit Report Client Profile" at bounding box center [242, 264] width 485 height 529
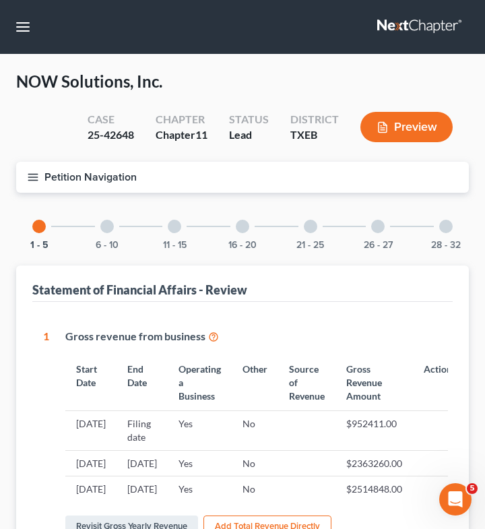
click at [315, 226] on div at bounding box center [310, 226] width 13 height 13
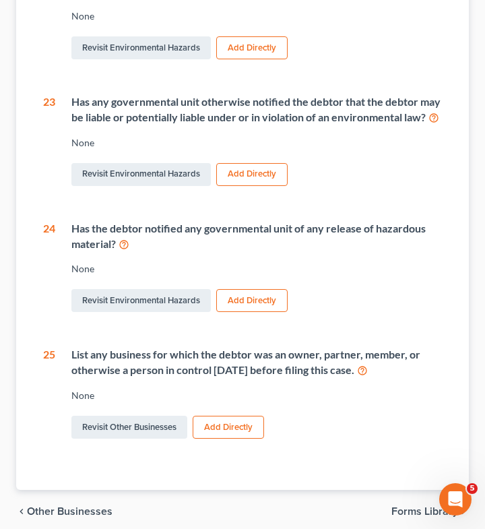
scroll to position [573, 0]
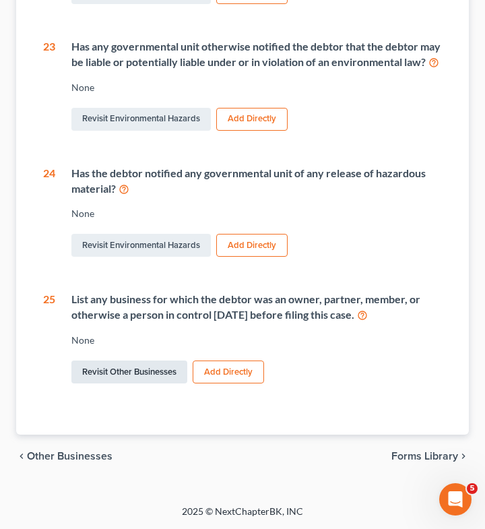
click at [122, 378] on link "Revisit Other Businesses" at bounding box center [129, 371] width 116 height 23
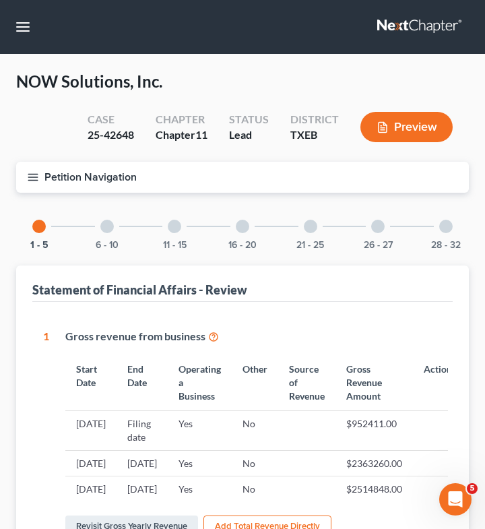
click at [310, 231] on div at bounding box center [310, 226] width 13 height 13
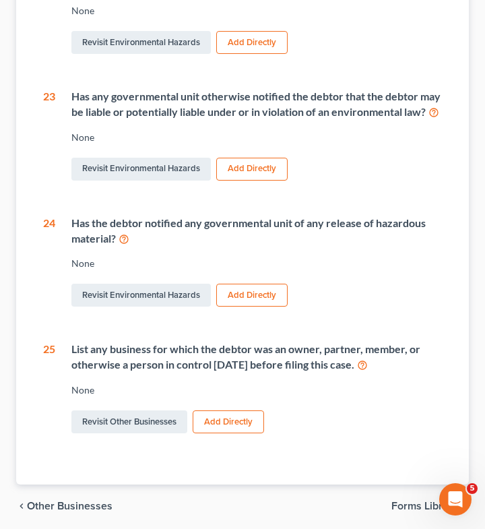
scroll to position [573, 0]
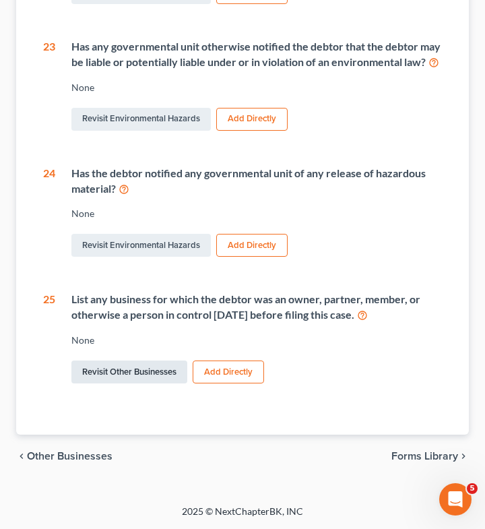
click at [155, 369] on link "Revisit Other Businesses" at bounding box center [129, 371] width 116 height 23
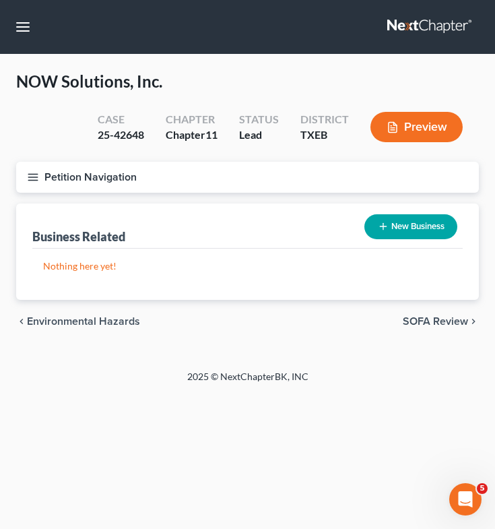
click at [379, 231] on button "New Business" at bounding box center [410, 226] width 93 height 25
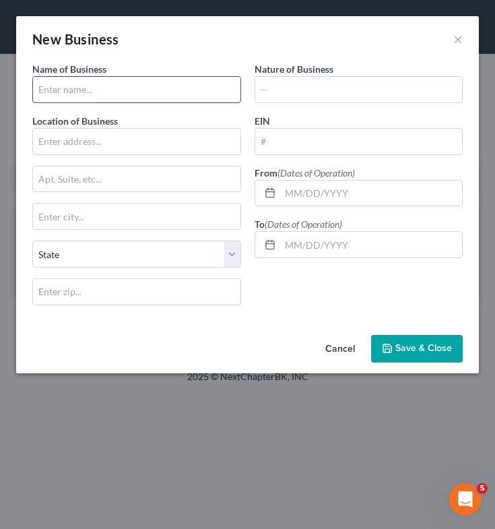
click at [136, 86] on input "text" at bounding box center [136, 90] width 207 height 26
type input "NOW Solutions Canada, Inc."
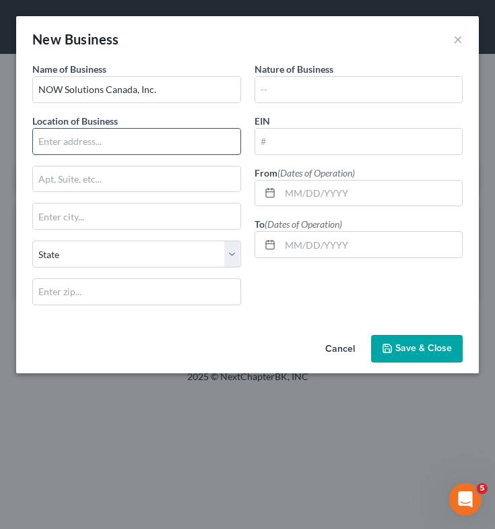
click at [143, 138] on input "text" at bounding box center [136, 142] width 207 height 26
type input "[STREET_ADDRESS]"
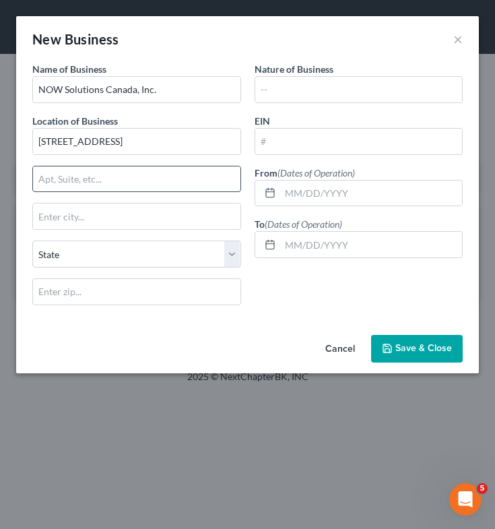
click at [129, 183] on input "text" at bounding box center [136, 179] width 207 height 26
type input "[STREET_ADDRESS]"
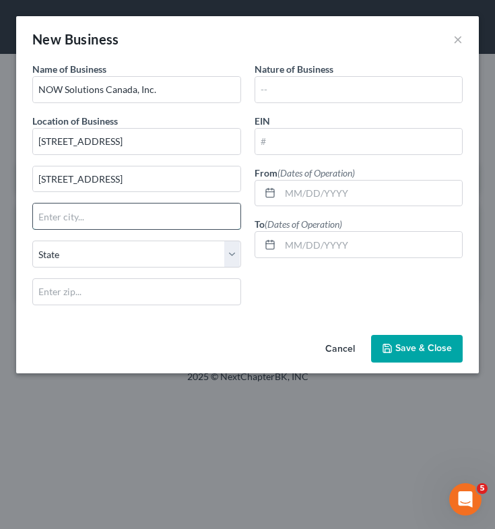
click at [139, 220] on input "text" at bounding box center [136, 216] width 207 height 26
type input "[GEOGRAPHIC_DATA]"
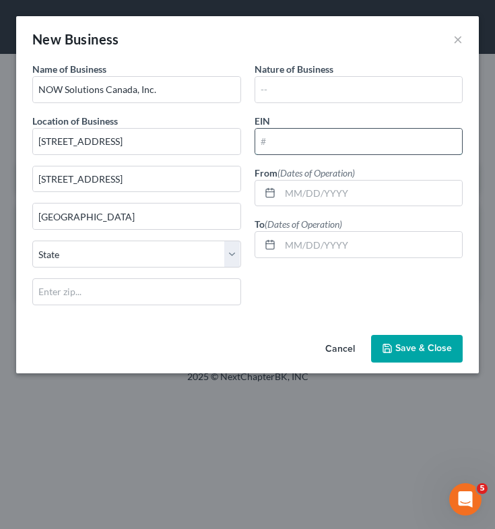
click at [300, 148] on input "text" at bounding box center [358, 142] width 207 height 26
type input "89-1805319"
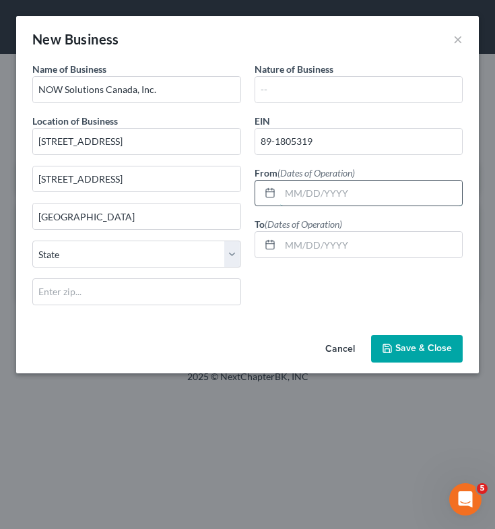
click at [314, 187] on input "text" at bounding box center [371, 194] width 183 height 26
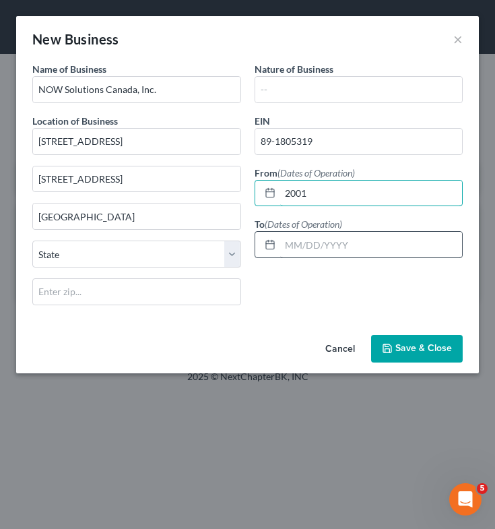
type input "2001"
click at [319, 255] on input "text" at bounding box center [371, 245] width 183 height 26
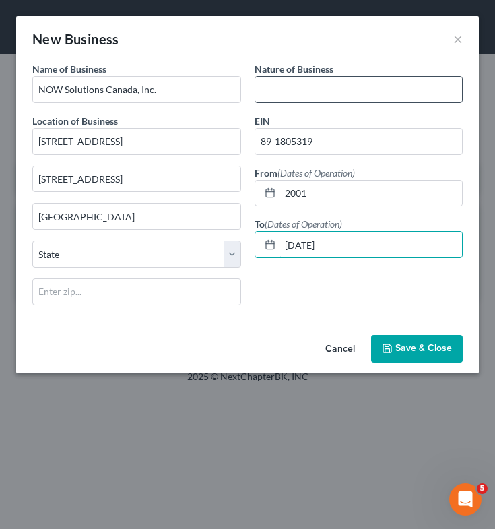
type input "[DATE]"
click at [320, 91] on input "text" at bounding box center [358, 90] width 207 height 26
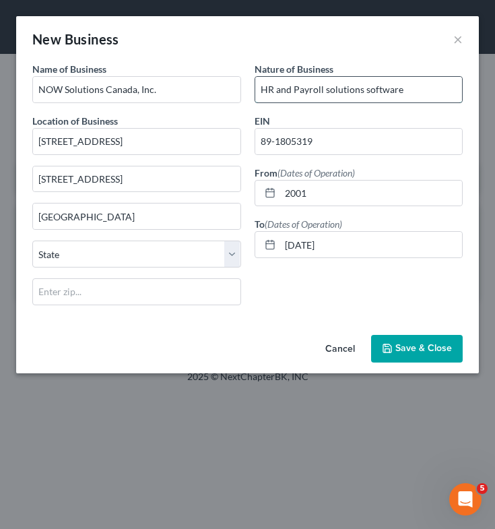
click at [296, 90] on input "HR and Payroll solutions software" at bounding box center [358, 90] width 207 height 26
type input "HR and payroll solutions software"
click at [418, 356] on button "Save & Close" at bounding box center [417, 349] width 92 height 28
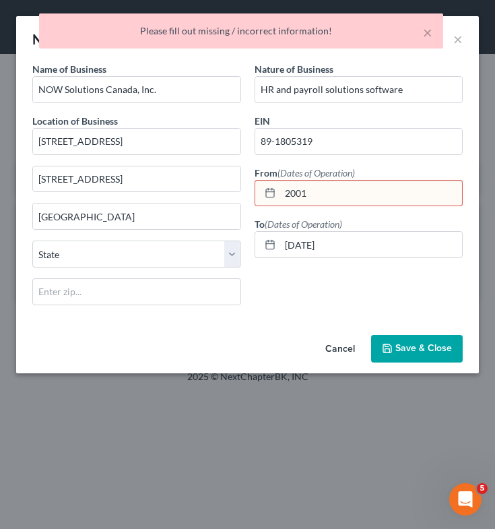
click at [367, 199] on input "2001" at bounding box center [371, 194] width 183 height 26
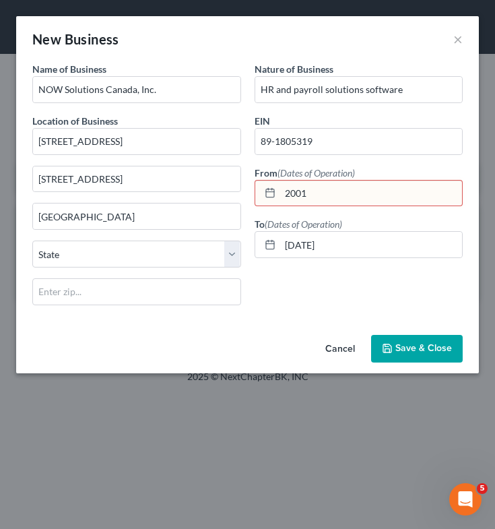
click at [286, 193] on input "2001" at bounding box center [371, 194] width 183 height 26
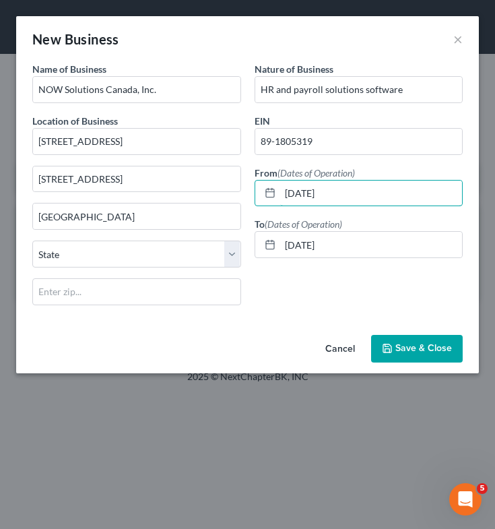
type input "[DATE]"
click at [400, 348] on span "Save & Close" at bounding box center [423, 348] width 57 height 11
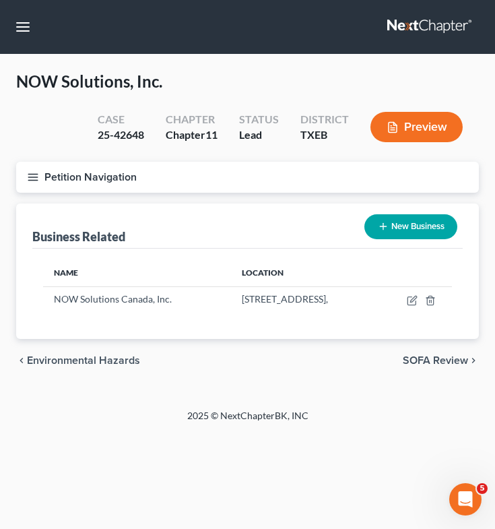
click at [30, 181] on icon "button" at bounding box center [33, 177] width 12 height 12
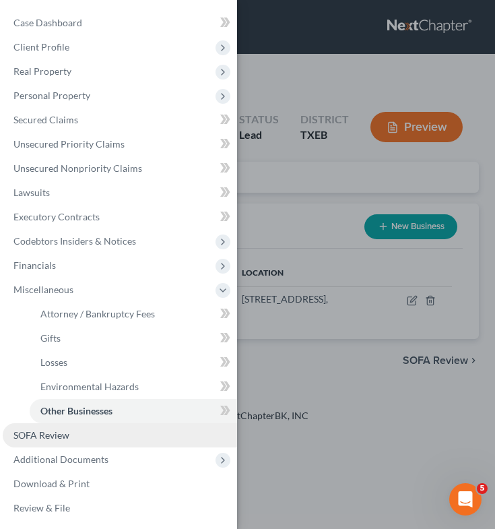
click at [76, 434] on link "SOFA Review" at bounding box center [120, 435] width 234 height 24
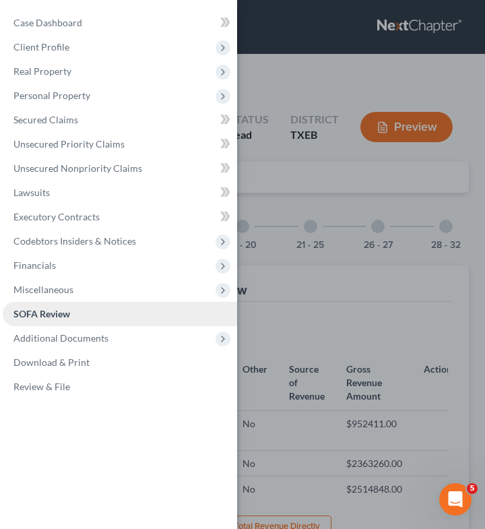
click at [162, 310] on link "SOFA Review" at bounding box center [120, 314] width 234 height 24
click at [370, 259] on div "Case Dashboard Payments Invoices Payments Payments Credit Report Client Profile" at bounding box center [242, 264] width 485 height 529
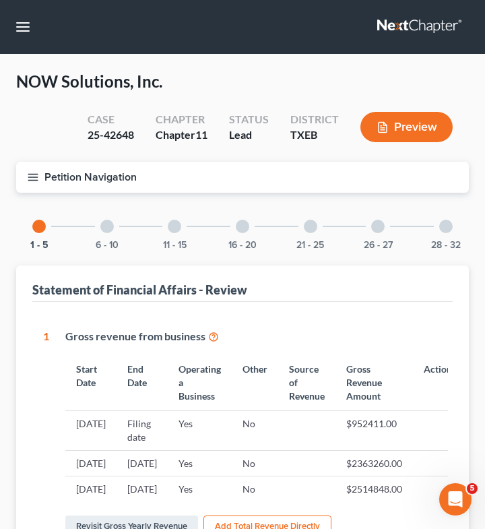
click at [379, 225] on div at bounding box center [377, 226] width 13 height 13
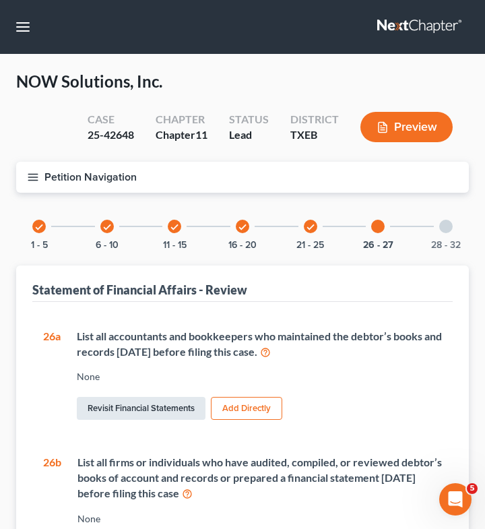
click at [135, 405] on link "Revisit Financial Statements" at bounding box center [141, 408] width 129 height 23
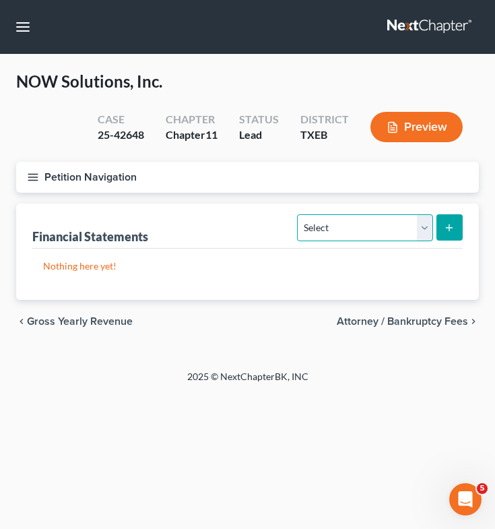
click at [391, 228] on select "Select Auditor Bookkeeper Creditor Pension Contribution Records Keeper Tax Cons…" at bounding box center [364, 227] width 135 height 27
click at [297, 214] on select "Select Auditor Bookkeeper Creditor Pension Contribution Records Keeper Tax Cons…" at bounding box center [364, 227] width 135 height 27
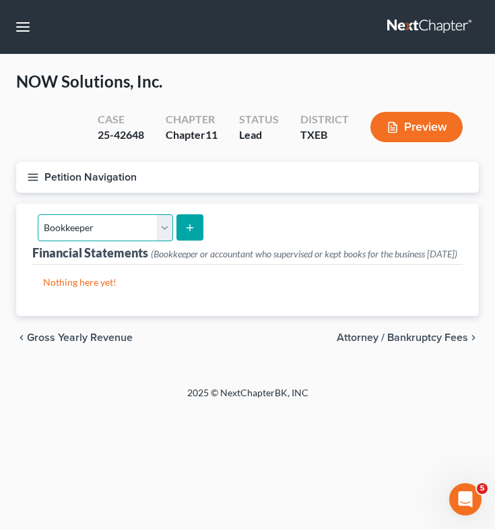
click at [158, 238] on select "Select Auditor Bookkeeper Creditor Pension Contribution Records Keeper Tax Cons…" at bounding box center [105, 227] width 135 height 27
select select "records_keeper"
click at [38, 214] on select "Select Auditor Bookkeeper Creditor Pension Contribution Records Keeper Tax Cons…" at bounding box center [105, 227] width 135 height 27
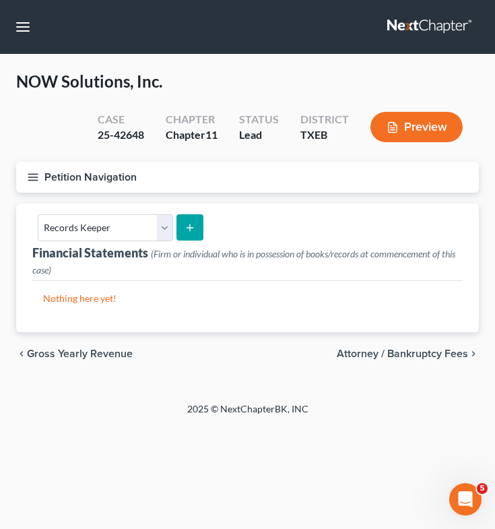
click at [195, 216] on button "submit" at bounding box center [189, 227] width 26 height 26
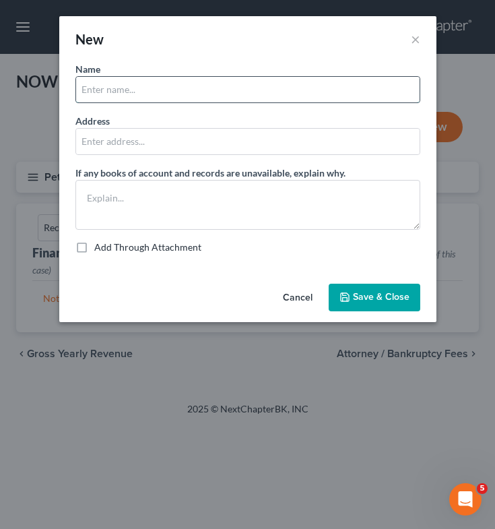
click at [218, 92] on input "text" at bounding box center [248, 90] width 344 height 26
type input "[PERSON_NAME]"
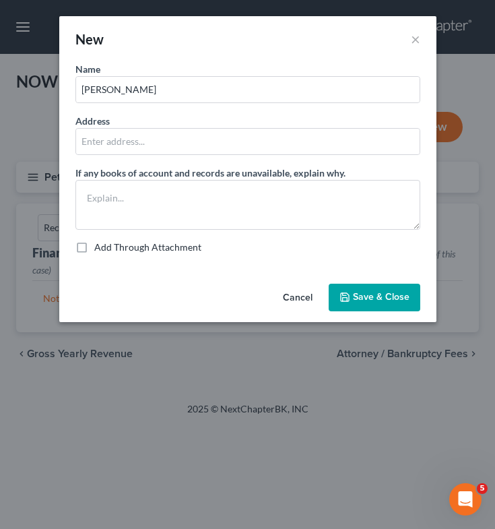
click at [362, 120] on div "Address" at bounding box center [247, 134] width 345 height 41
click at [374, 296] on span "Save & Close" at bounding box center [381, 297] width 57 height 11
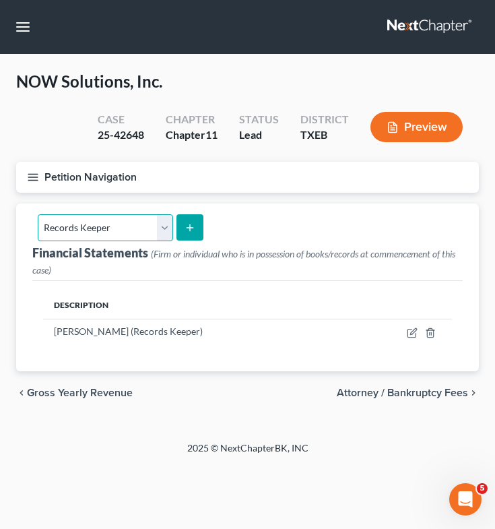
click at [163, 224] on select "Select Auditor Bookkeeper Creditor Pension Contribution Records Keeper Tax Cons…" at bounding box center [105, 227] width 135 height 27
select select "bookkeeper"
click at [38, 214] on select "Select Auditor Bookkeeper Creditor Pension Contribution Records Keeper Tax Cons…" at bounding box center [105, 227] width 135 height 27
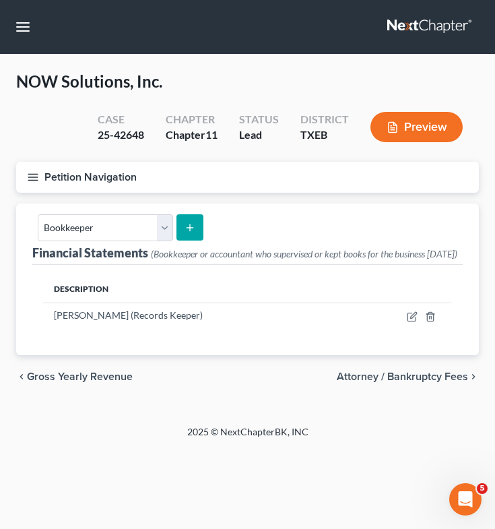
click at [178, 227] on button "submit" at bounding box center [189, 227] width 26 height 26
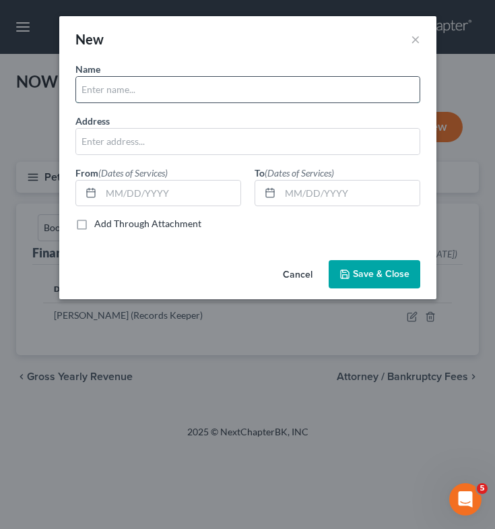
click at [141, 83] on input "text" at bounding box center [248, 90] width 344 height 26
type input "[PERSON_NAME]"
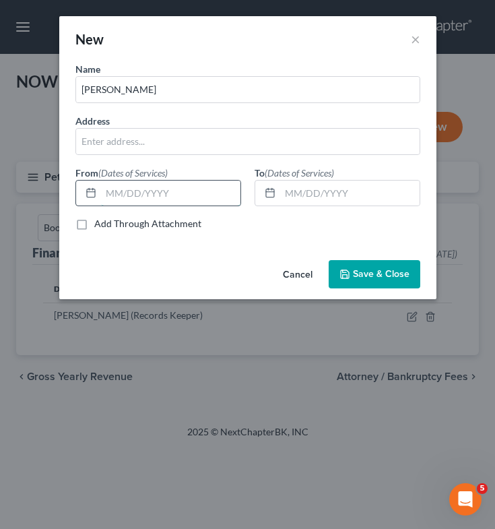
click at [127, 191] on input "text" at bounding box center [170, 194] width 139 height 26
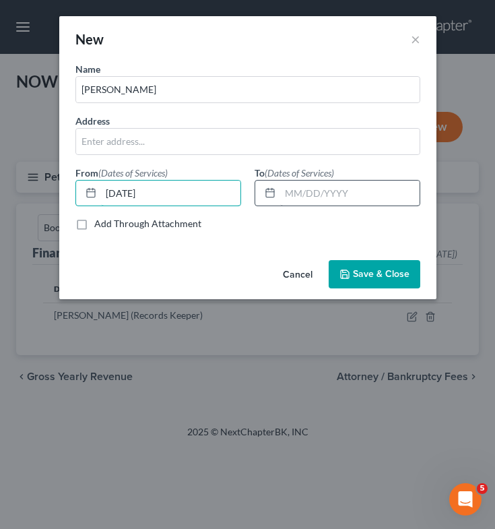
type input "[DATE]"
click at [283, 199] on input "text" at bounding box center [349, 194] width 139 height 26
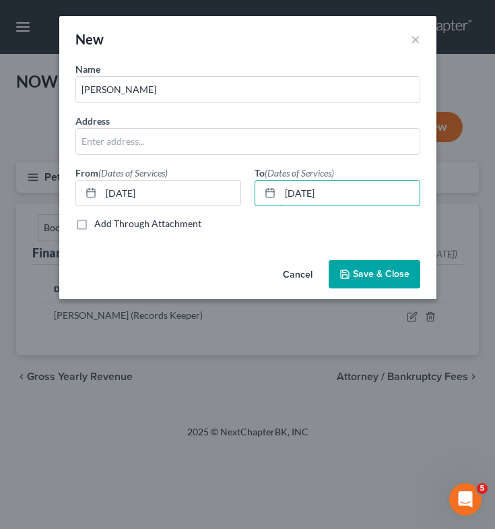
type input "[DATE]"
click at [389, 269] on span "Save & Close" at bounding box center [381, 273] width 57 height 11
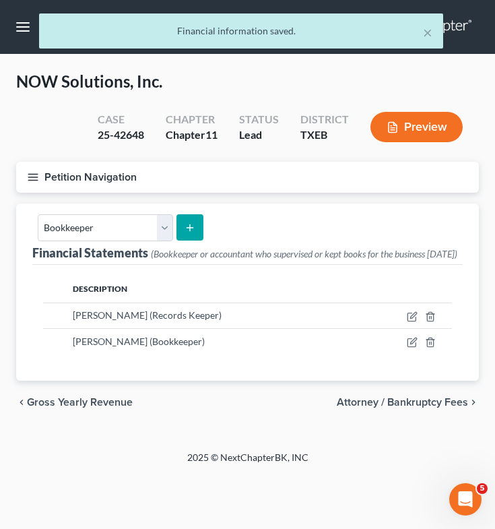
click at [198, 230] on button "submit" at bounding box center [189, 227] width 26 height 26
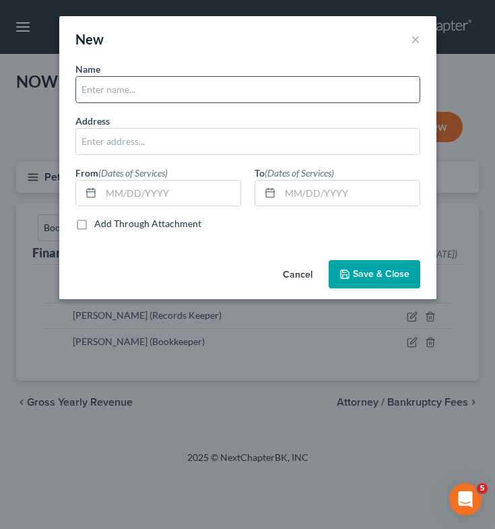
click at [232, 92] on input "text" at bounding box center [248, 90] width 344 height 26
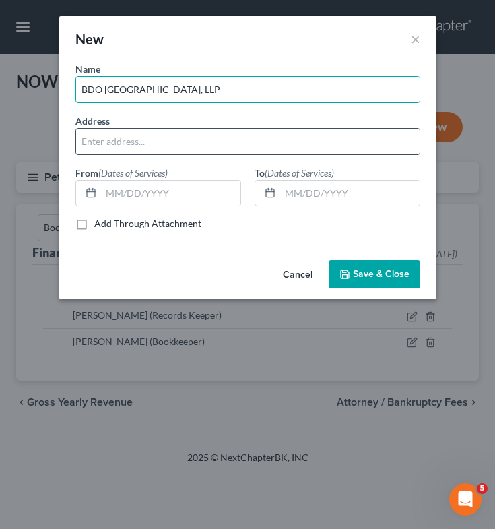
type input "BDO [GEOGRAPHIC_DATA], LLP"
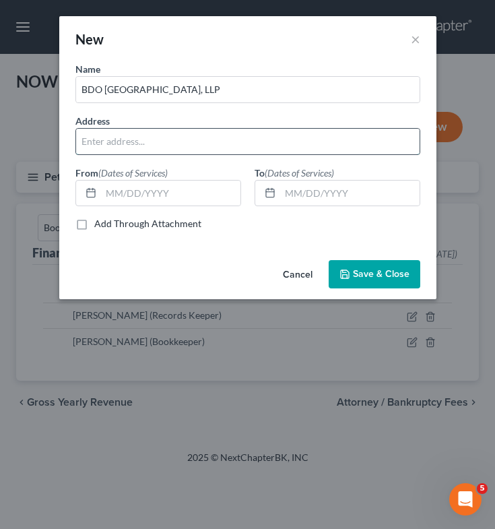
click at [229, 139] on input "text" at bounding box center [248, 142] width 344 height 26
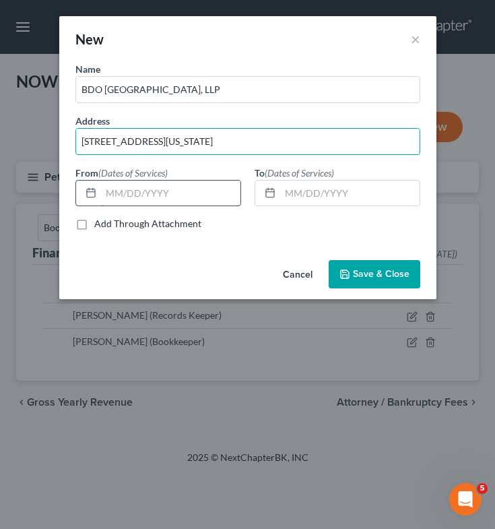
type input "[STREET_ADDRESS][US_STATE]"
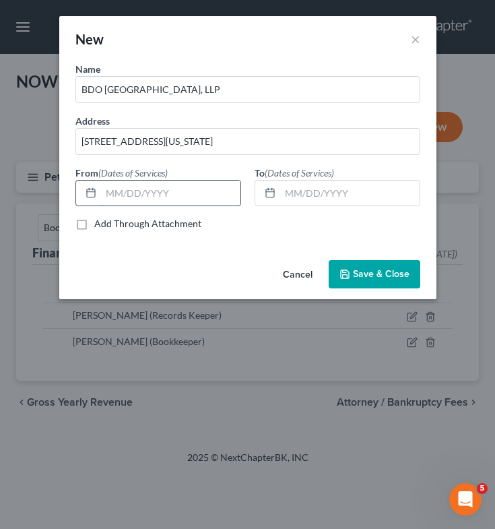
click at [129, 187] on input "text" at bounding box center [170, 194] width 139 height 26
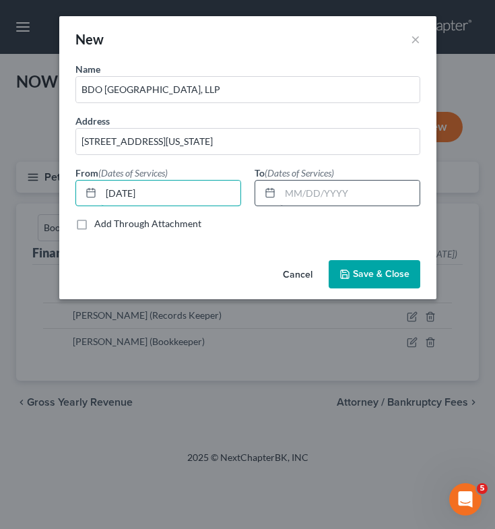
type input "[DATE]"
click at [321, 190] on input "text" at bounding box center [349, 194] width 139 height 26
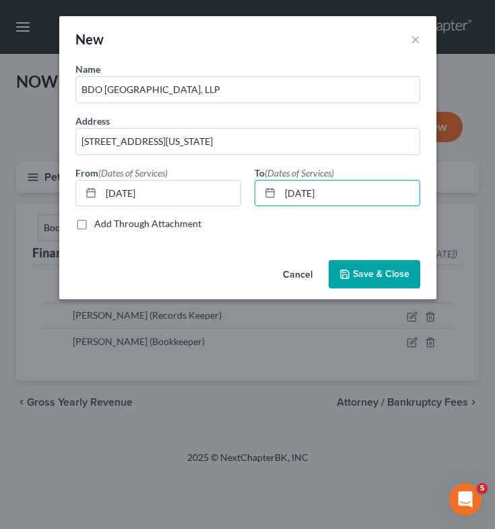
type input "[DATE]"
click at [364, 268] on button "Save & Close" at bounding box center [375, 274] width 92 height 28
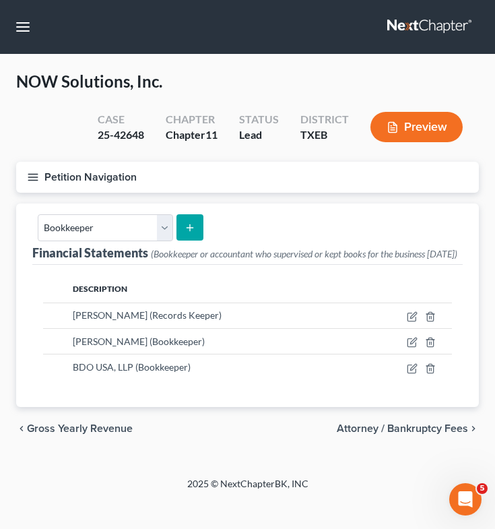
click at [34, 174] on icon "button" at bounding box center [33, 177] width 12 height 12
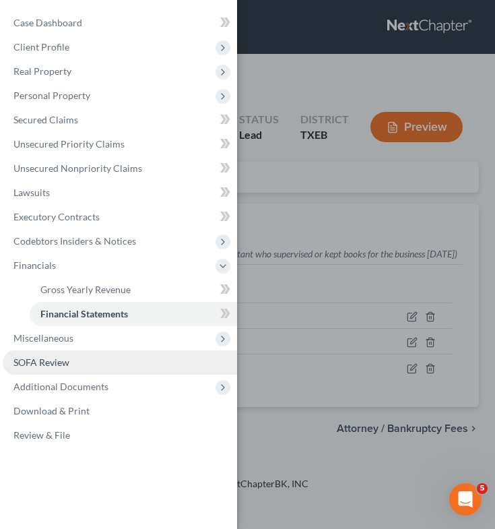
click at [70, 370] on link "SOFA Review" at bounding box center [120, 362] width 234 height 24
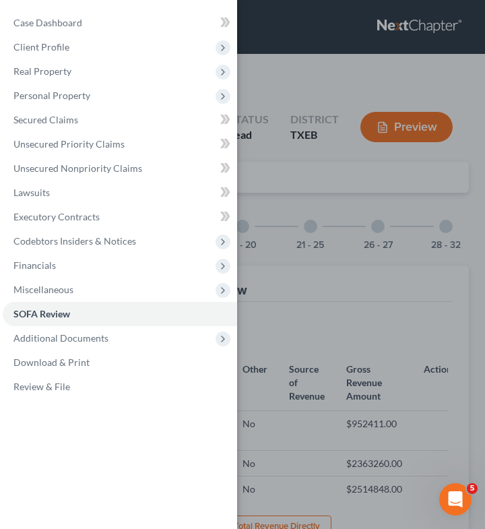
click at [354, 274] on div "Case Dashboard Payments Invoices Payments Payments Credit Report Client Profile" at bounding box center [242, 264] width 485 height 529
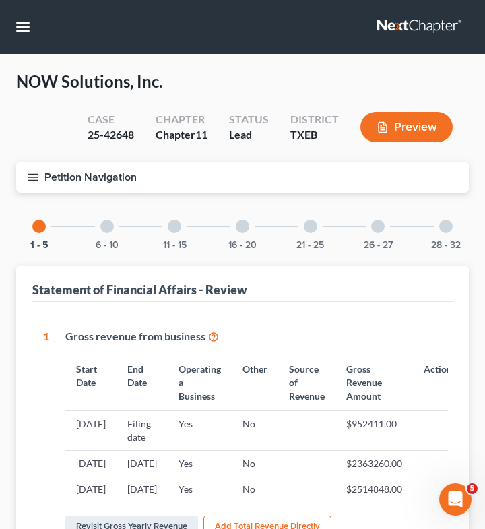
click at [447, 230] on div at bounding box center [445, 226] width 13 height 13
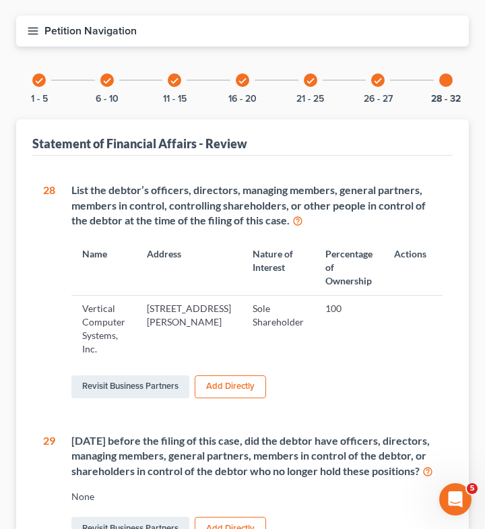
scroll to position [147, 0]
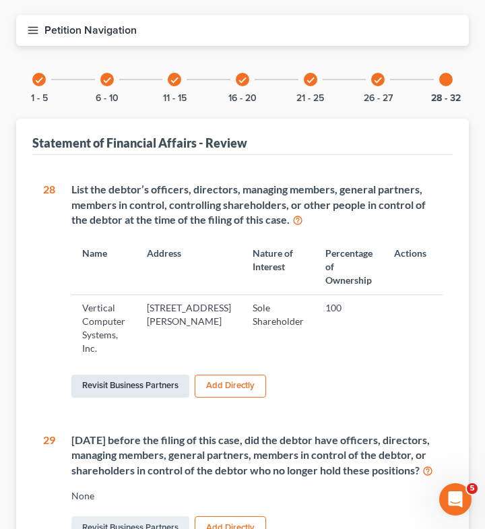
click at [139, 380] on link "Revisit Business Partners" at bounding box center [130, 386] width 118 height 23
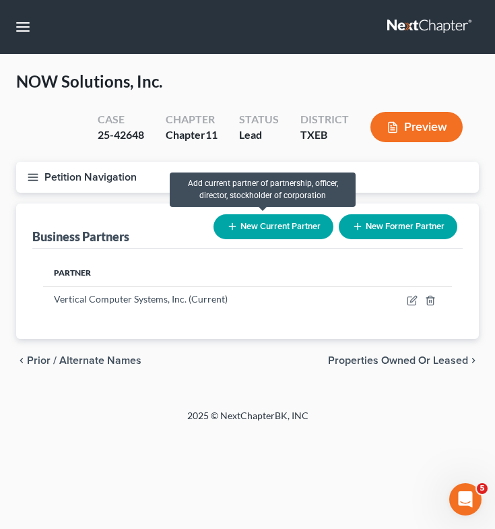
click at [290, 226] on button "New Current Partner" at bounding box center [274, 226] width 120 height 25
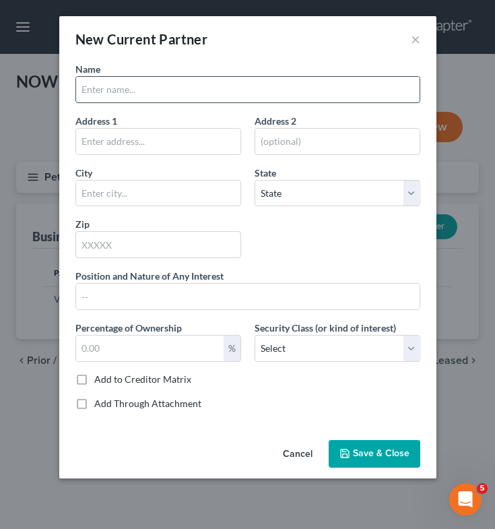
click at [237, 94] on input "text" at bounding box center [248, 90] width 344 height 26
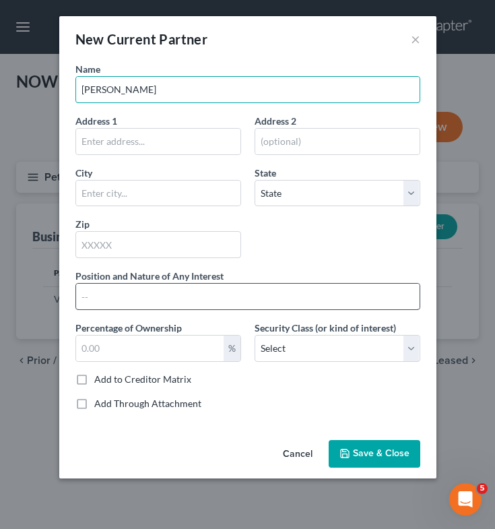
type input "[PERSON_NAME]"
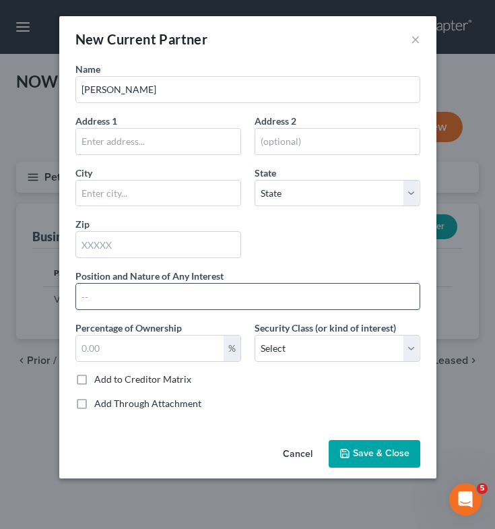
click at [154, 294] on input "text" at bounding box center [248, 297] width 344 height 26
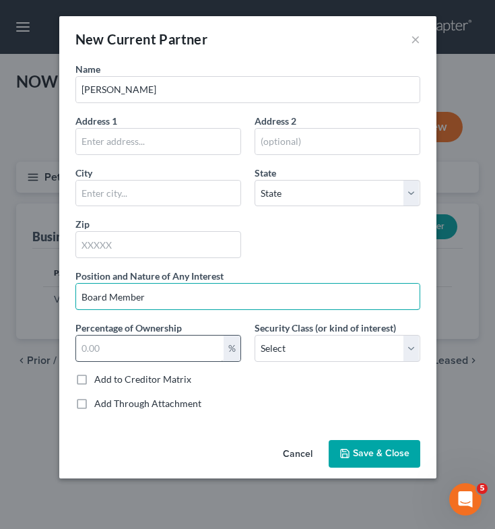
type input "Board Member"
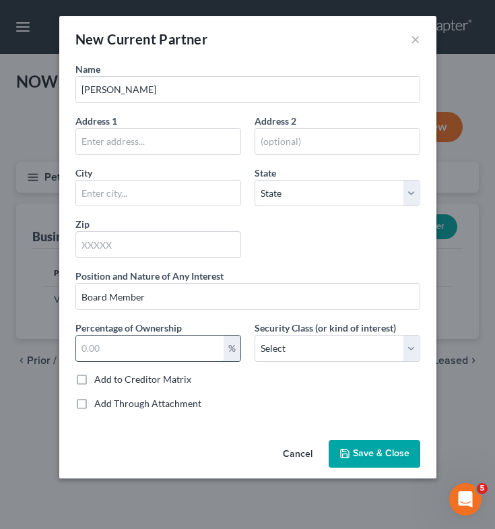
click at [143, 358] on input "text" at bounding box center [150, 348] width 148 height 26
type input "0"
click at [368, 456] on span "Save & Close" at bounding box center [381, 453] width 57 height 11
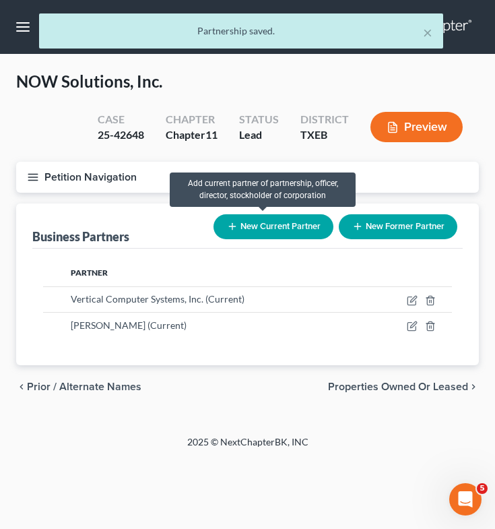
click at [269, 222] on button "New Current Partner" at bounding box center [274, 226] width 120 height 25
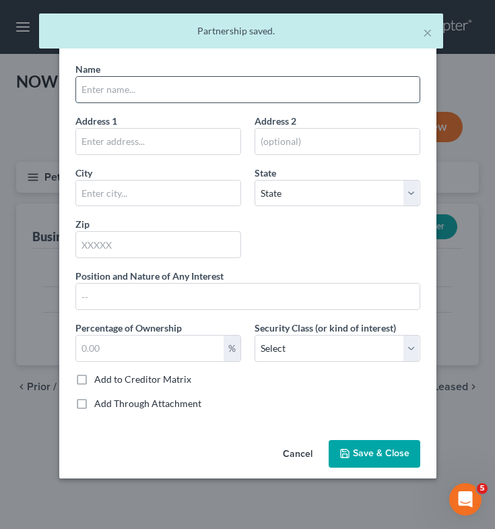
click at [164, 88] on input "text" at bounding box center [248, 90] width 344 height 26
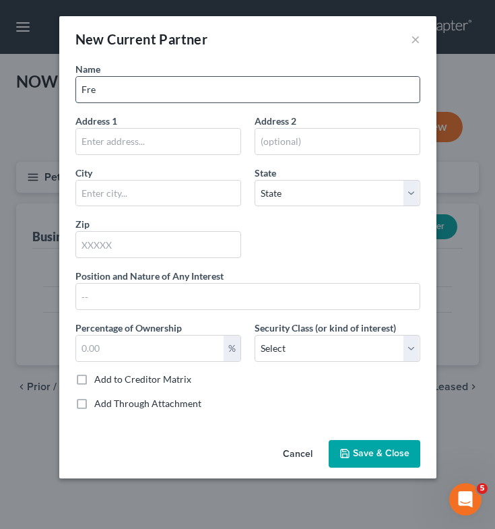
type input "[PERSON_NAME]"
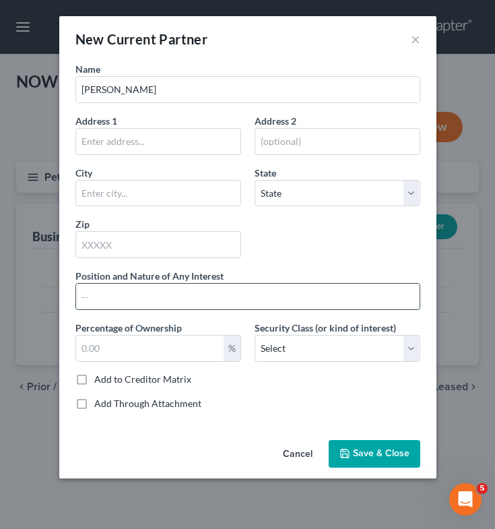
click at [153, 302] on input "text" at bounding box center [248, 297] width 344 height 26
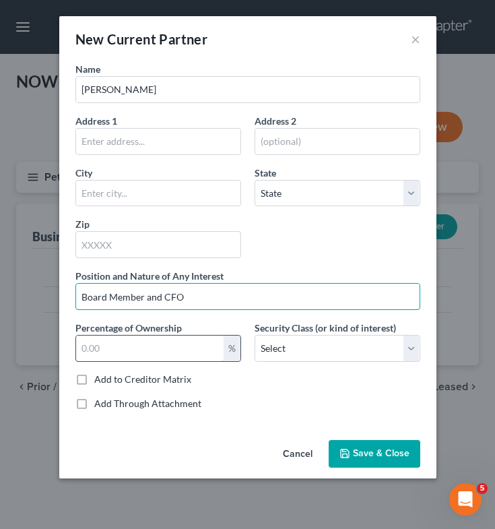
type input "Board Member and CFO"
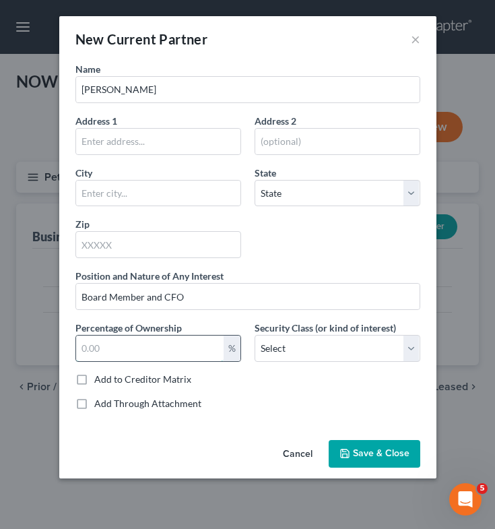
click at [126, 358] on input "text" at bounding box center [150, 348] width 148 height 26
type input "0"
click at [376, 453] on span "Save & Close" at bounding box center [381, 453] width 57 height 11
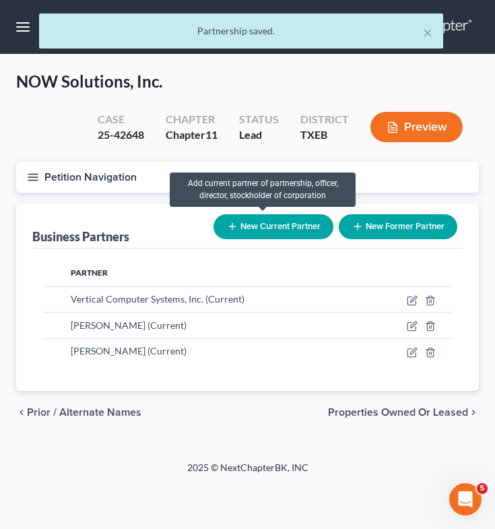
click at [293, 232] on button "New Current Partner" at bounding box center [274, 226] width 120 height 25
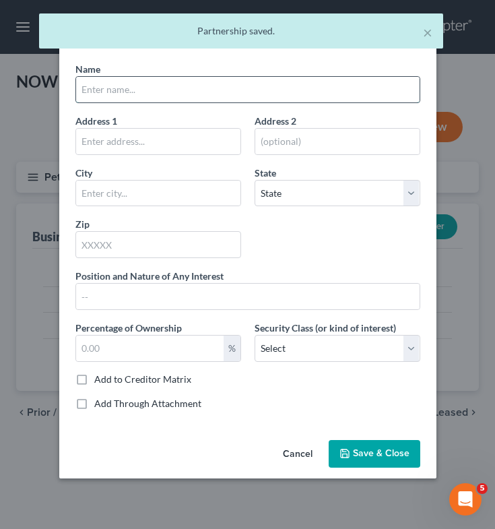
click at [205, 100] on input "text" at bounding box center [248, 90] width 344 height 26
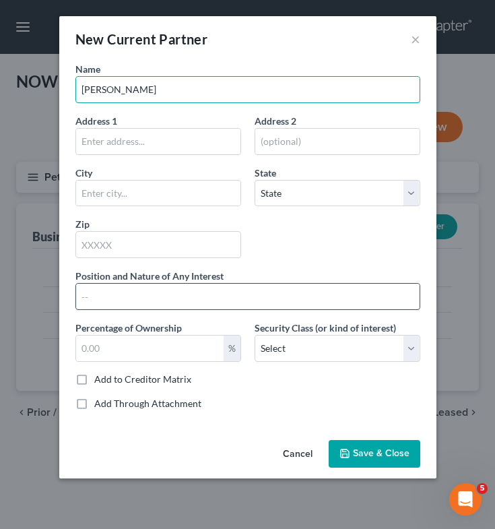
type input "[PERSON_NAME]"
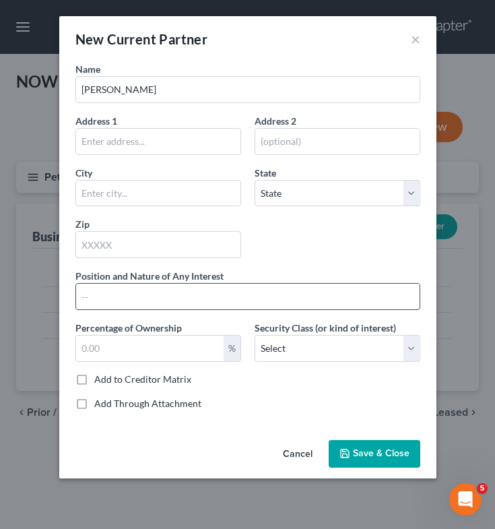
click at [162, 296] on input "text" at bounding box center [248, 297] width 344 height 26
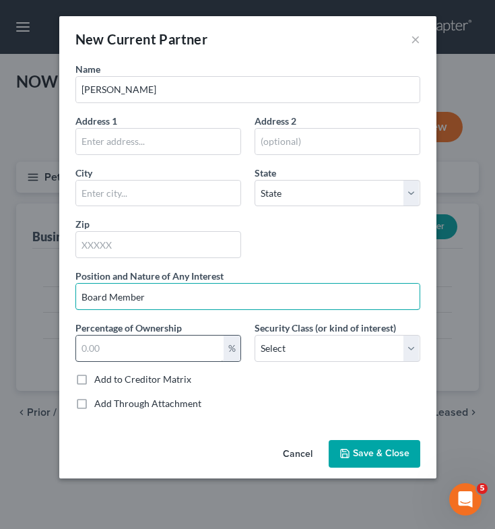
type input "Board Member"
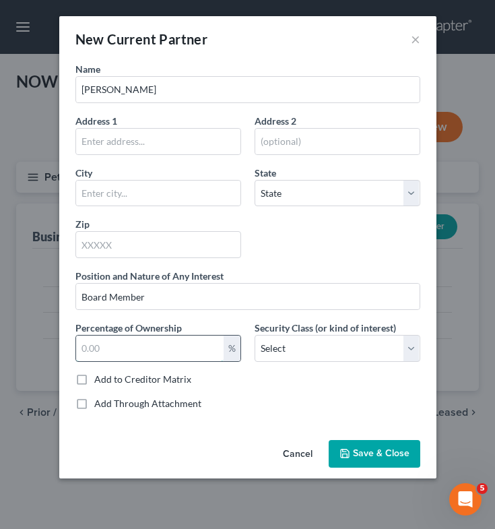
click at [118, 346] on input "text" at bounding box center [150, 348] width 148 height 26
type input "0"
click at [364, 449] on span "Save & Close" at bounding box center [381, 453] width 57 height 11
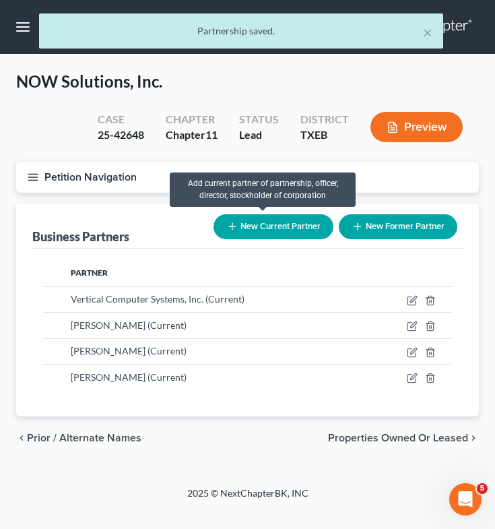
click at [274, 231] on button "New Current Partner" at bounding box center [274, 226] width 120 height 25
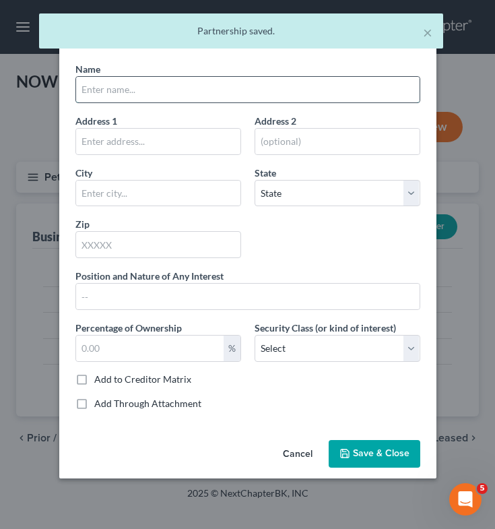
click at [187, 84] on input "text" at bounding box center [248, 90] width 344 height 26
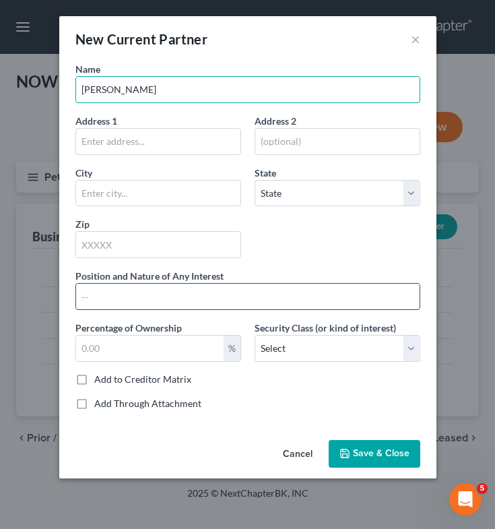
type input "[PERSON_NAME]"
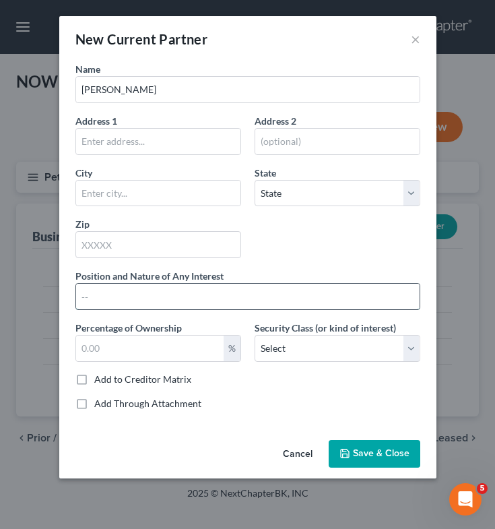
click at [145, 306] on input "text" at bounding box center [248, 297] width 344 height 26
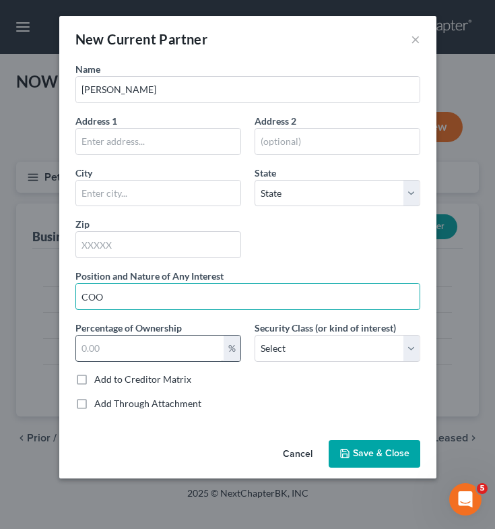
type input "COO"
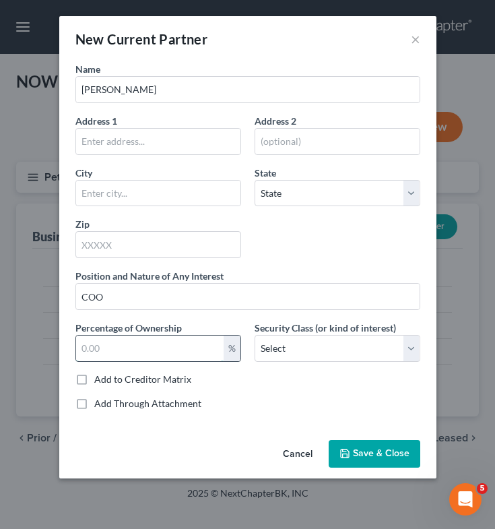
click at [158, 353] on input "text" at bounding box center [150, 348] width 148 height 26
type input "0"
click at [360, 457] on span "Save & Close" at bounding box center [381, 453] width 57 height 11
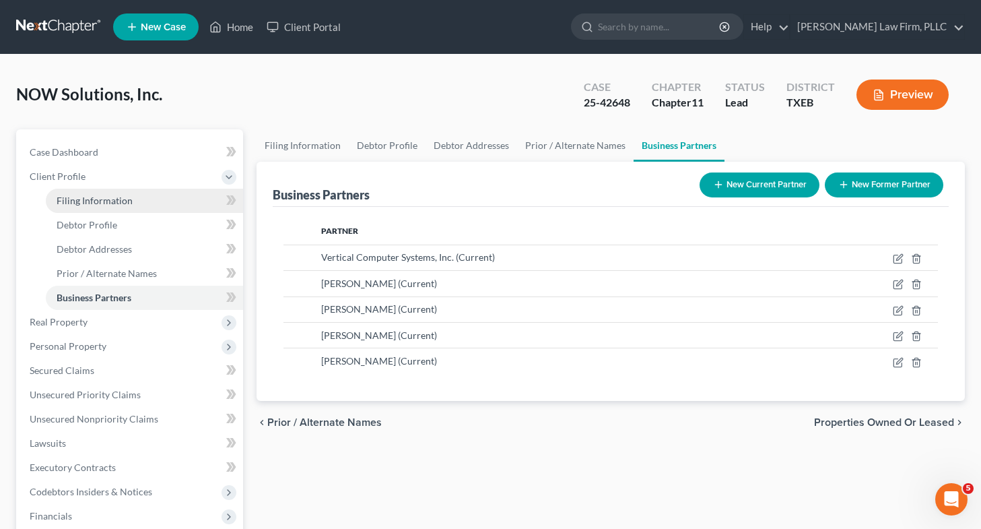
click at [125, 199] on span "Filing Information" at bounding box center [95, 200] width 76 height 11
select select "3"
select select "1"
select select "77"
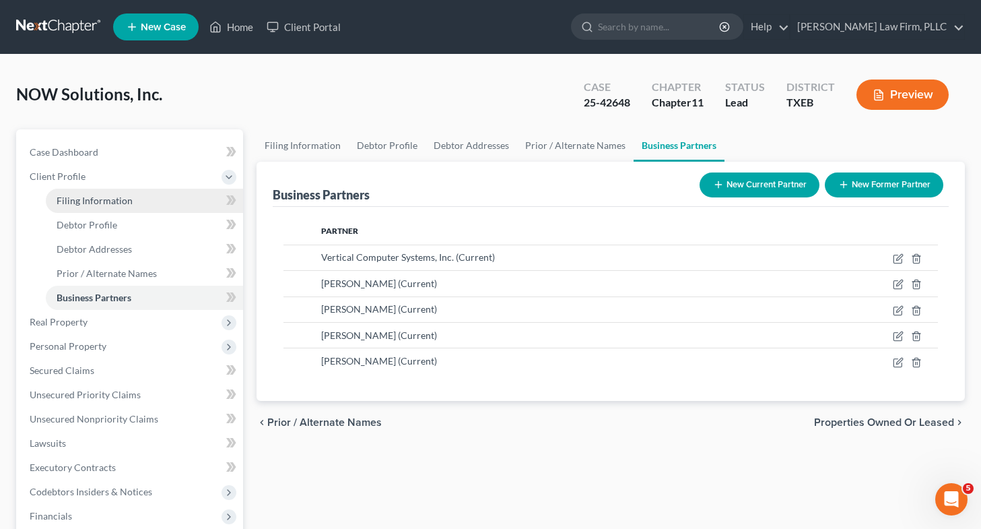
select select "0"
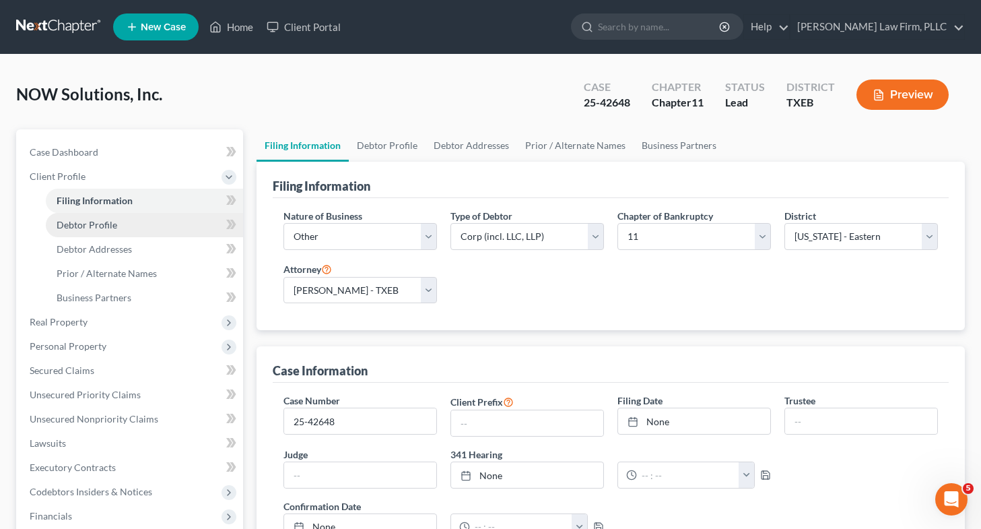
click at [122, 232] on link "Debtor Profile" at bounding box center [144, 225] width 197 height 24
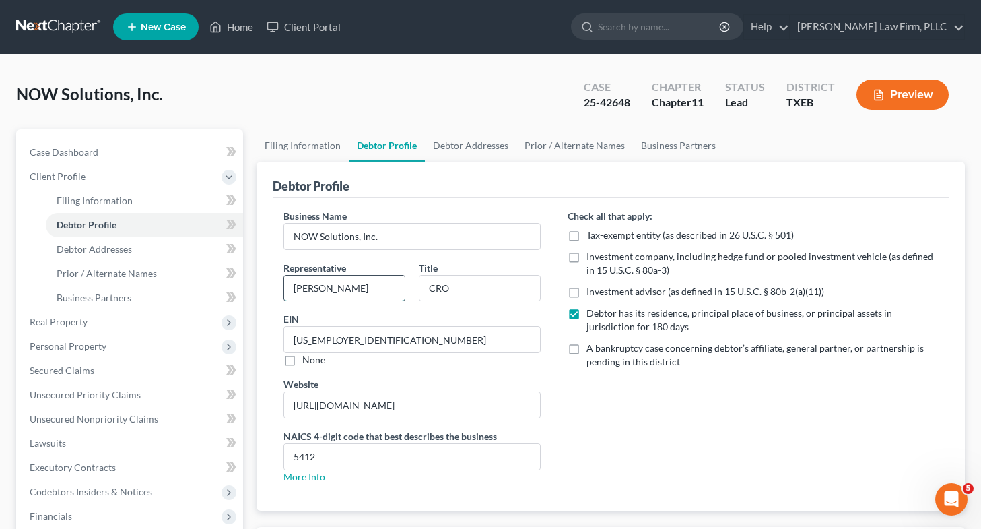
click at [339, 288] on input "[PERSON_NAME]" at bounding box center [344, 288] width 121 height 26
type input "C"
type input "[PERSON_NAME]"
click at [462, 286] on input "CRO" at bounding box center [480, 288] width 121 height 26
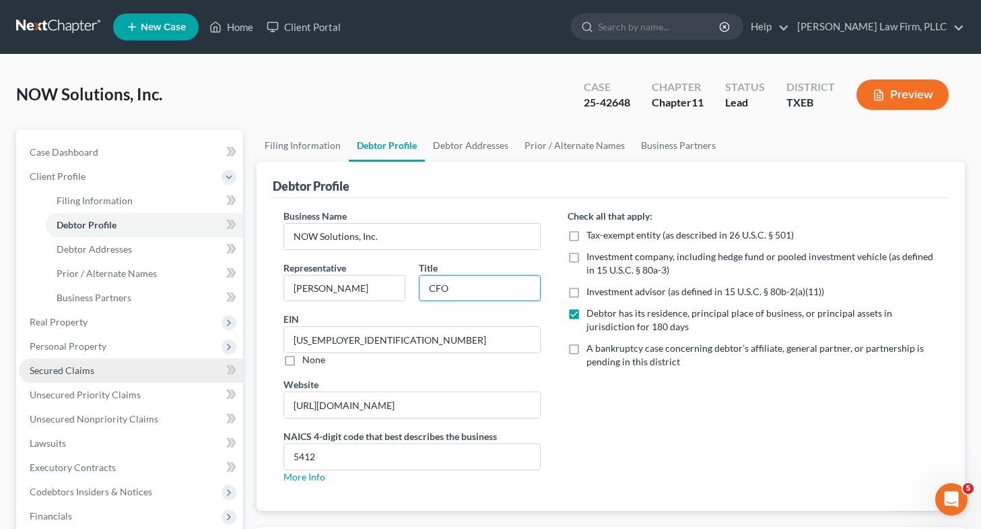
scroll to position [210, 0]
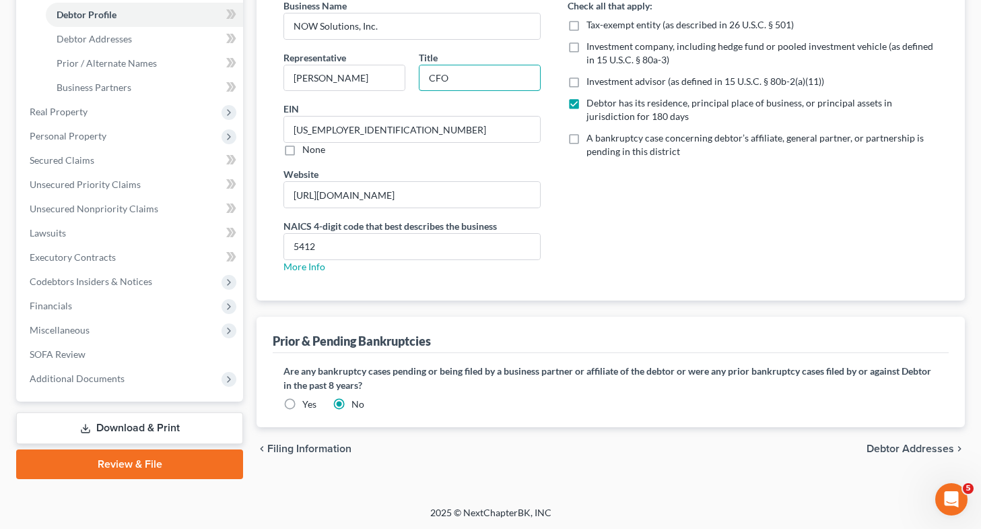
type input "CFO"
click at [148, 431] on link "Download & Print" at bounding box center [129, 428] width 227 height 32
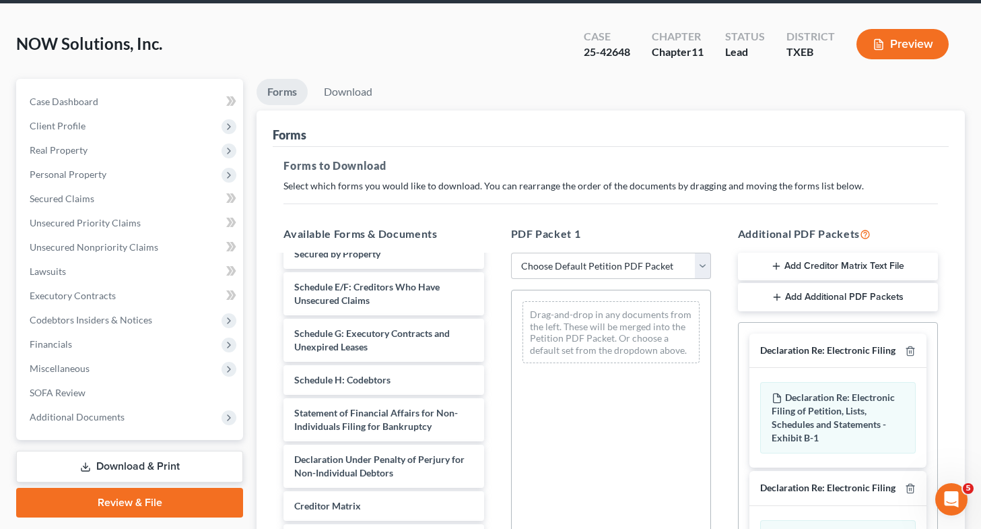
scroll to position [183, 0]
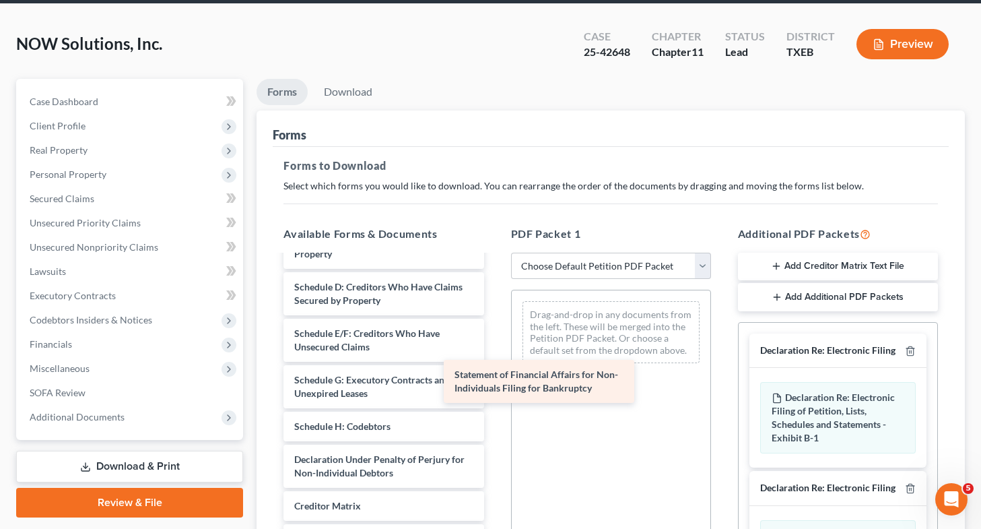
drag, startPoint x: 414, startPoint y: 420, endPoint x: 575, endPoint y: 382, distance: 165.3
click at [494, 382] on div "Statement of Financial Affairs for Non-Individuals Filing for Bankruptcy Volunt…" at bounding box center [384, 352] width 222 height 533
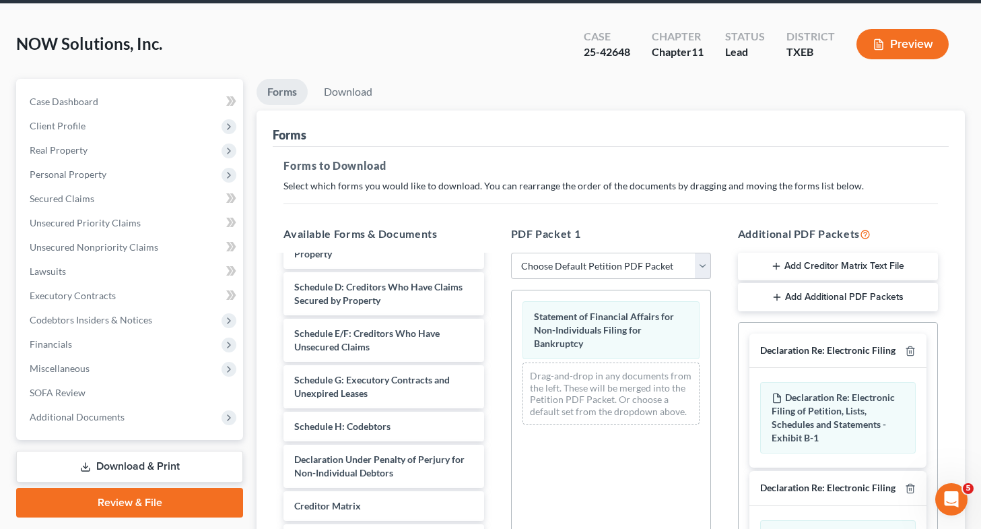
scroll to position [302, 0]
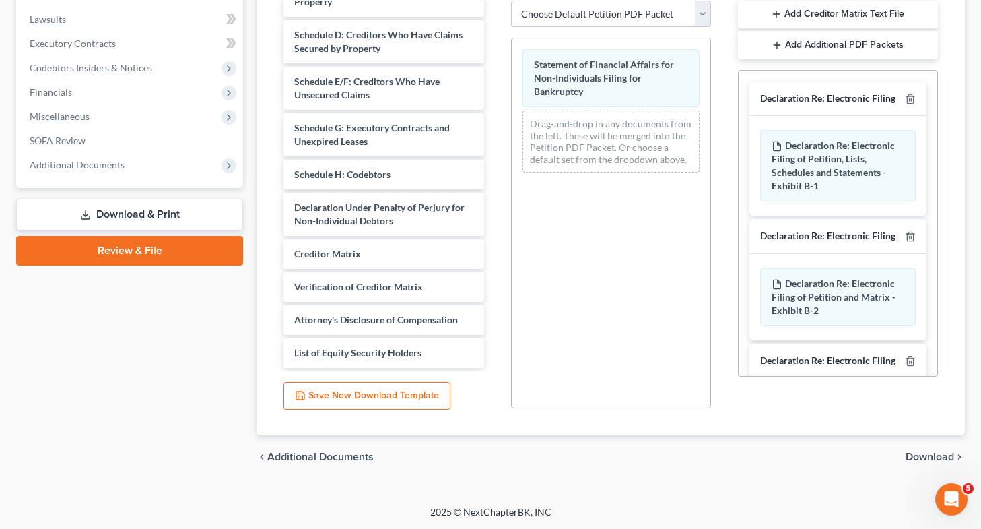
click at [908, 457] on span "Download" at bounding box center [930, 456] width 48 height 11
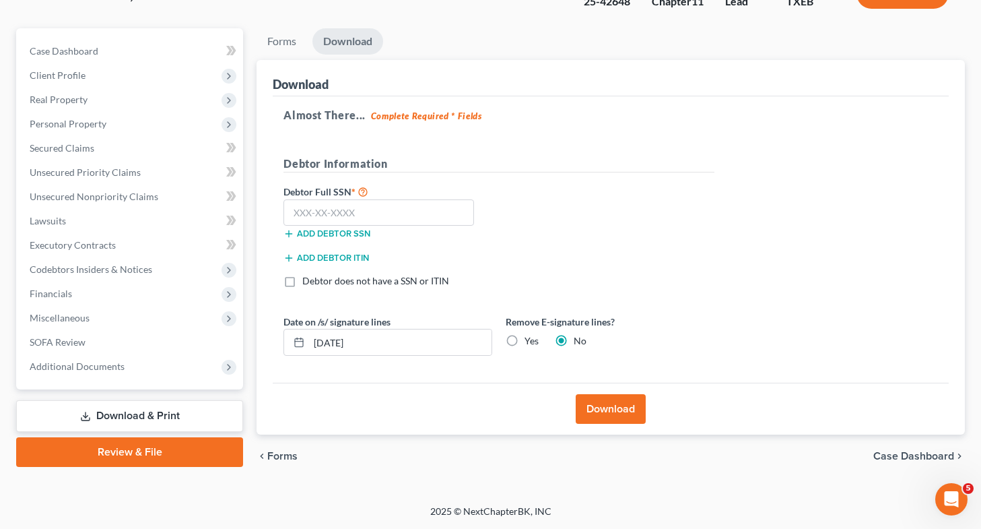
scroll to position [100, 0]
click at [525, 339] on label "Yes" at bounding box center [532, 341] width 14 height 13
click at [530, 339] on input "Yes" at bounding box center [534, 339] width 9 height 9
radio input "true"
radio input "false"
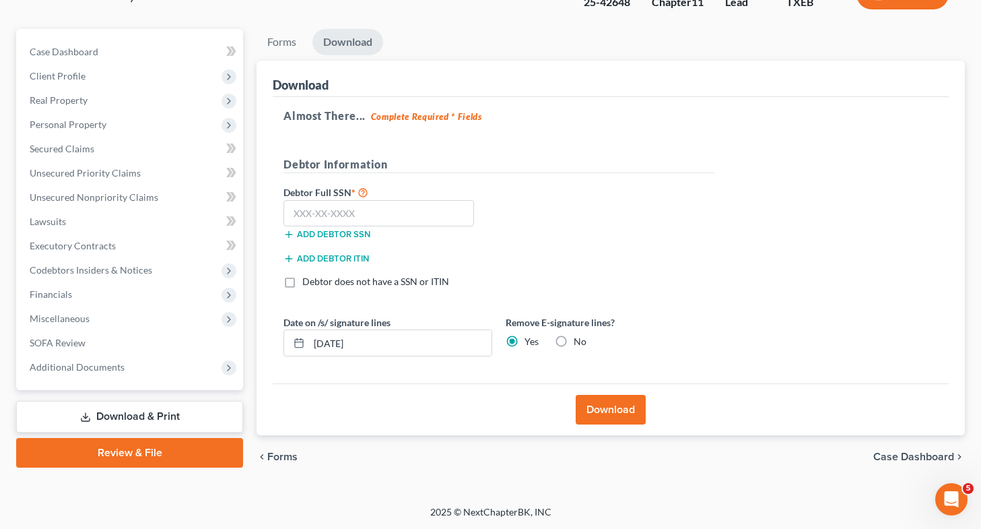
click at [629, 417] on button "Download" at bounding box center [611, 410] width 70 height 30
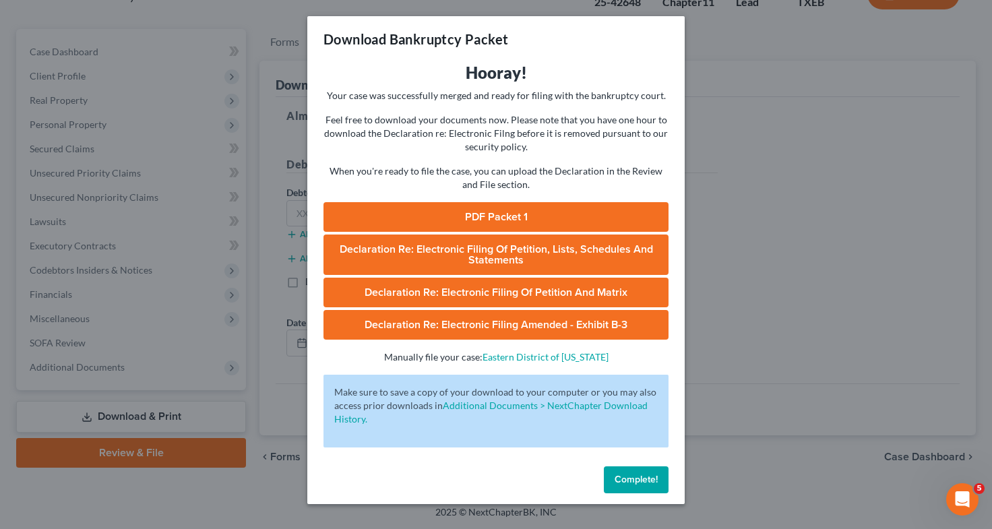
click at [494, 216] on link "PDF Packet 1" at bounding box center [495, 217] width 345 height 30
click at [128, 221] on div "Download Bankruptcy Packet Hooray! Your case was successfully merged and ready …" at bounding box center [496, 264] width 992 height 529
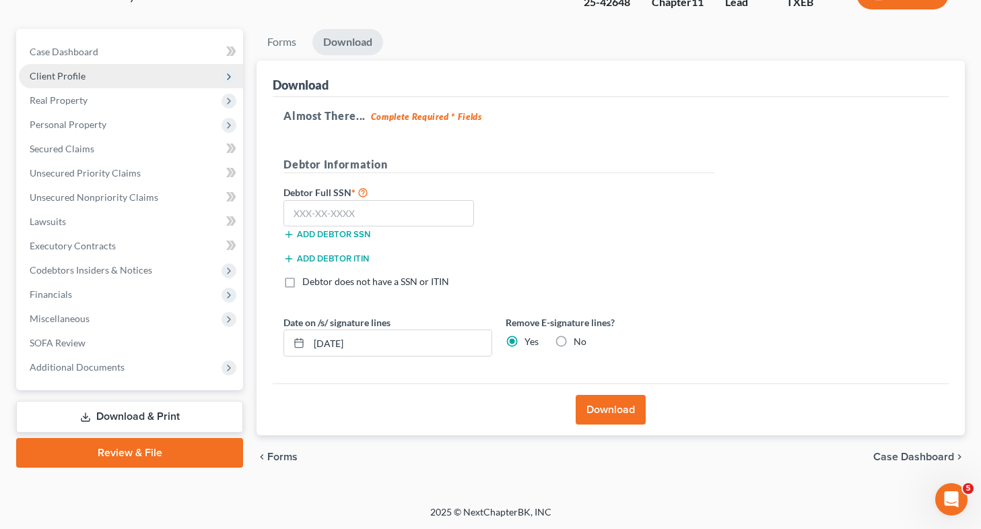
click at [159, 77] on span "Client Profile" at bounding box center [131, 76] width 224 height 24
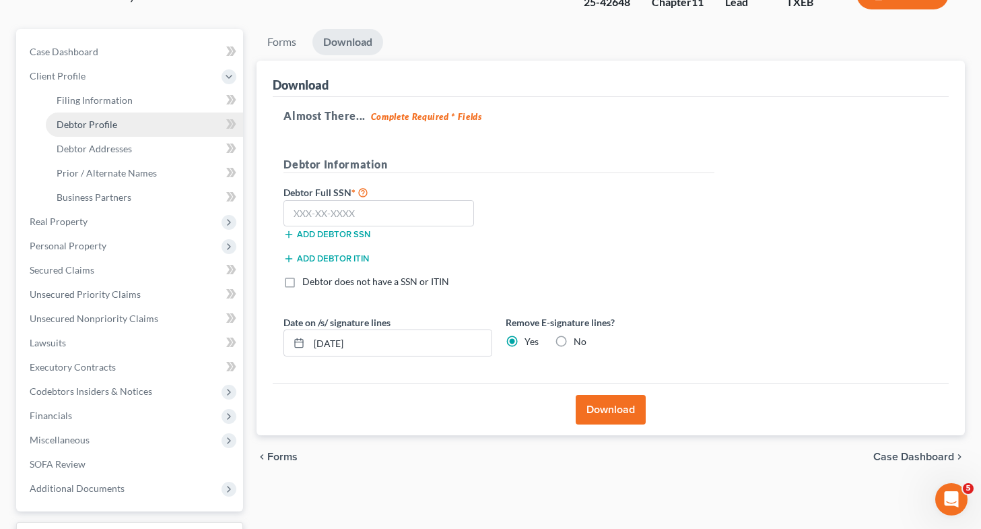
click at [123, 126] on link "Debtor Profile" at bounding box center [144, 124] width 197 height 24
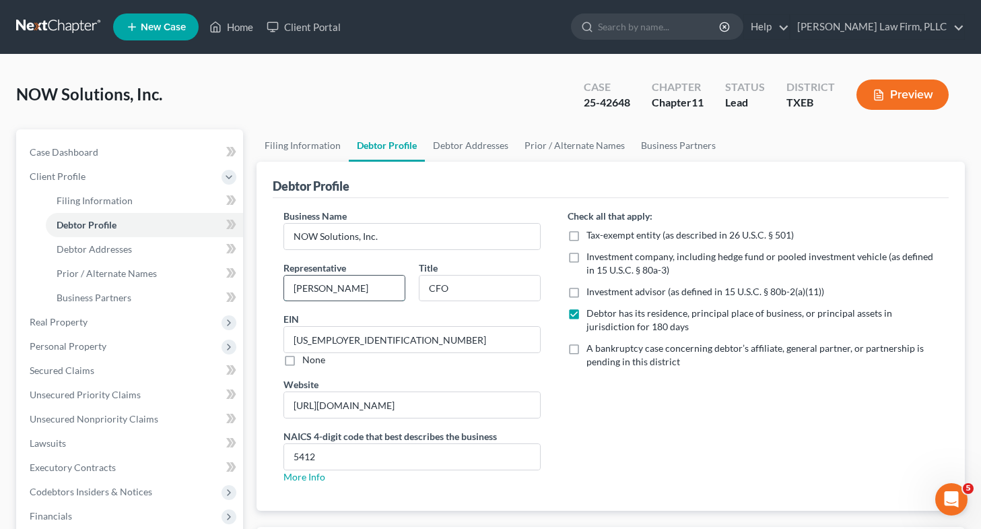
click at [366, 285] on input "[PERSON_NAME]" at bounding box center [344, 288] width 121 height 26
type input "F"
type input "[PERSON_NAME]"
click at [478, 292] on input "CFO" at bounding box center [480, 288] width 121 height 26
type input "CRO"
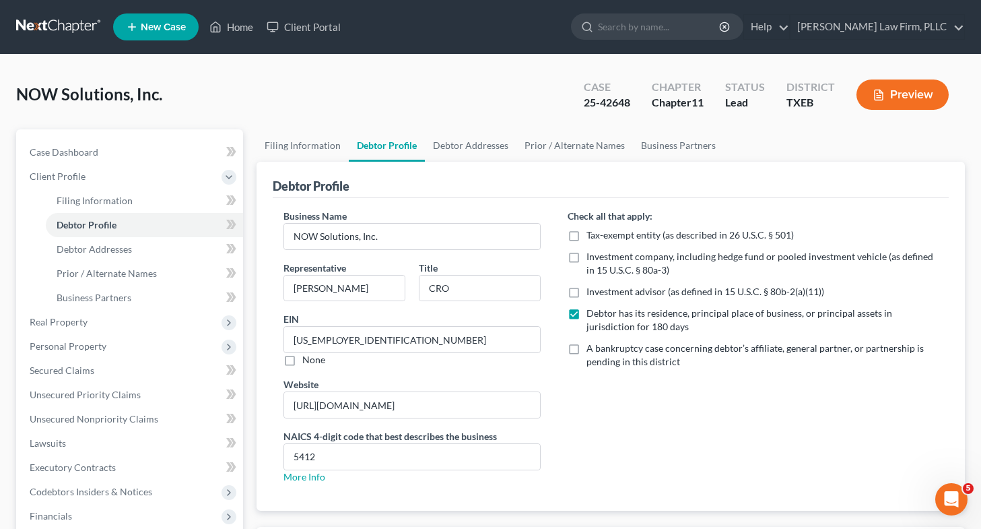
click at [669, 447] on div "Check all that apply: Tax-exempt entity (as described in 26 U.S.C. § 501) Inves…" at bounding box center [752, 352] width 397 height 286
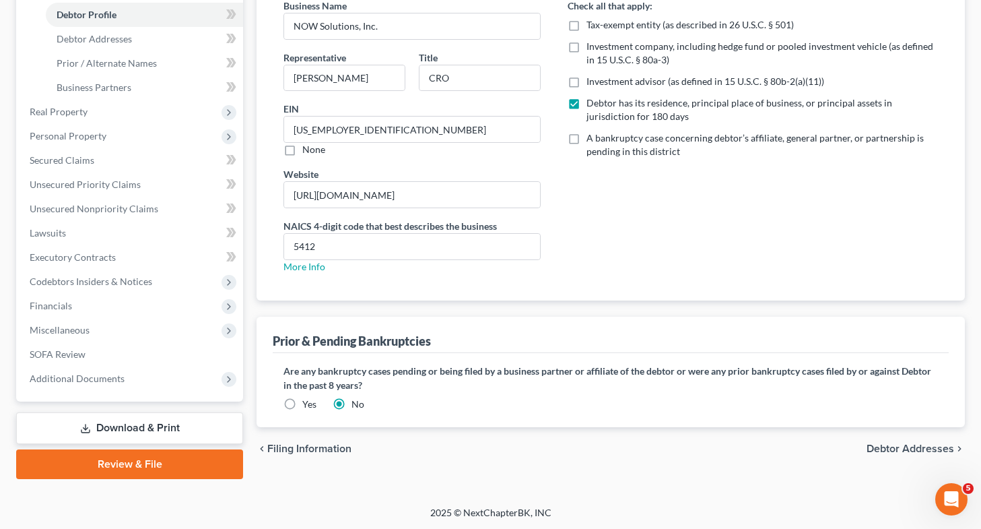
click at [115, 428] on link "Download & Print" at bounding box center [129, 428] width 227 height 32
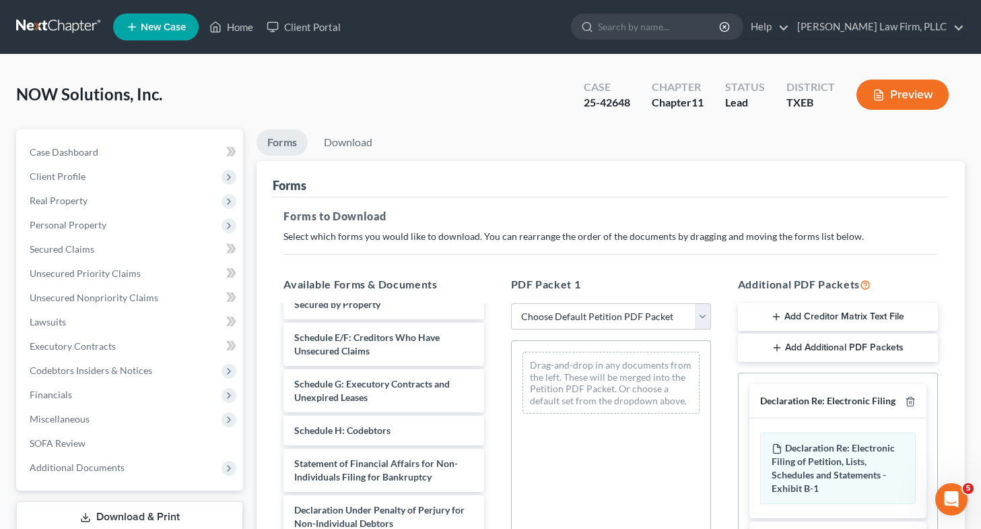
scroll to position [183, 0]
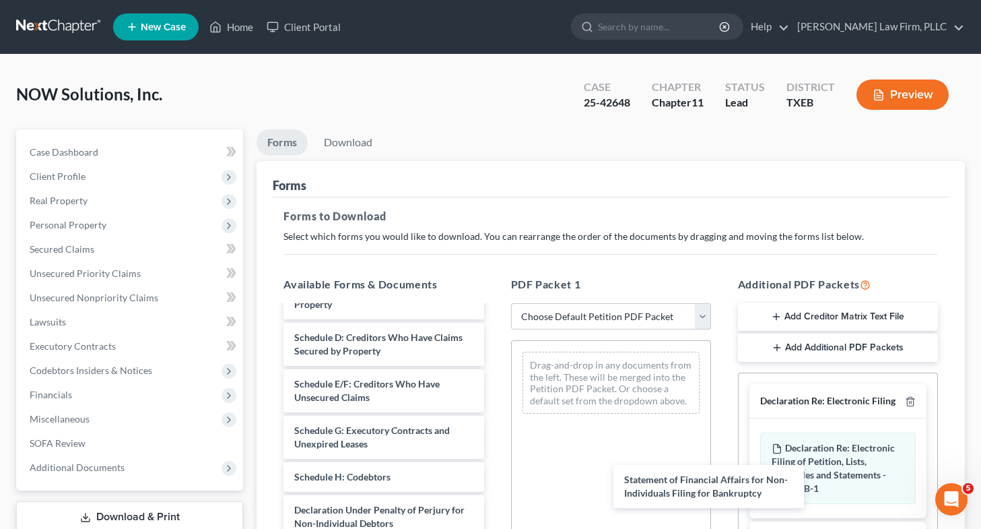
drag, startPoint x: 358, startPoint y: 464, endPoint x: 518, endPoint y: 445, distance: 160.7
click at [494, 481] on div "Statement of Financial Affairs for Non-Individuals Filing for Bankruptcy Volunt…" at bounding box center [384, 403] width 222 height 533
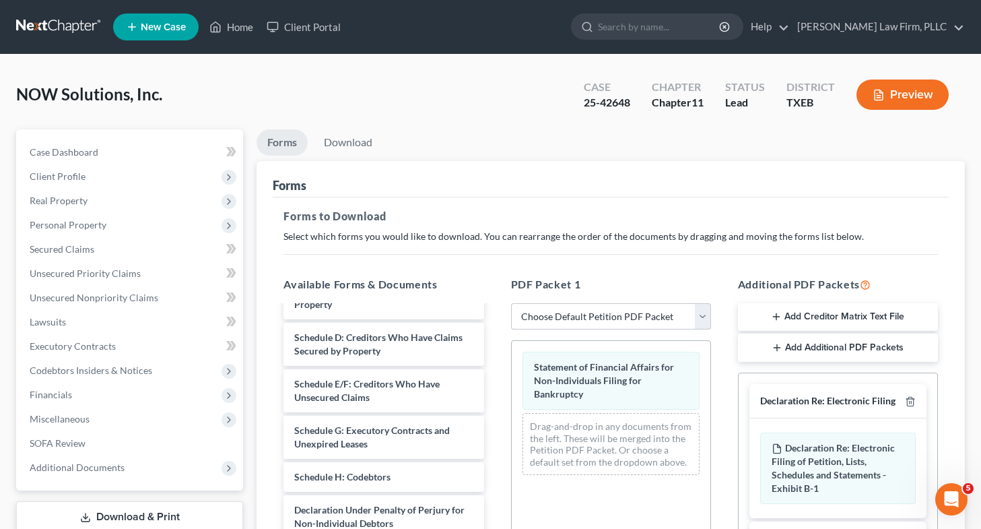
scroll to position [302, 0]
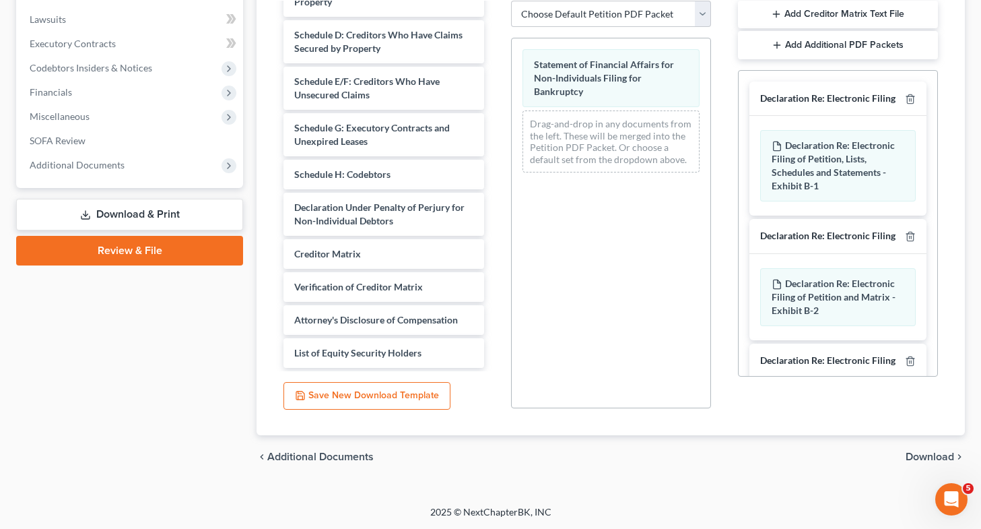
click at [908, 452] on span "Download" at bounding box center [930, 456] width 48 height 11
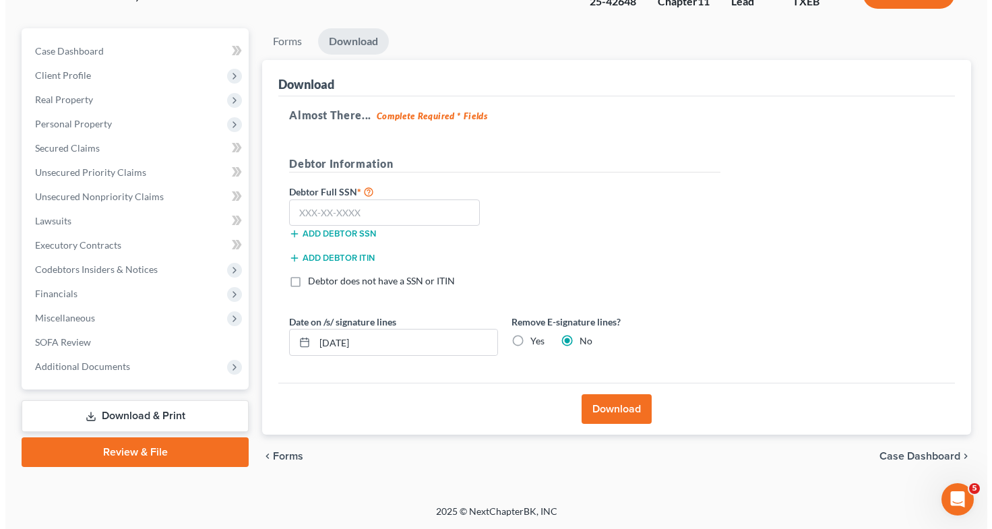
scroll to position [100, 0]
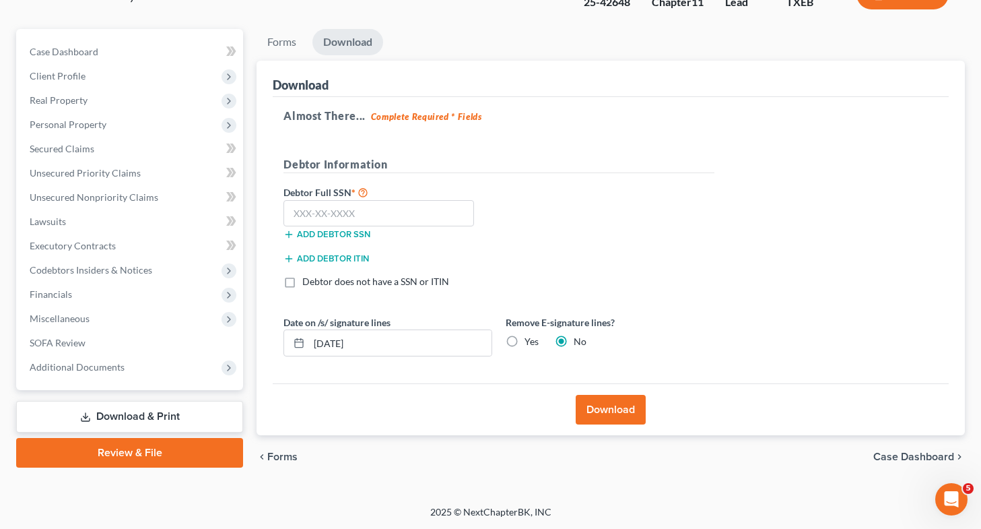
click at [525, 342] on label "Yes" at bounding box center [532, 341] width 14 height 13
click at [530, 342] on input "Yes" at bounding box center [534, 339] width 9 height 9
radio input "true"
radio input "false"
click at [611, 414] on button "Download" at bounding box center [611, 410] width 70 height 30
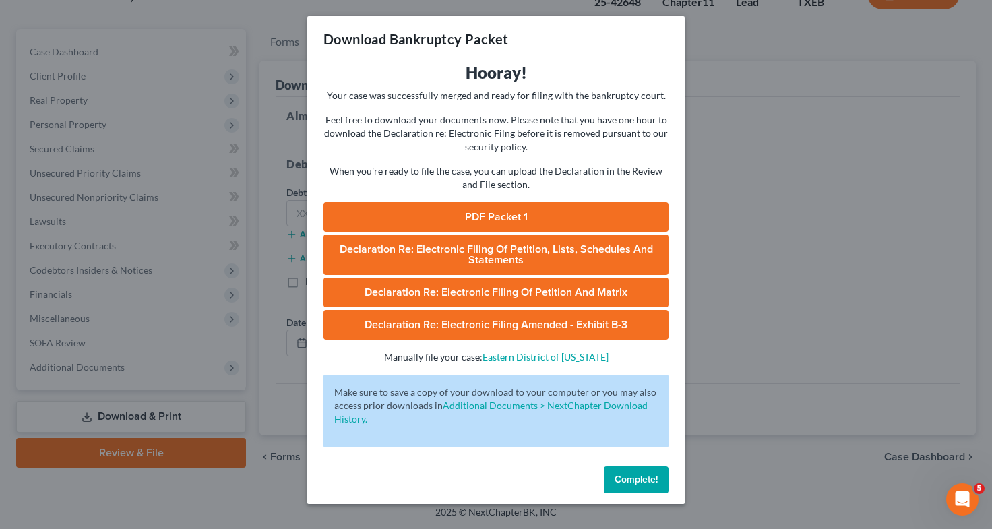
click at [505, 222] on link "PDF Packet 1" at bounding box center [495, 217] width 345 height 30
